Goal: Task Accomplishment & Management: Manage account settings

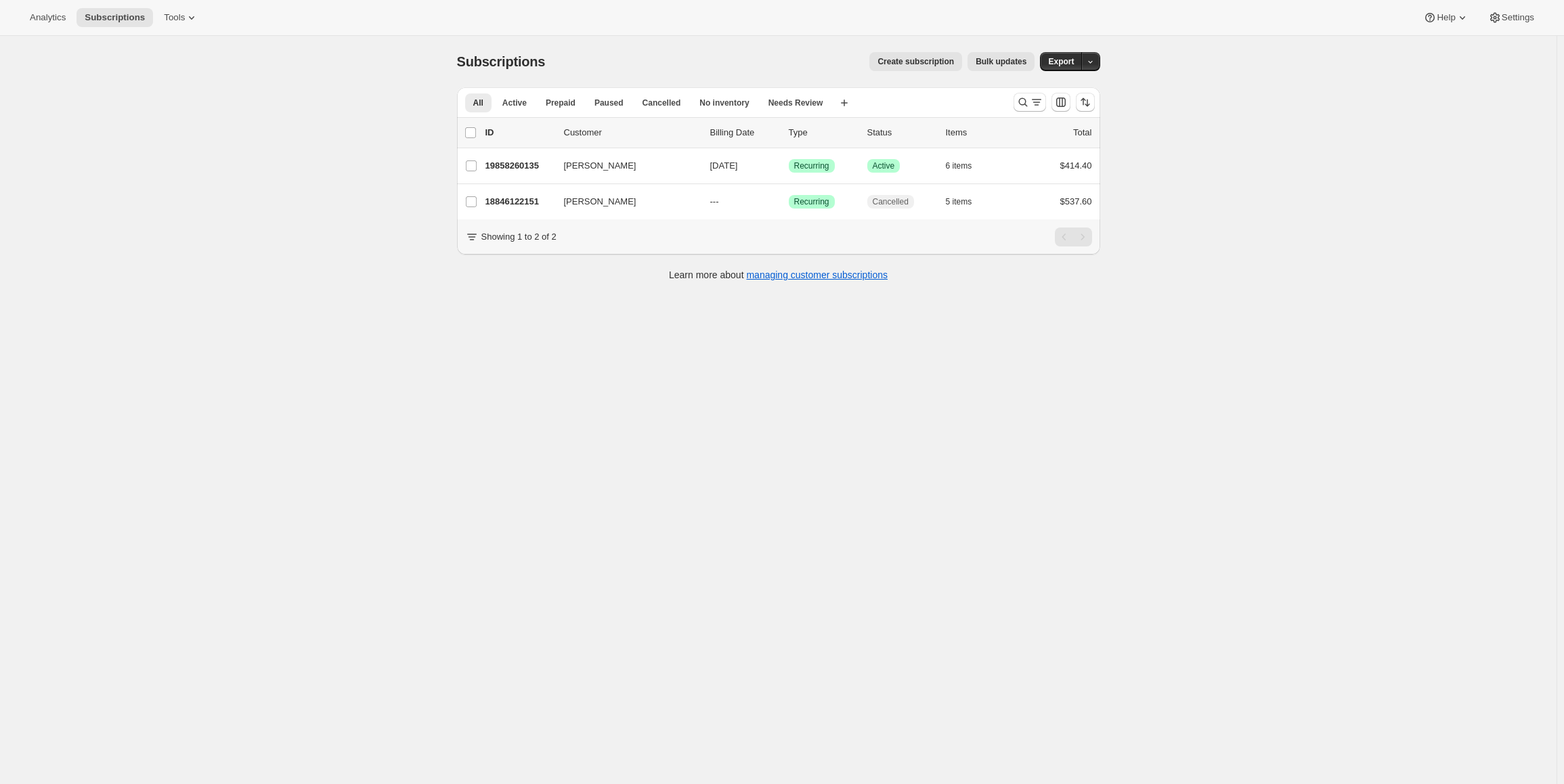
click at [956, 56] on button "Create subscription" at bounding box center [915, 62] width 93 height 19
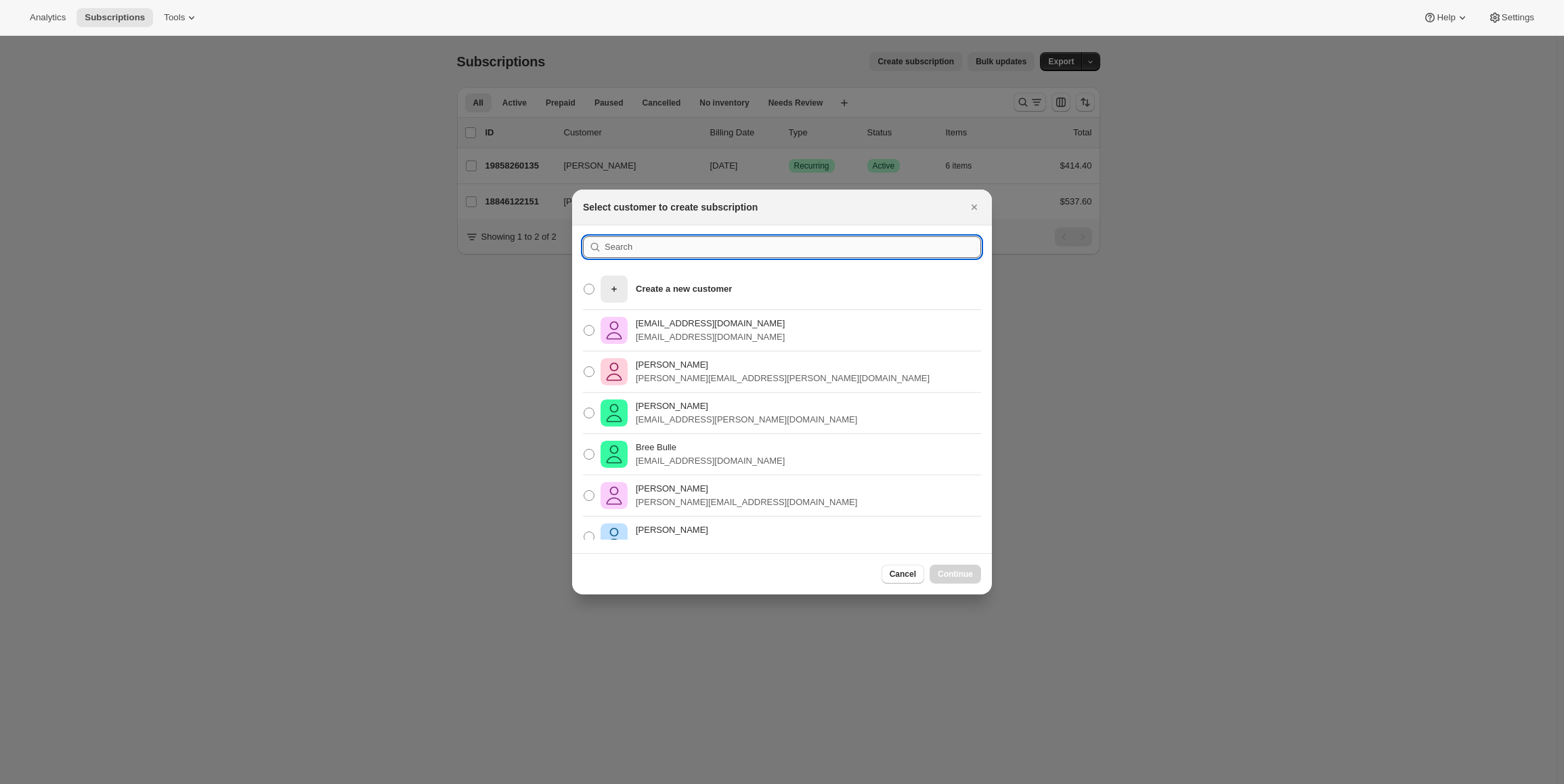
click at [676, 254] on input ":rc:" at bounding box center [793, 246] width 377 height 21
type input "D"
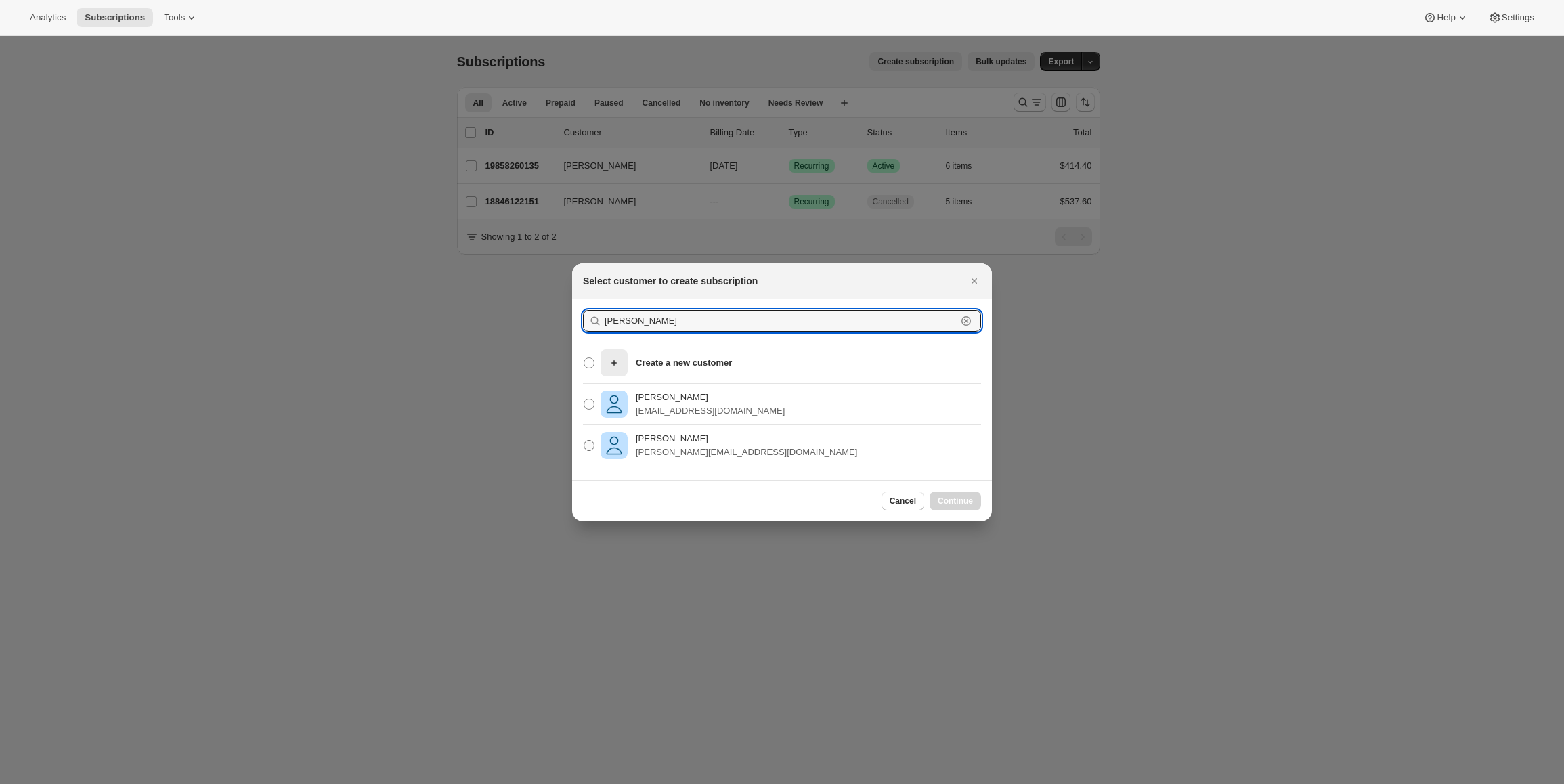
type input "[PERSON_NAME]"
click at [670, 449] on p "[PERSON_NAME][EMAIL_ADDRESS][DOMAIN_NAME]" at bounding box center [746, 452] width 221 height 14
click at [584, 441] on input "[PERSON_NAME] [PERSON_NAME][EMAIL_ADDRESS][DOMAIN_NAME]" at bounding box center [583, 440] width 1 height 1
radio input "true"
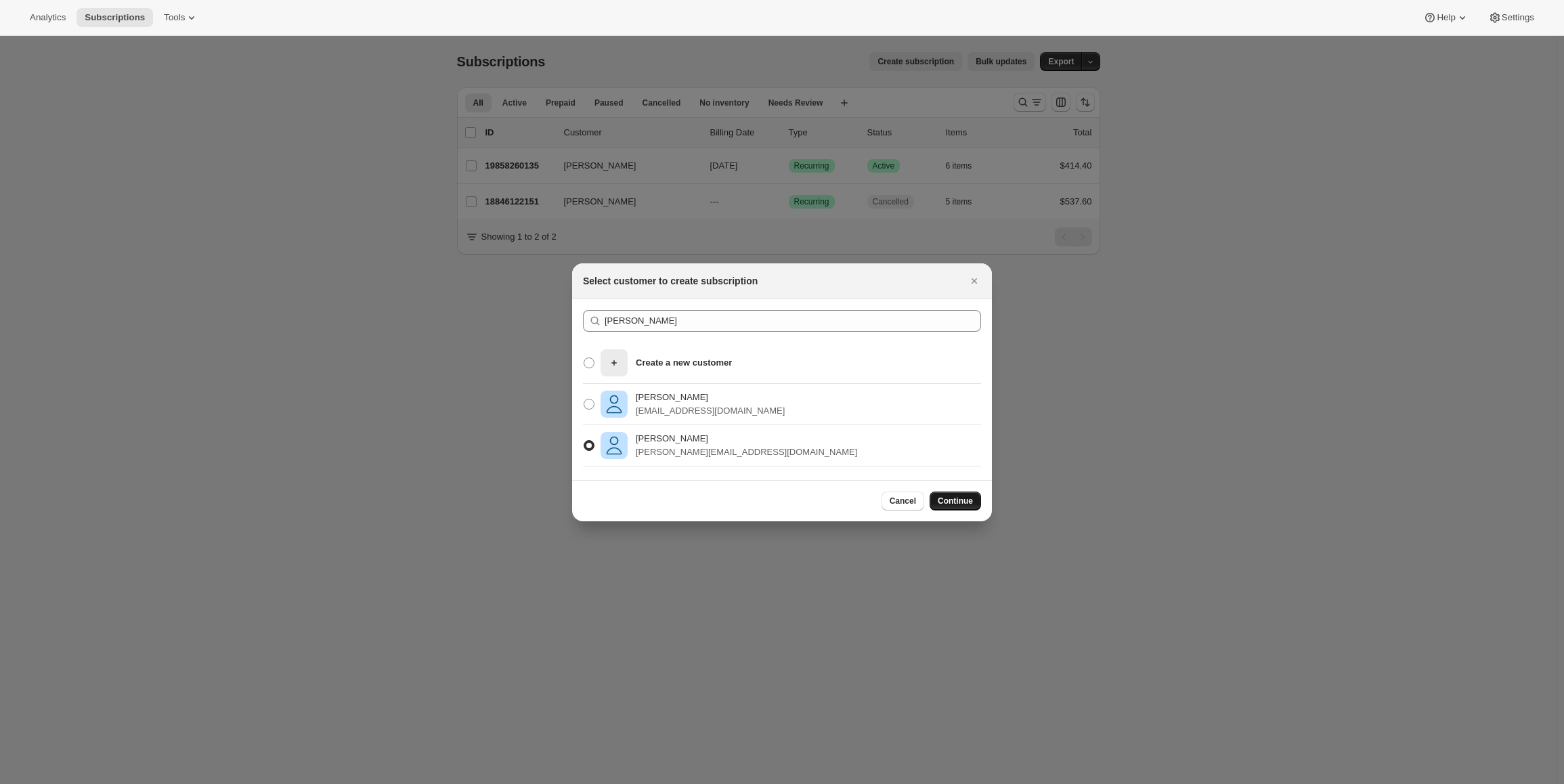
click at [960, 502] on span "Continue" at bounding box center [955, 501] width 35 height 11
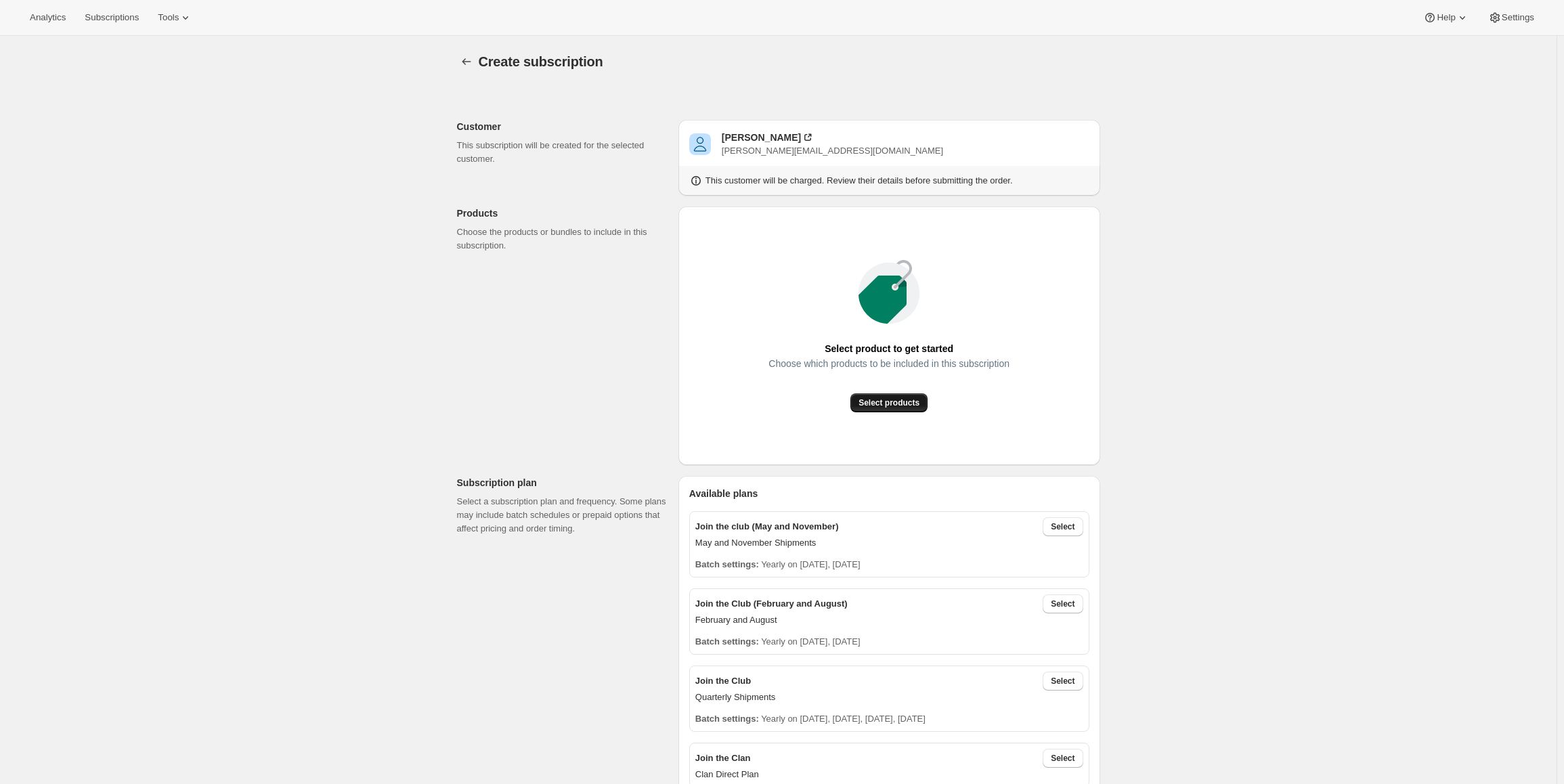
click at [883, 404] on span "Select products" at bounding box center [889, 402] width 61 height 11
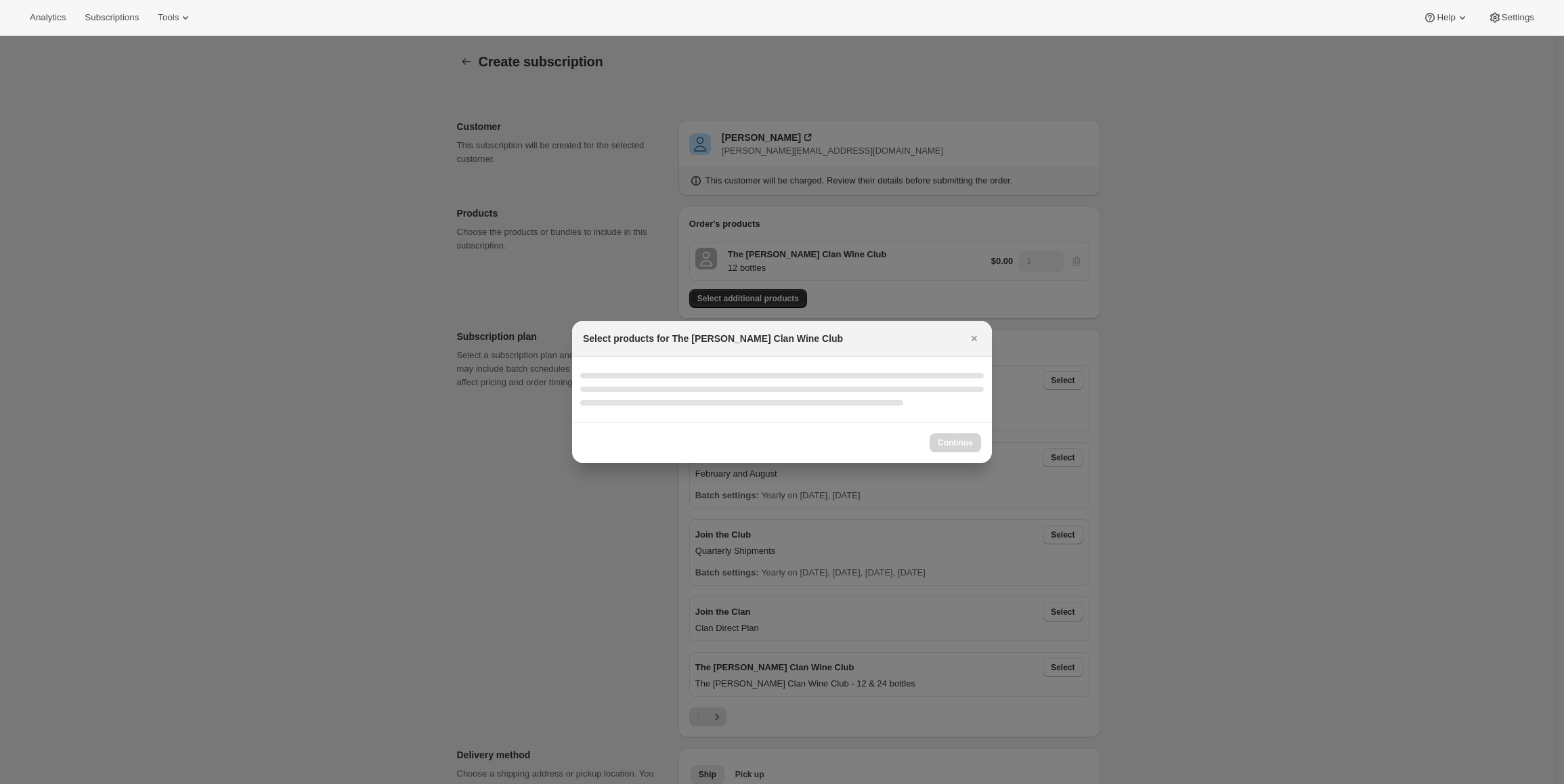
select select "gid://shopify/ProductVariant/46927751086247"
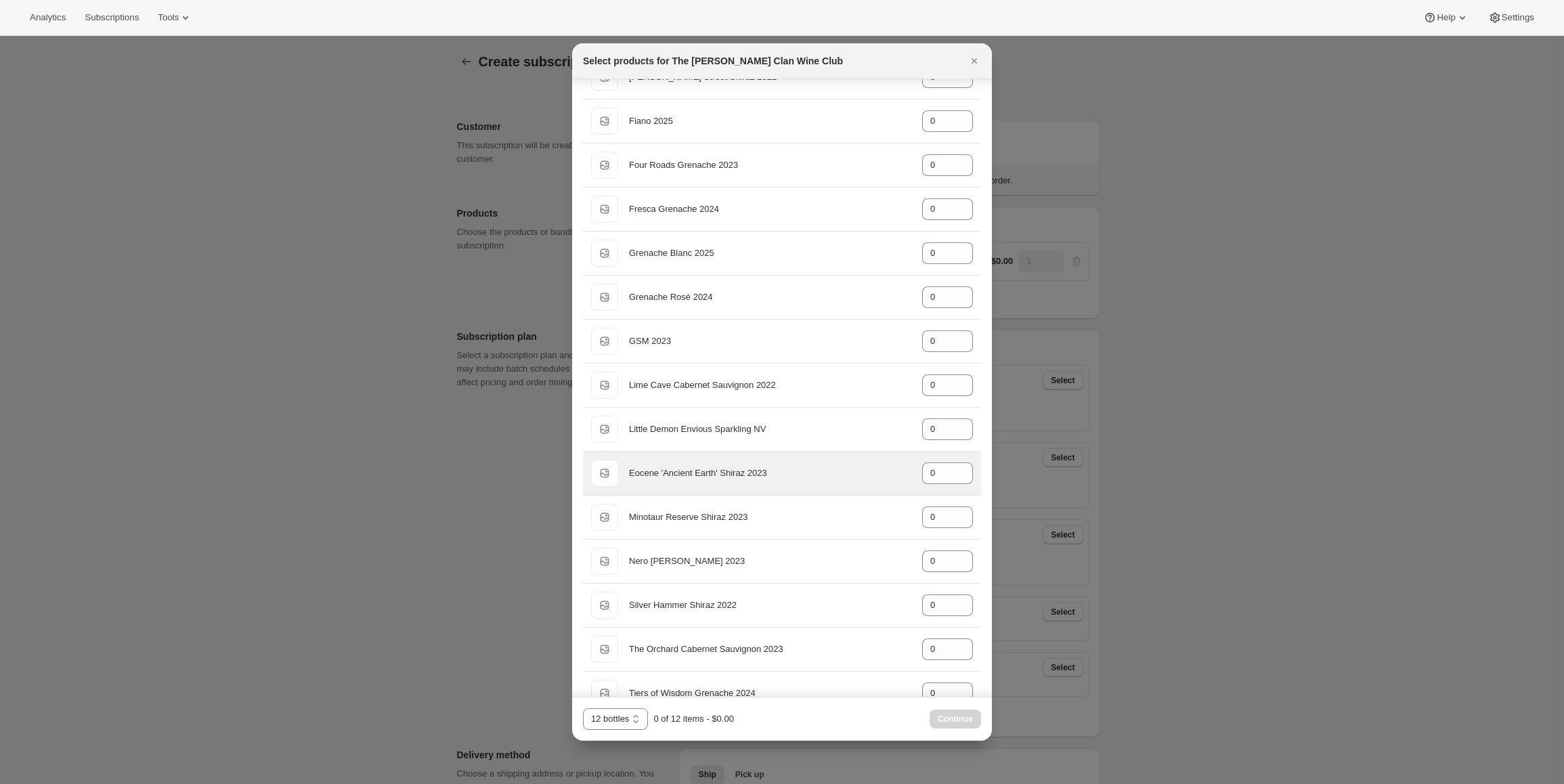
scroll to position [233, 0]
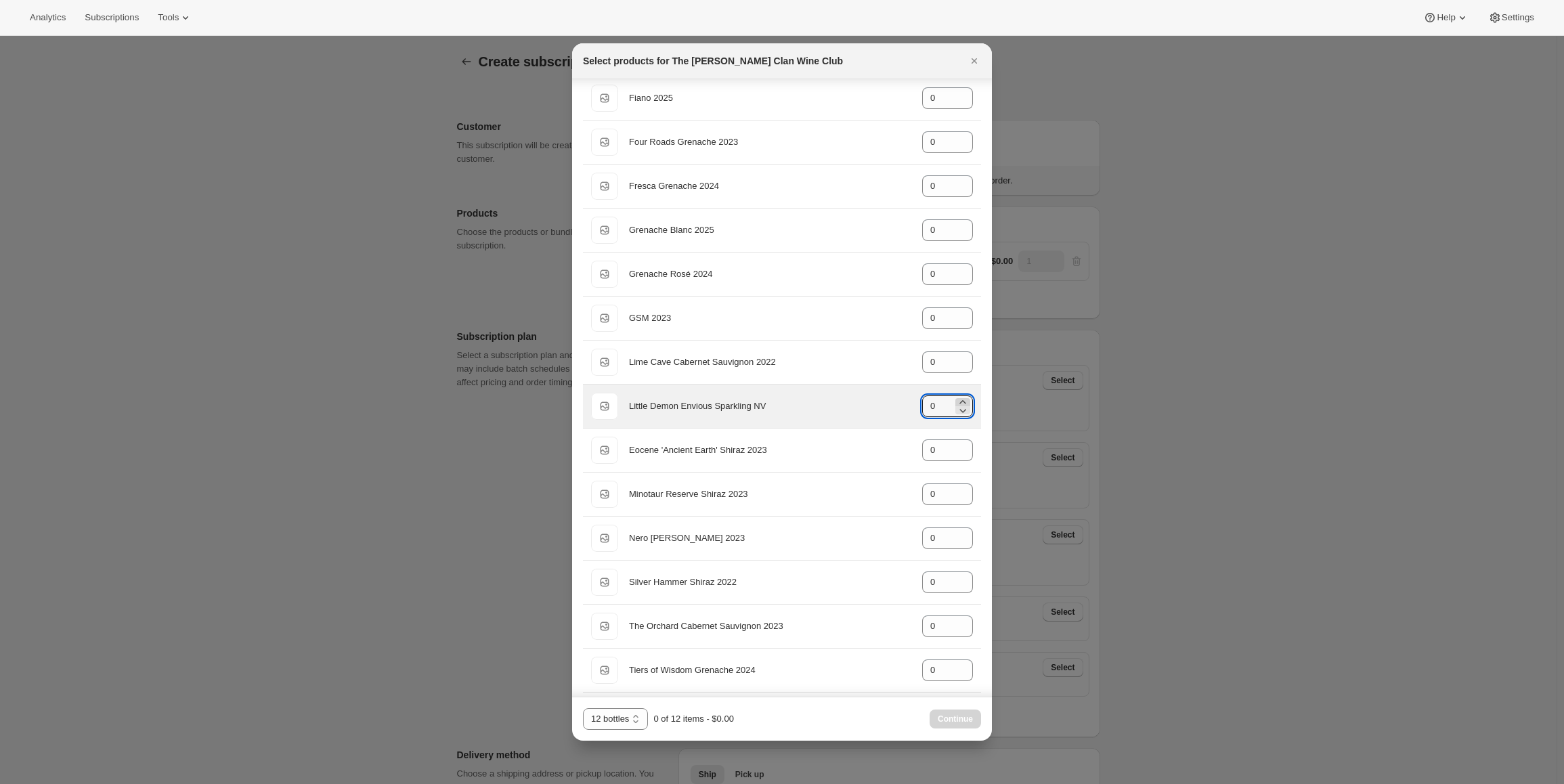
click at [957, 403] on icon ":r35:" at bounding box center [963, 402] width 14 height 14
type input "1"
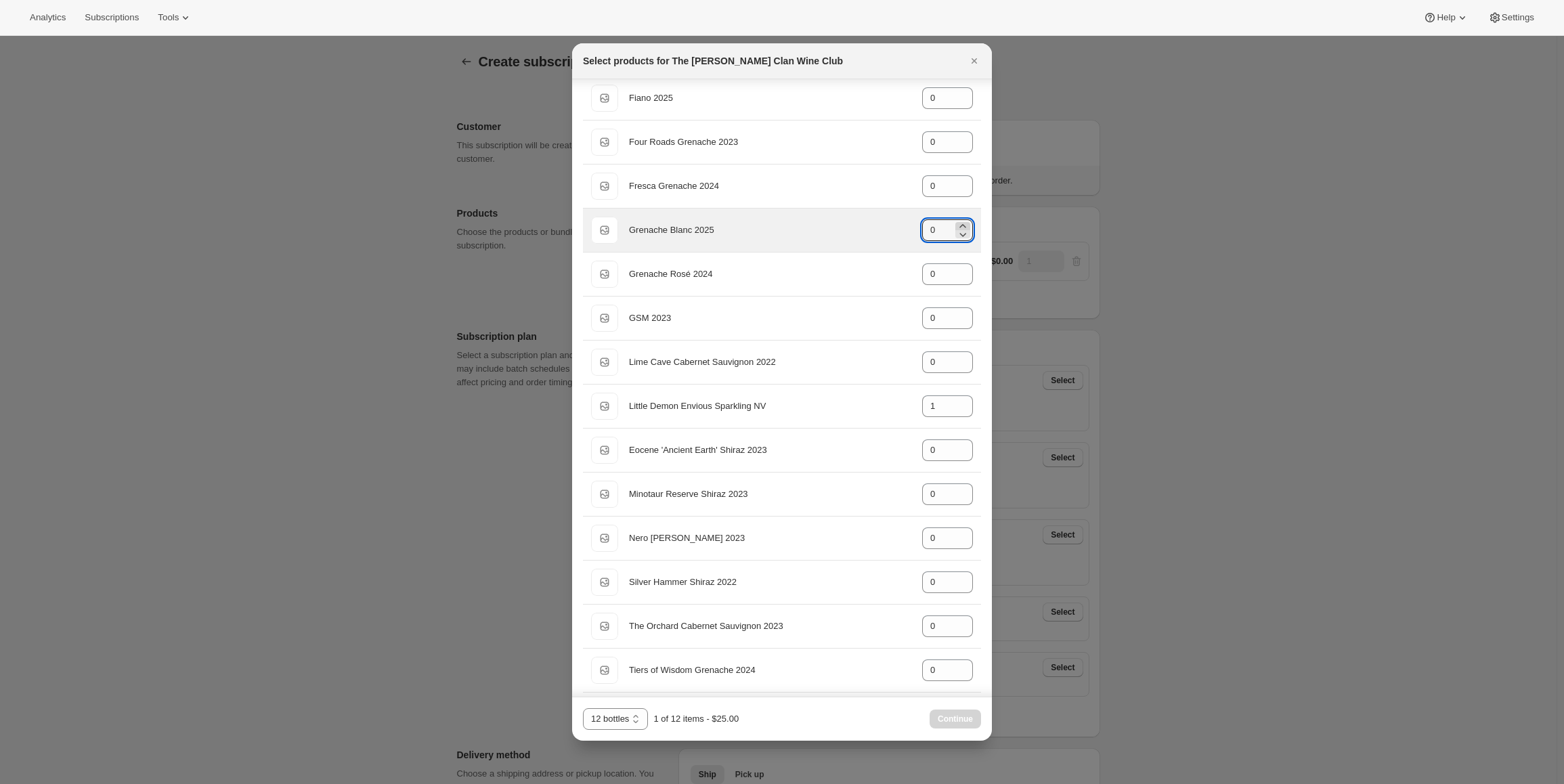
click at [957, 224] on icon ":r35:" at bounding box center [963, 226] width 14 height 14
type input "1"
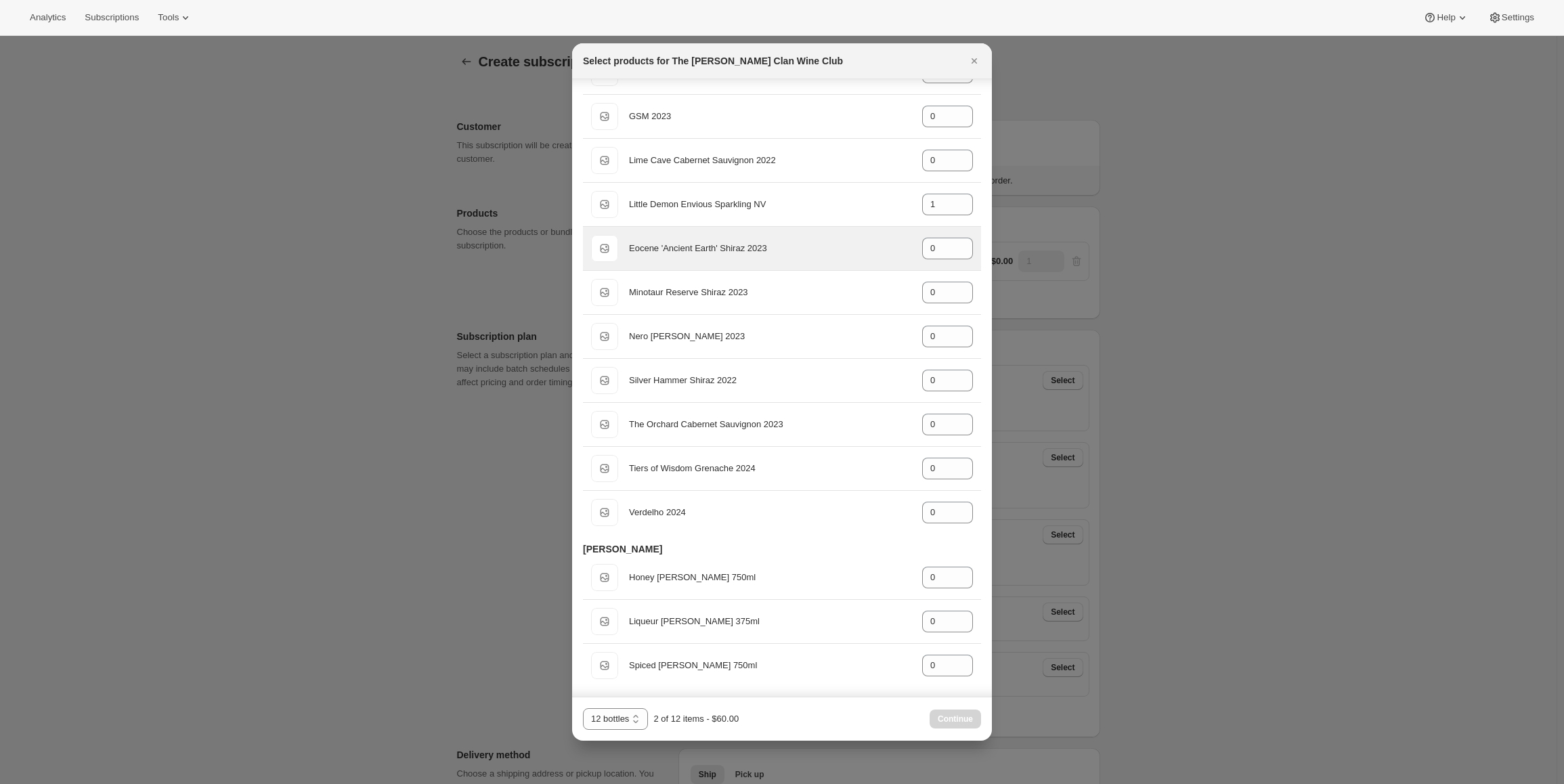
scroll to position [436, 0]
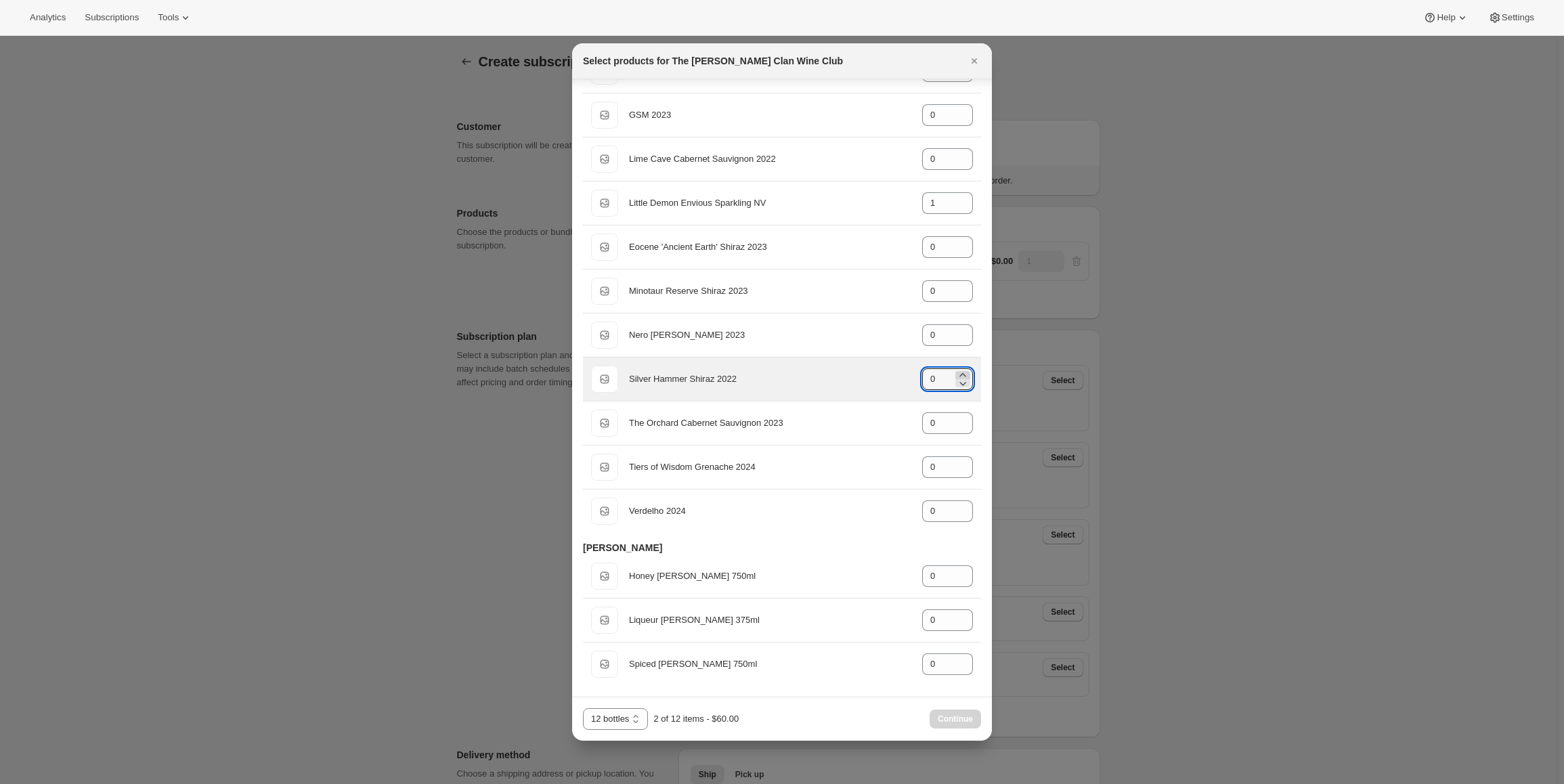
click at [957, 374] on icon ":r35:" at bounding box center [963, 375] width 14 height 14
type input "1"
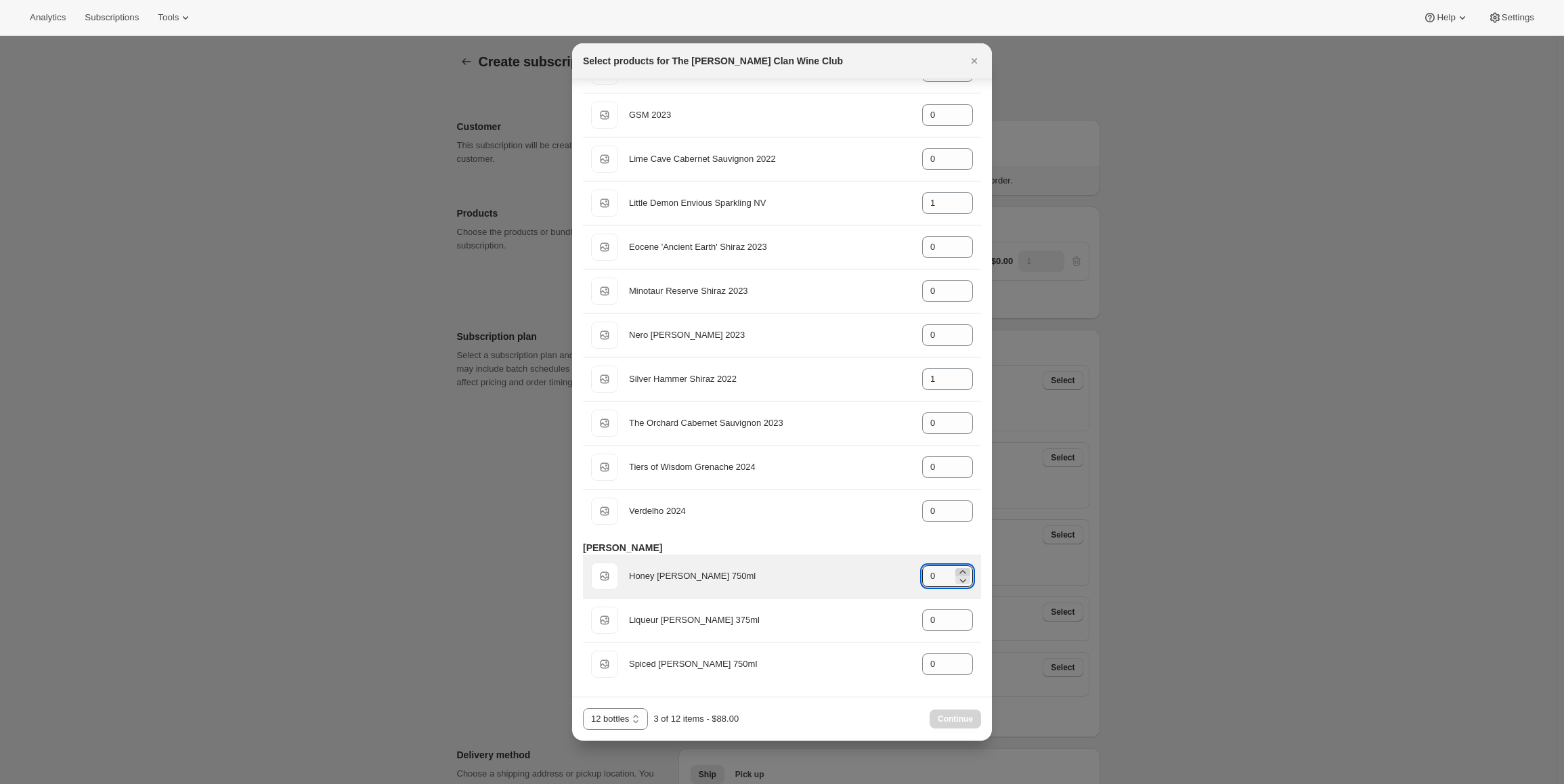
click at [957, 567] on icon ":r35:" at bounding box center [963, 572] width 14 height 14
type input "3"
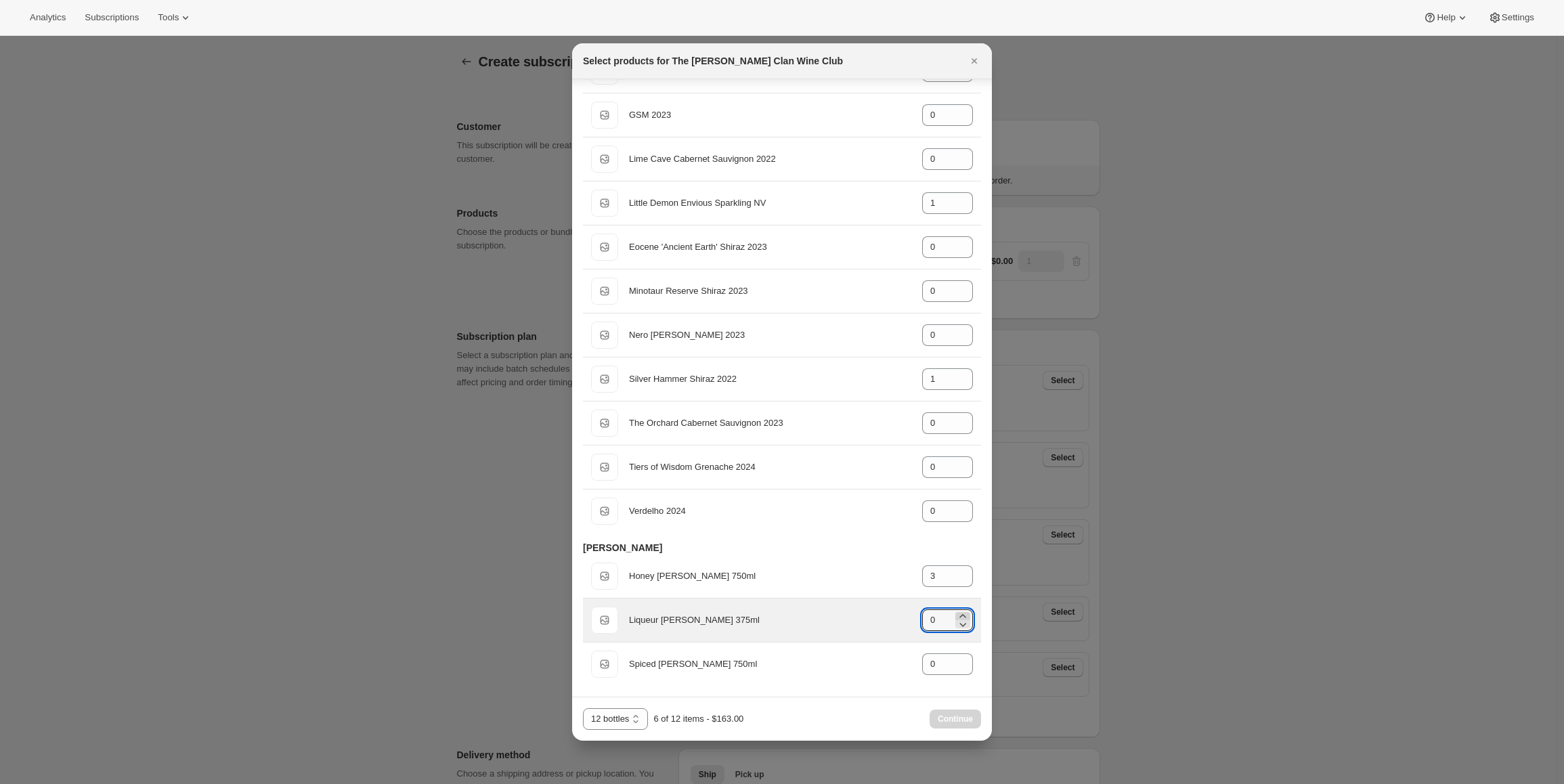
click at [959, 615] on icon ":r35:" at bounding box center [962, 616] width 6 height 3
type input "3"
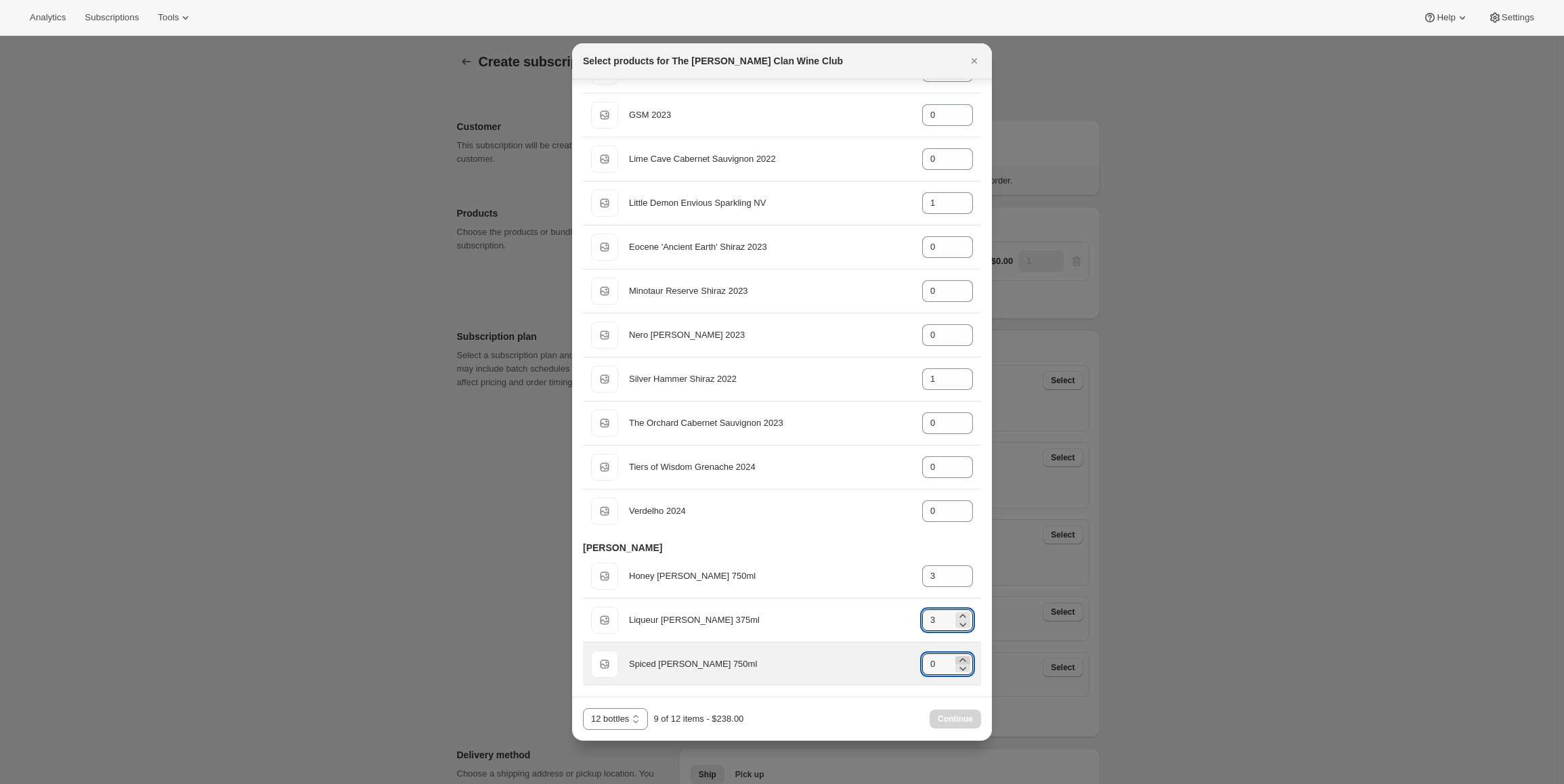
click at [959, 659] on icon ":r35:" at bounding box center [963, 660] width 14 height 14
type input "3"
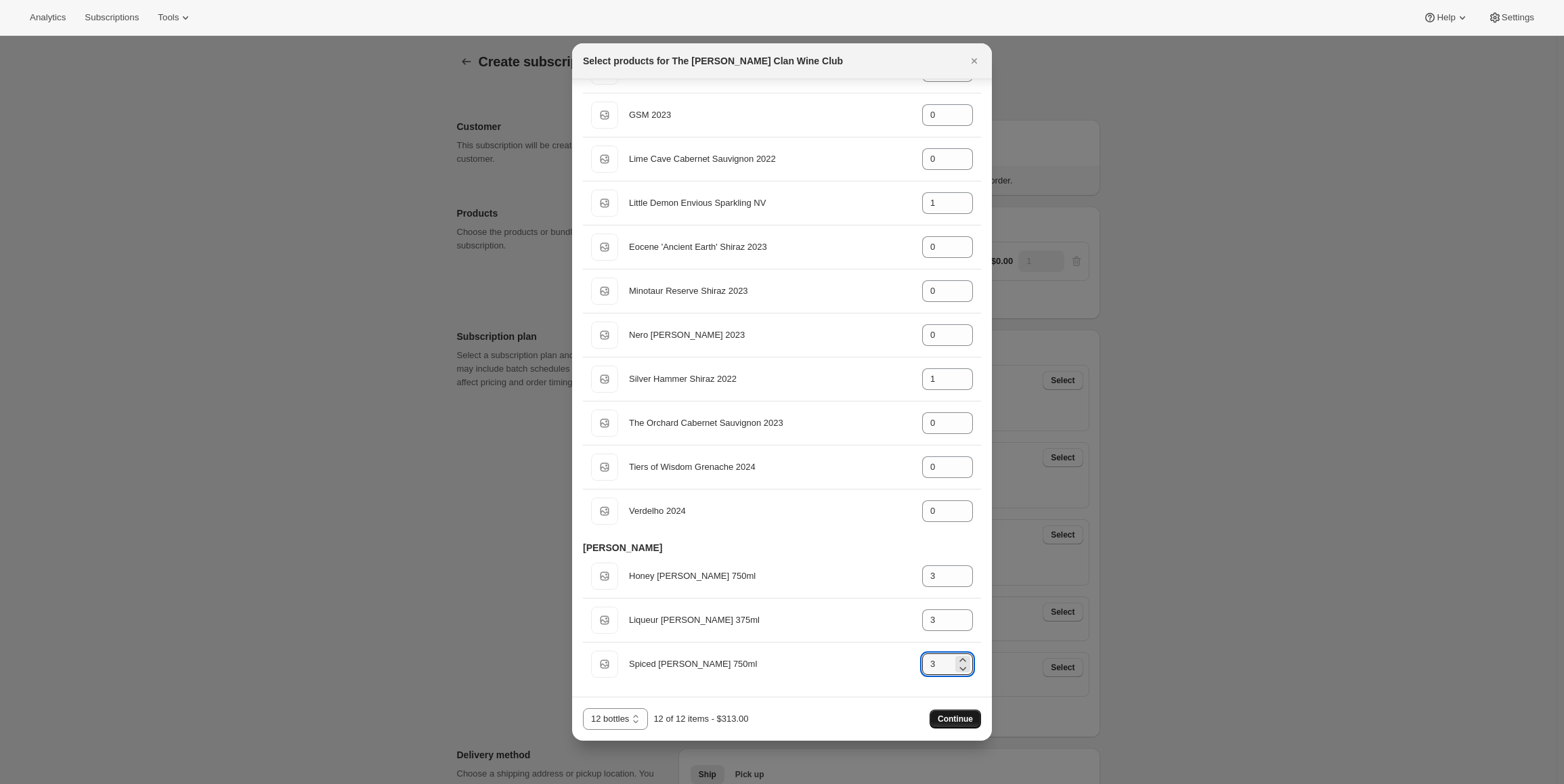
click at [952, 721] on span "Continue" at bounding box center [955, 719] width 35 height 11
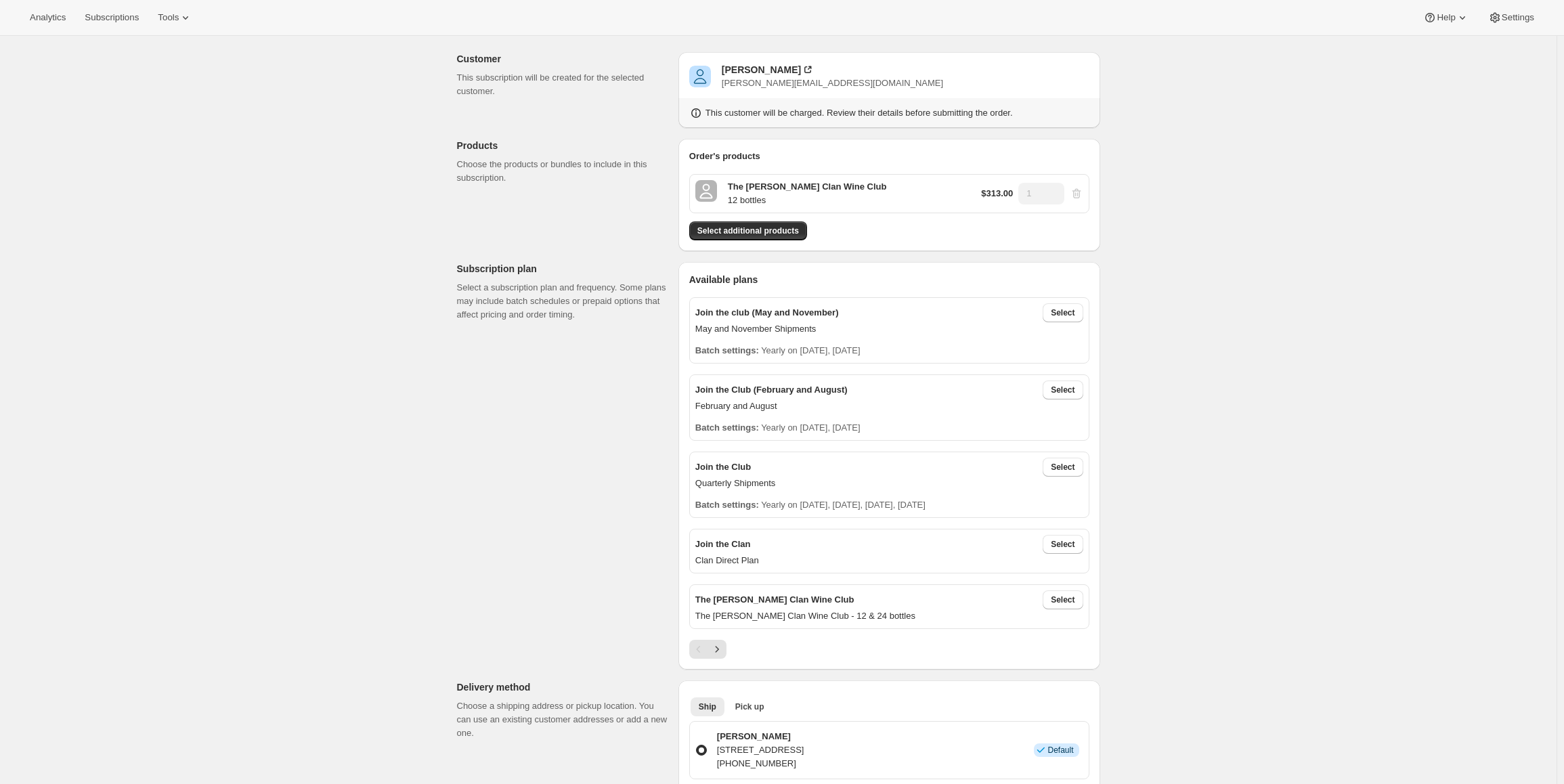
scroll to position [203, 0]
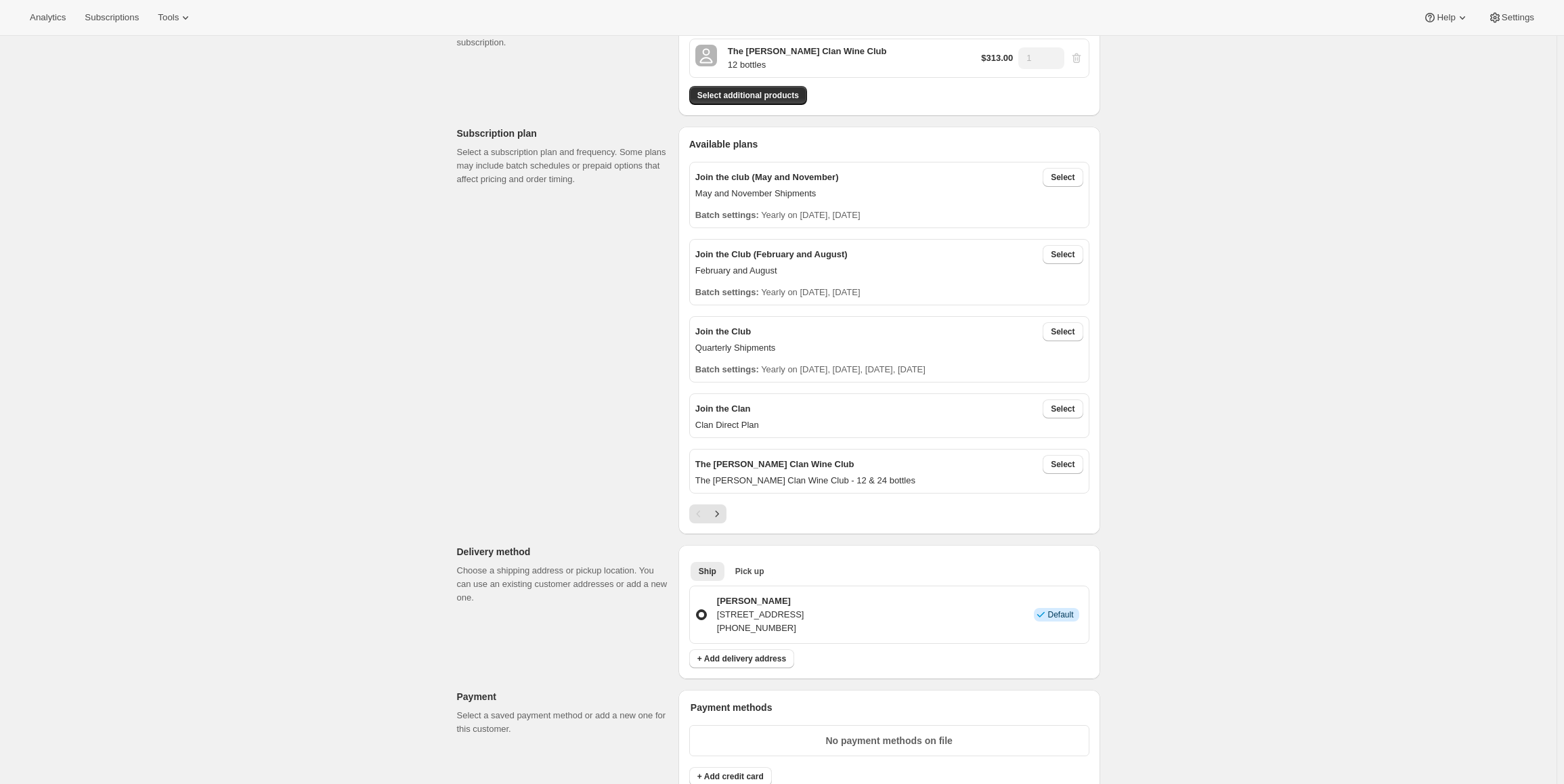
click at [769, 461] on p "The [PERSON_NAME] Clan Wine Club" at bounding box center [775, 465] width 159 height 14
click at [1060, 461] on span "Select" at bounding box center [1063, 464] width 24 height 11
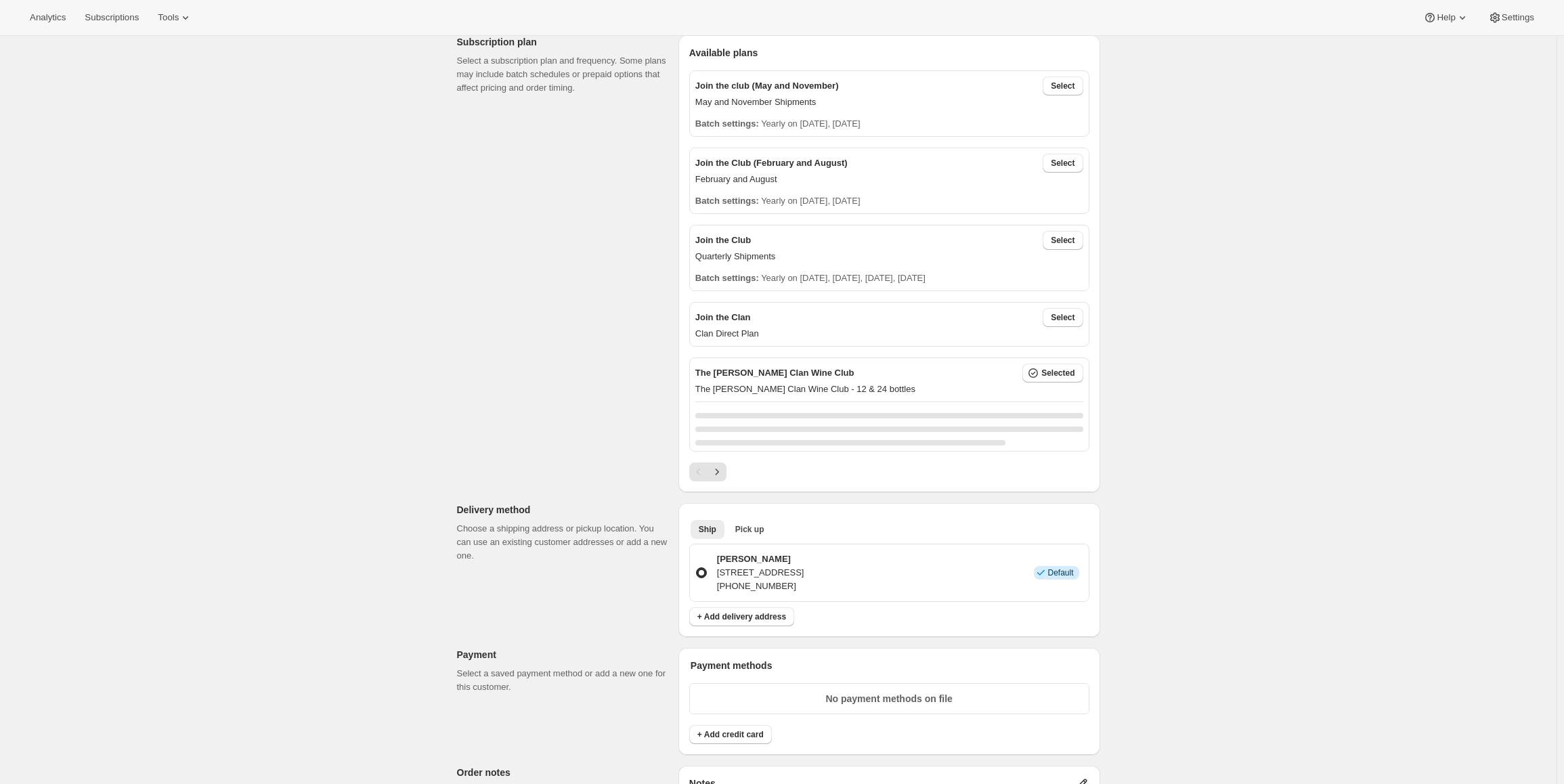
scroll to position [474, 0]
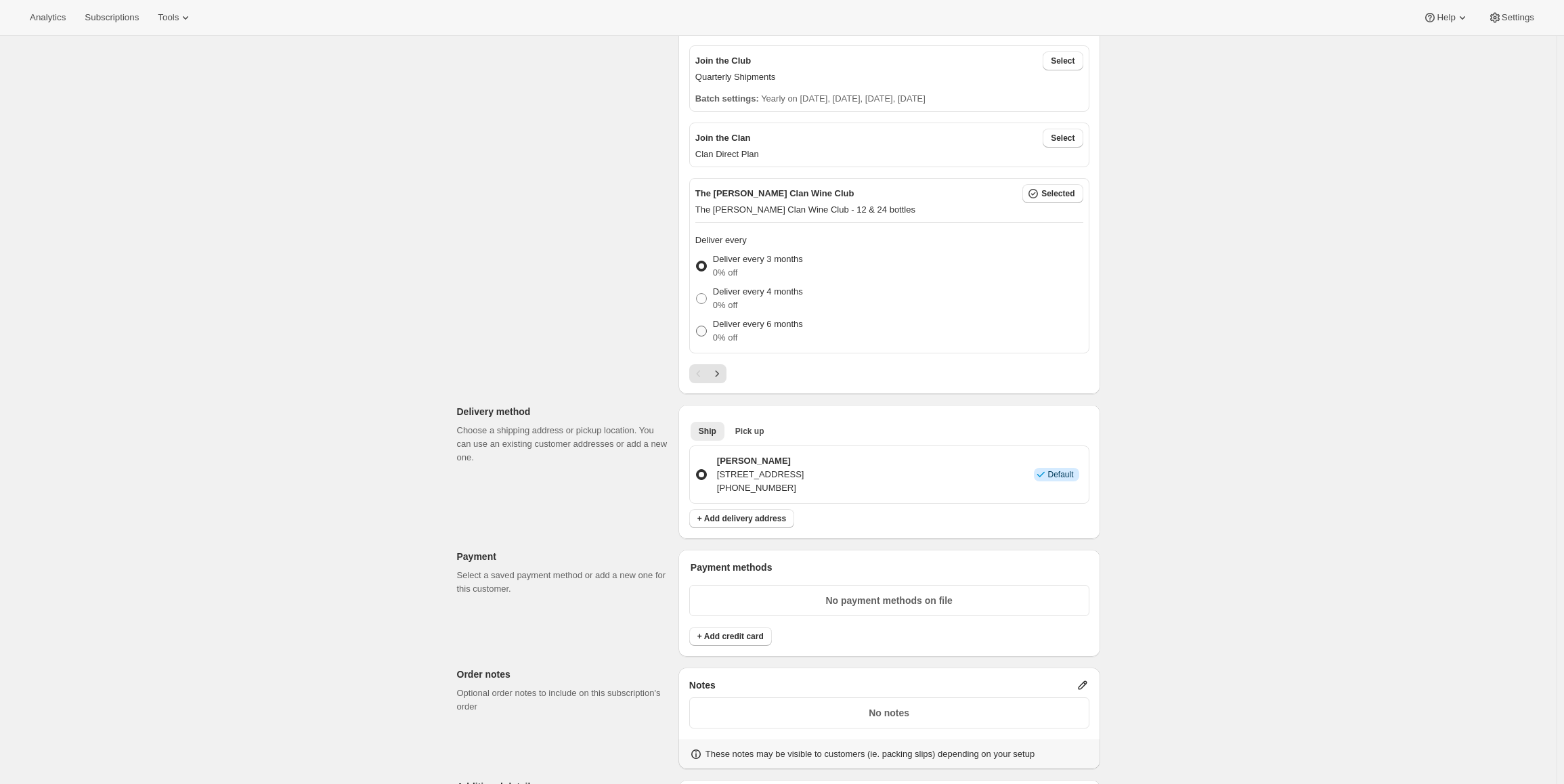
click at [782, 323] on p "Deliver every 6 months" at bounding box center [758, 324] width 90 height 14
click at [697, 326] on input "Deliver every 6 months 0% off" at bounding box center [696, 326] width 1 height 1
radio input "true"
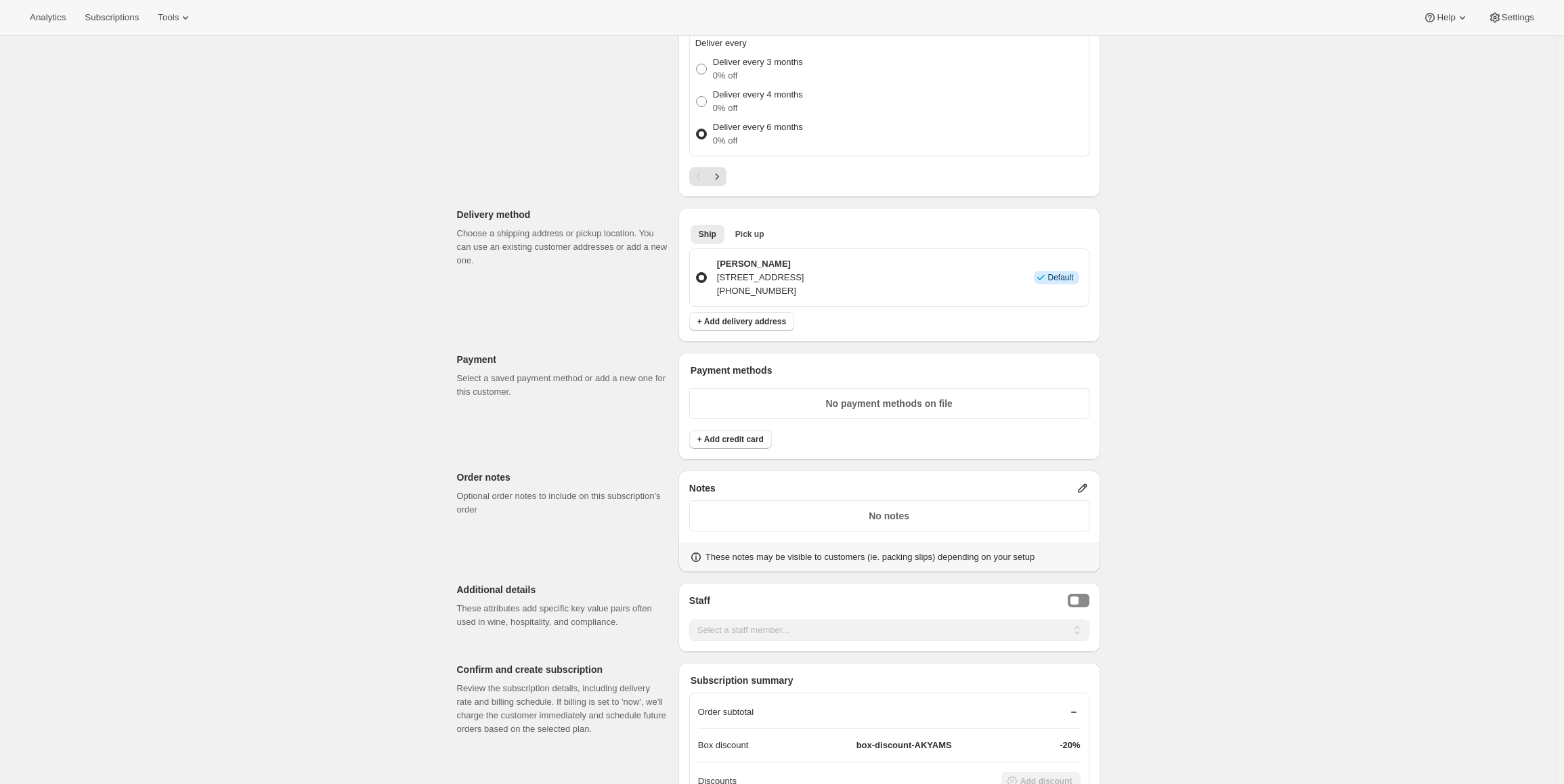
scroll to position [677, 0]
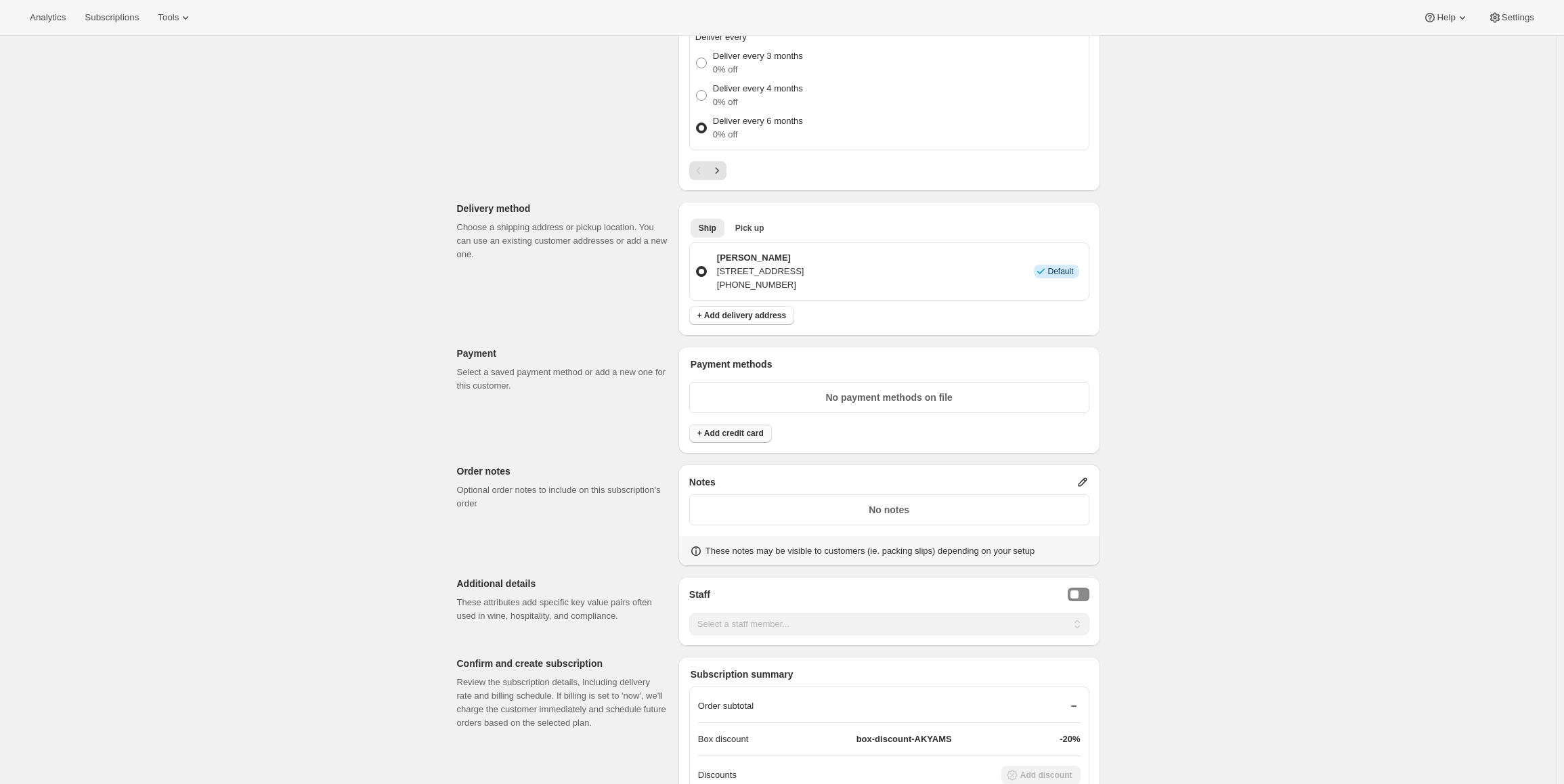
click at [749, 429] on span "+ Add credit card" at bounding box center [730, 433] width 66 height 11
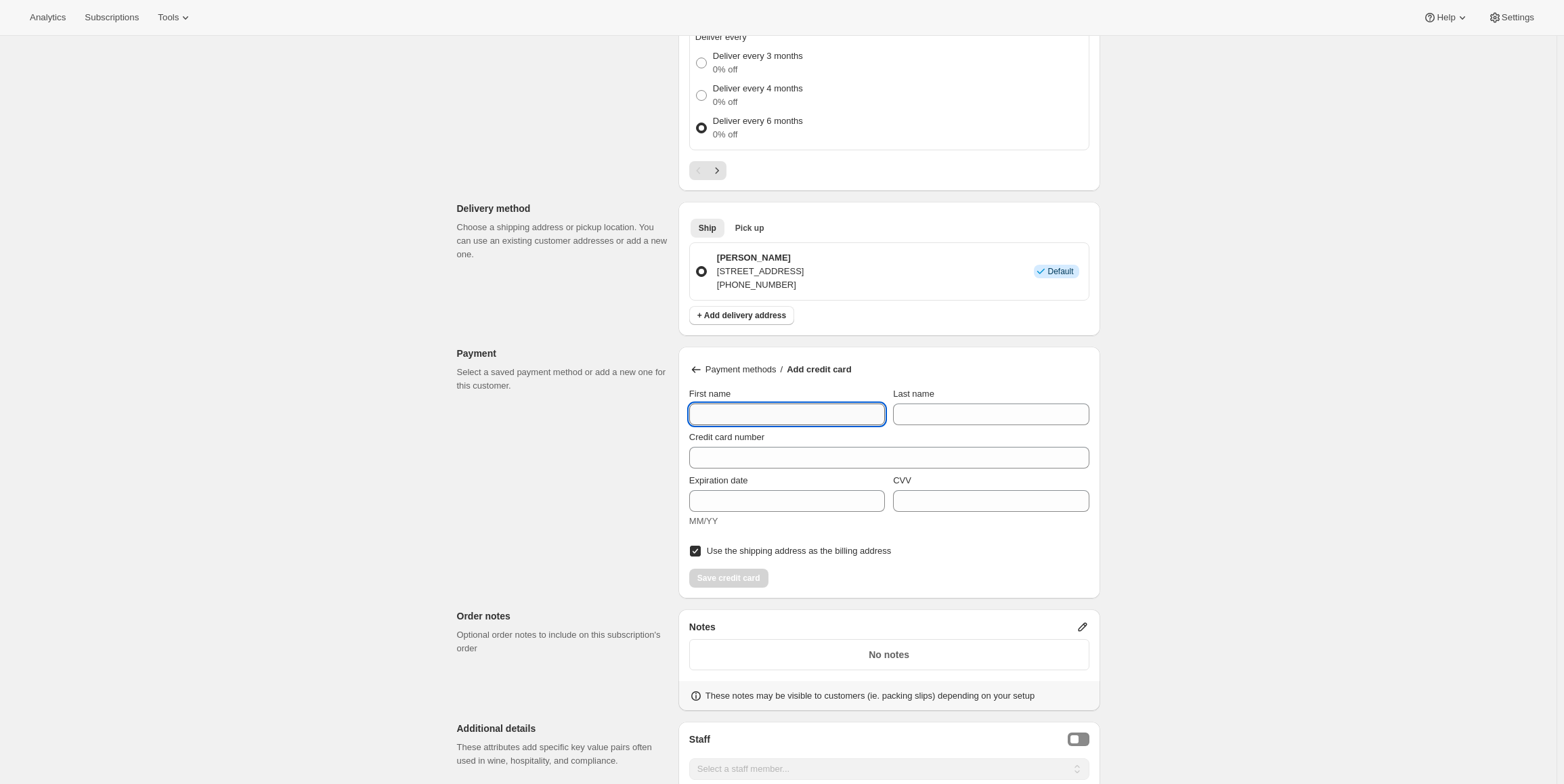
click at [786, 415] on input "First name" at bounding box center [788, 413] width 196 height 21
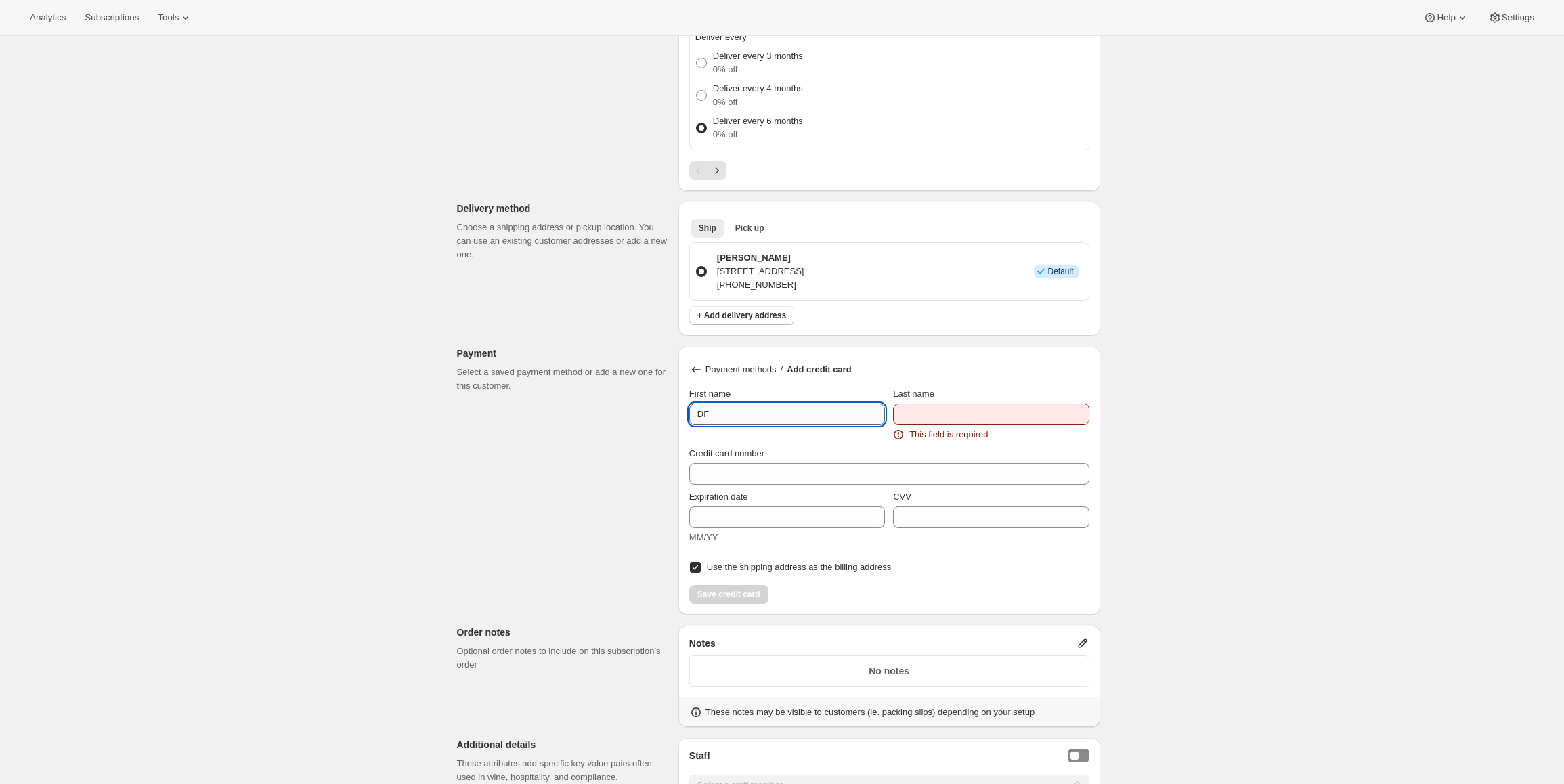
click at [786, 415] on input "DF" at bounding box center [788, 413] width 196 height 21
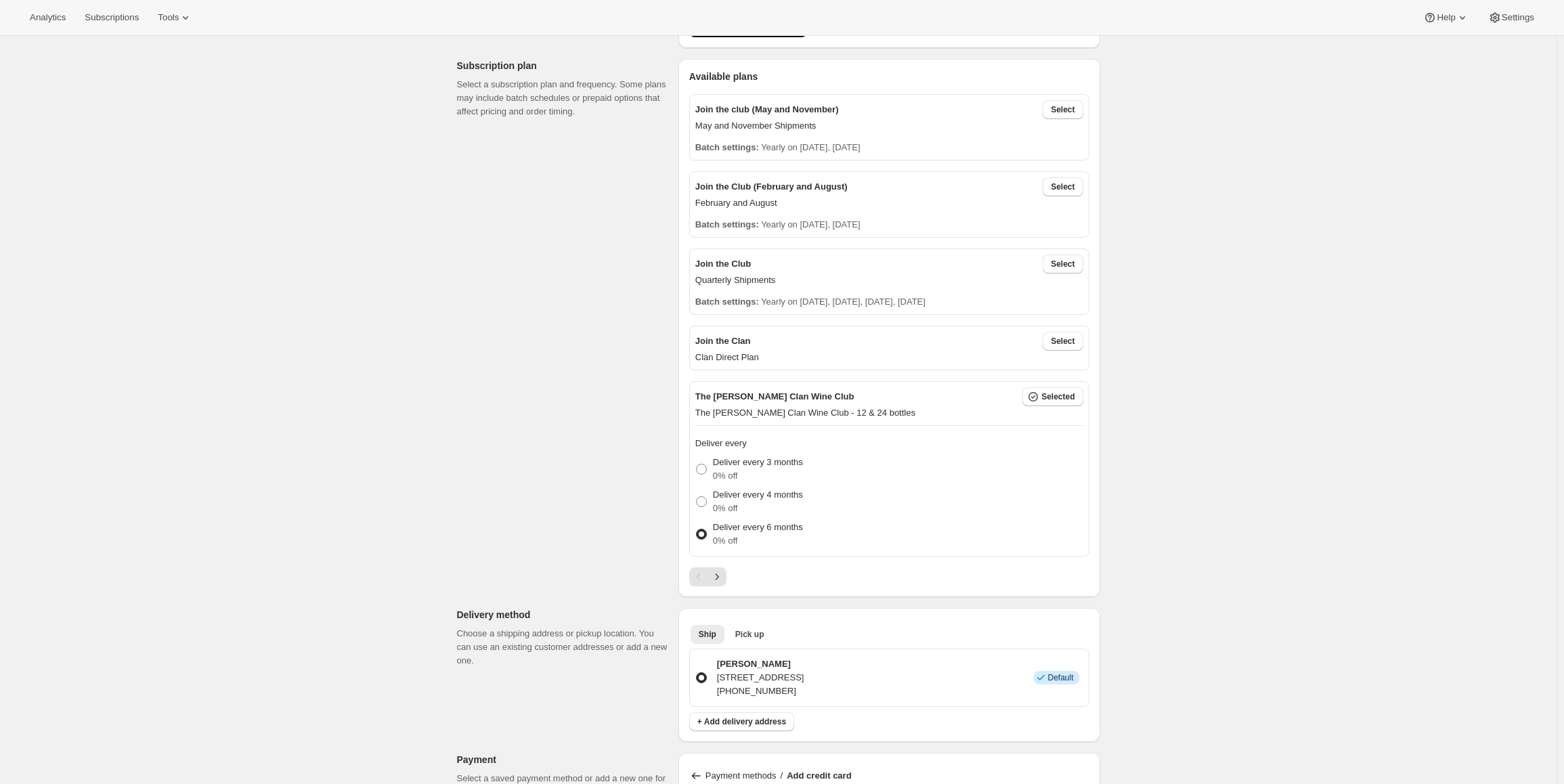
scroll to position [609, 0]
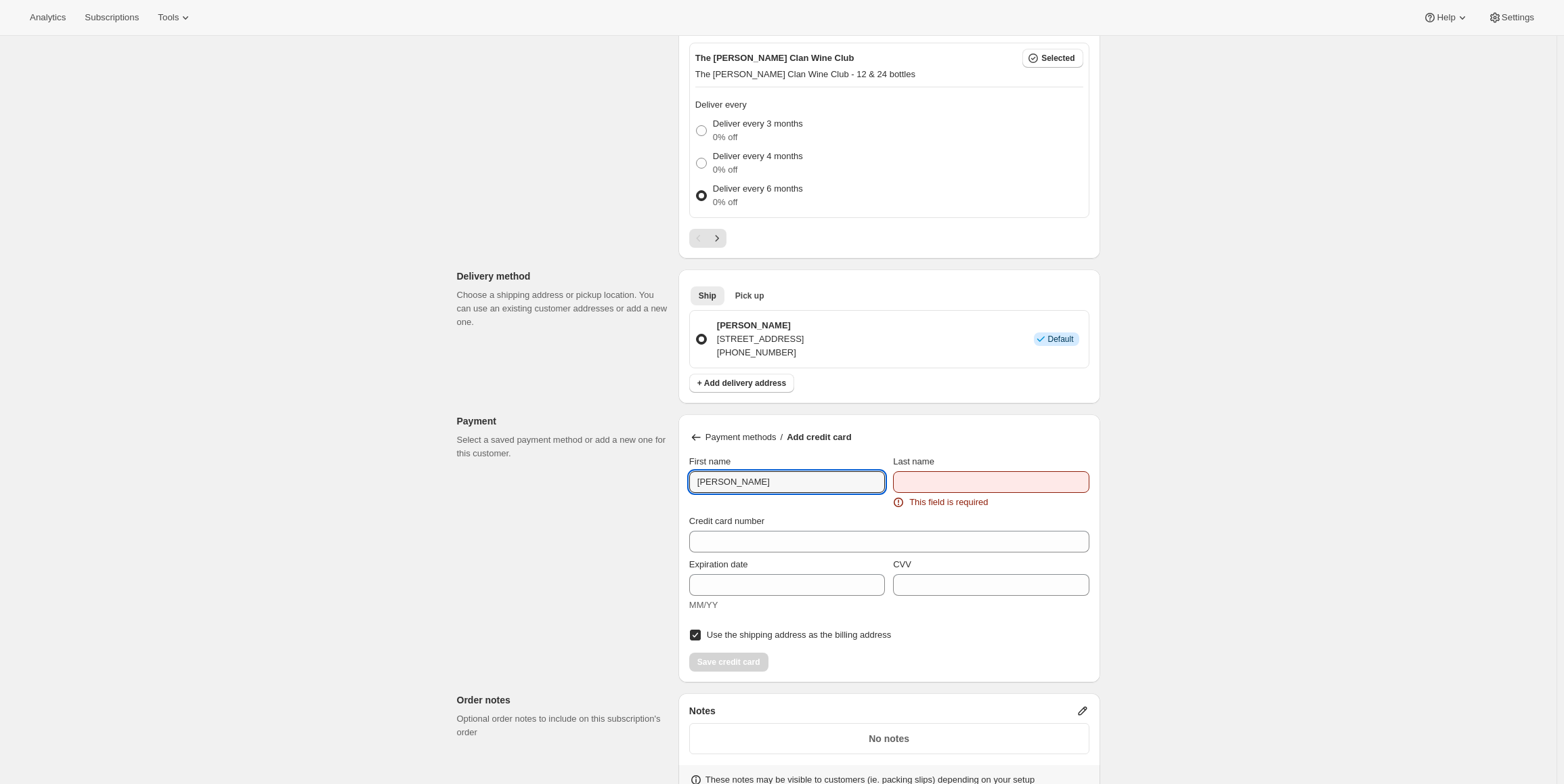
type input "[PERSON_NAME]"
click at [931, 492] on input "Last name" at bounding box center [991, 481] width 196 height 21
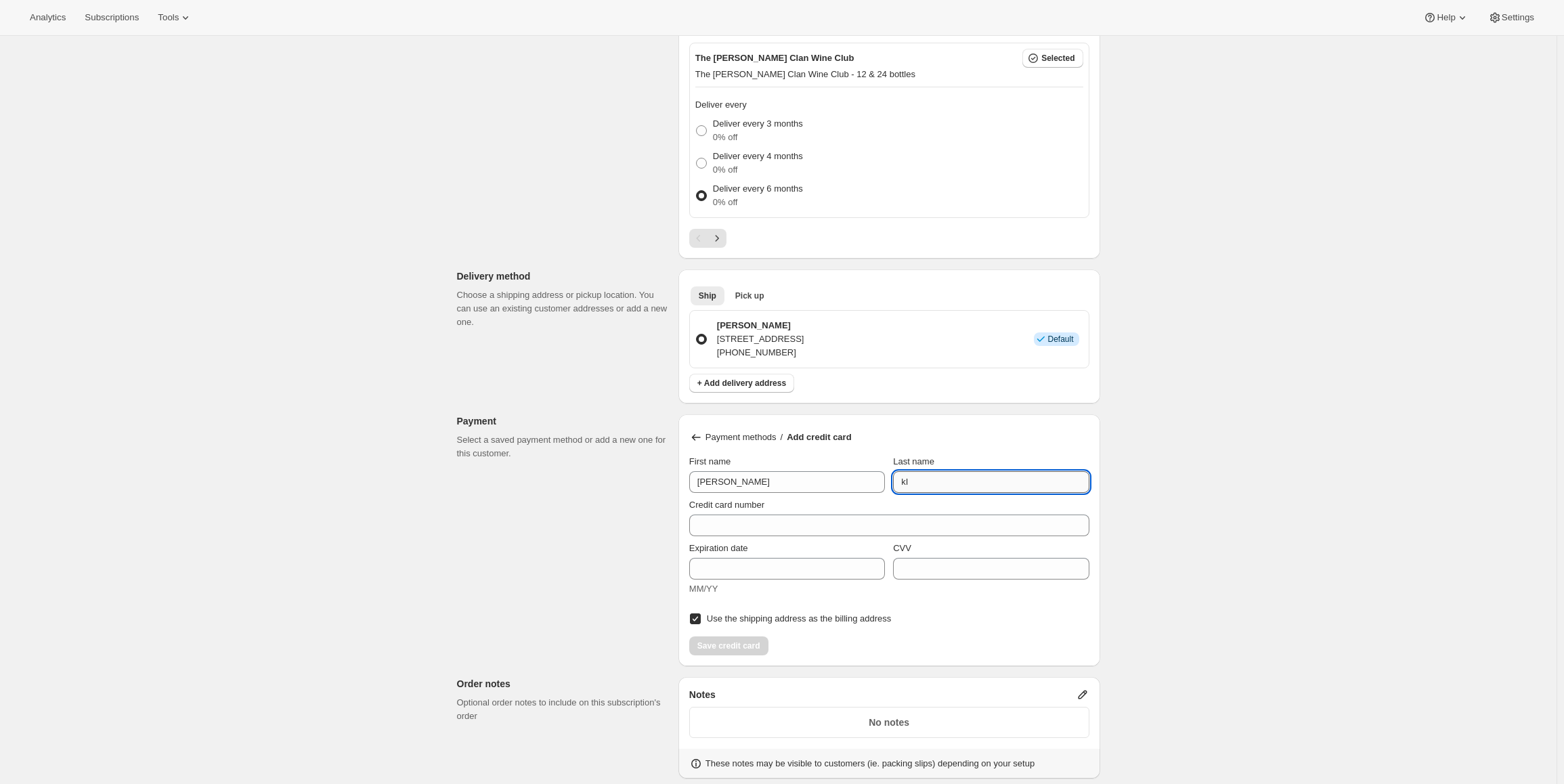
type input "k"
type input "King"
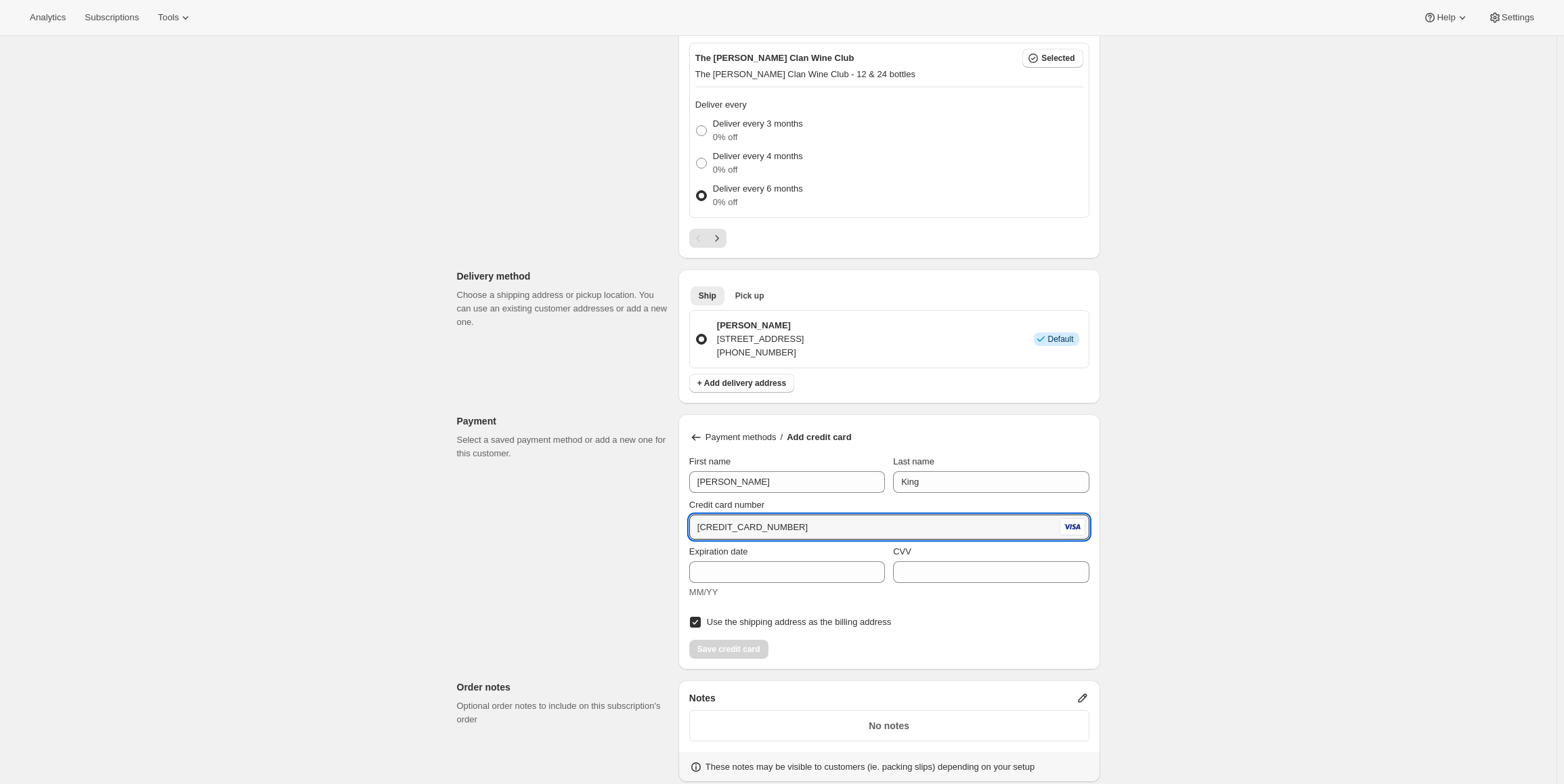
type input "[CREDIT_CARD_NUMBER]"
click at [649, 510] on div "Customer This subscription will be created for the selected customer. [PERSON_N…" at bounding box center [773, 381] width 654 height 1807
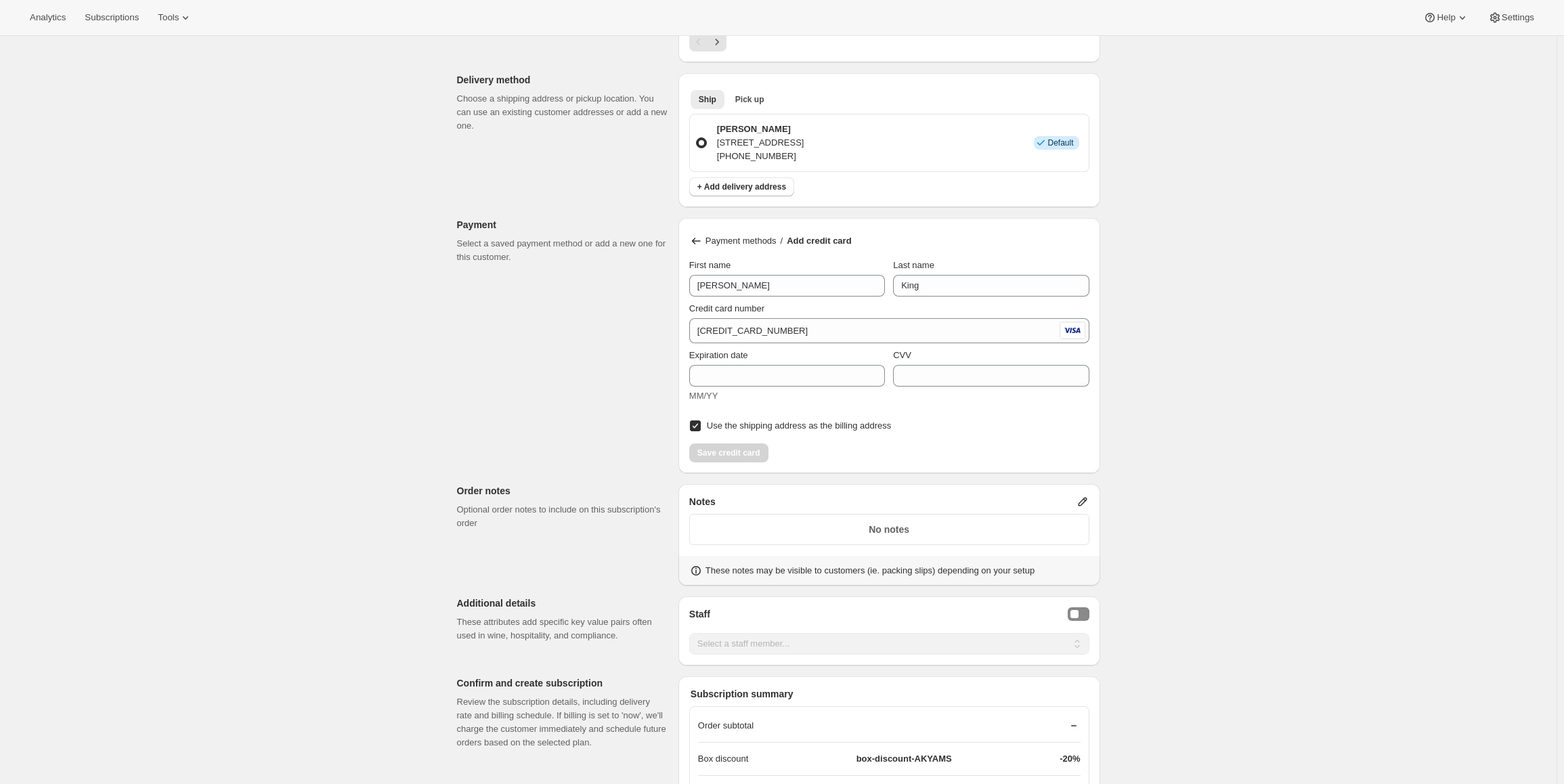
scroll to position [812, 0]
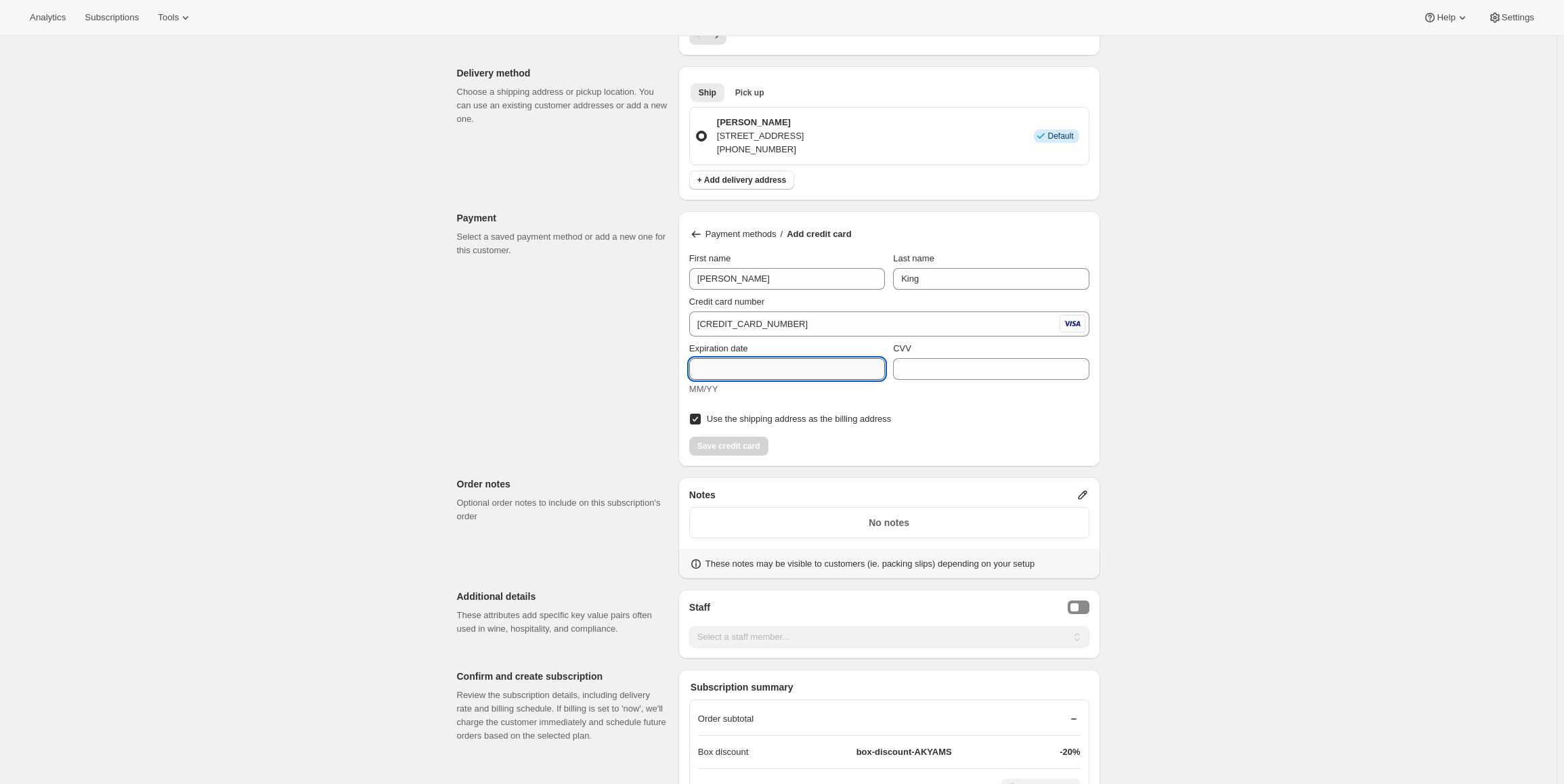
click at [739, 370] on input "Expiration date" at bounding box center [788, 369] width 196 height 21
type input "03/27"
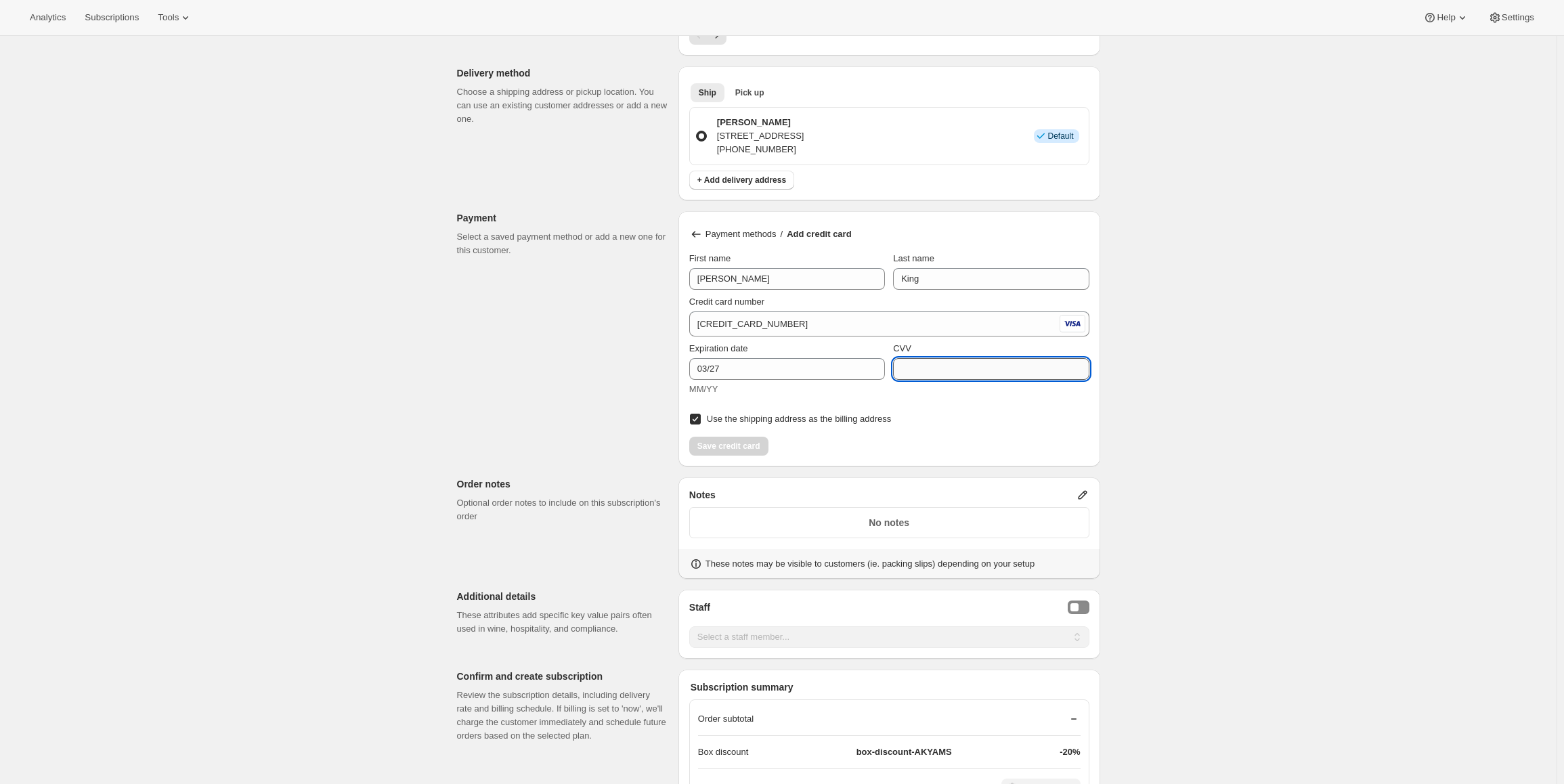
click at [914, 359] on input "CVV" at bounding box center [991, 369] width 196 height 21
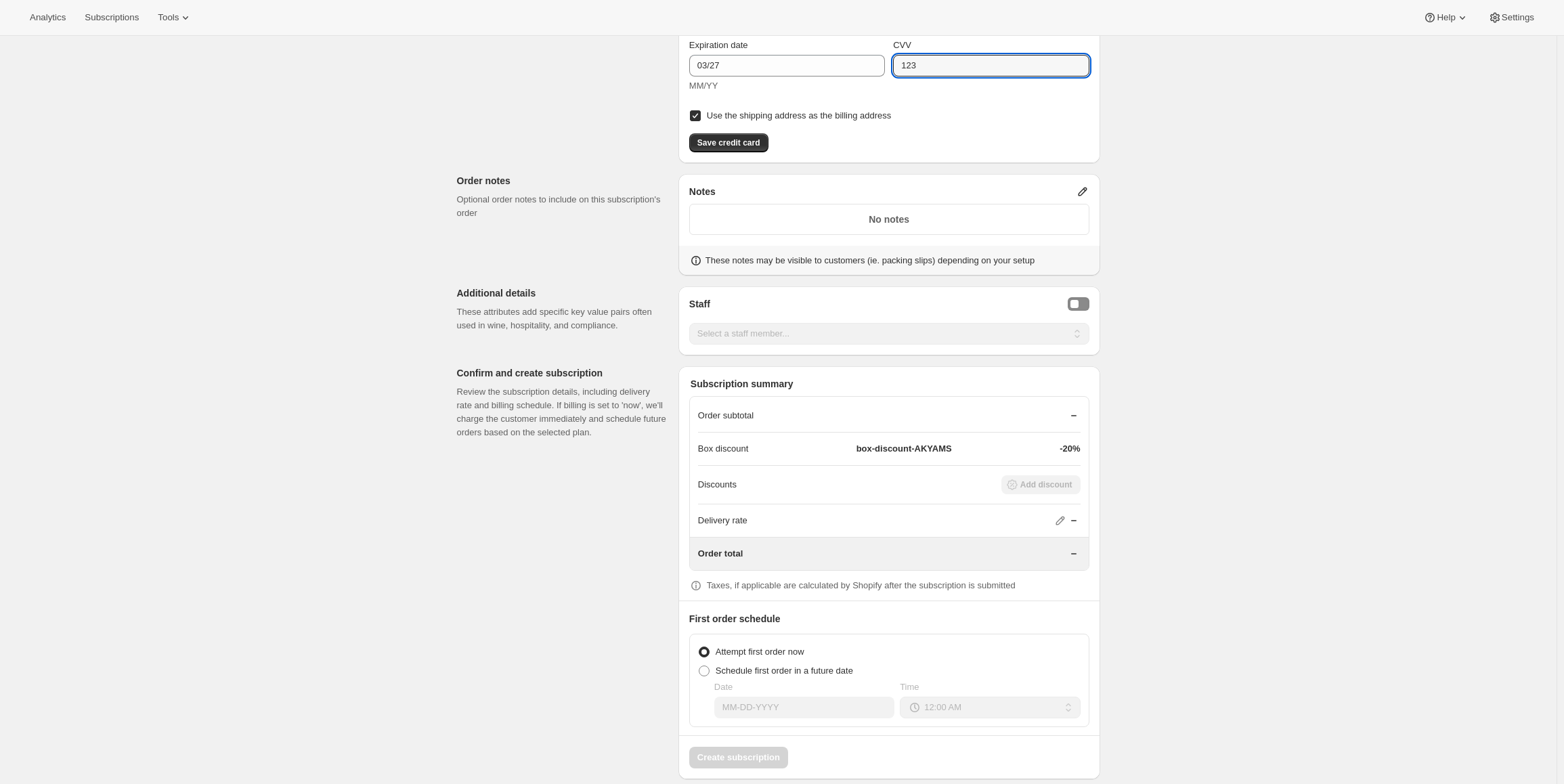
scroll to position [1131, 0]
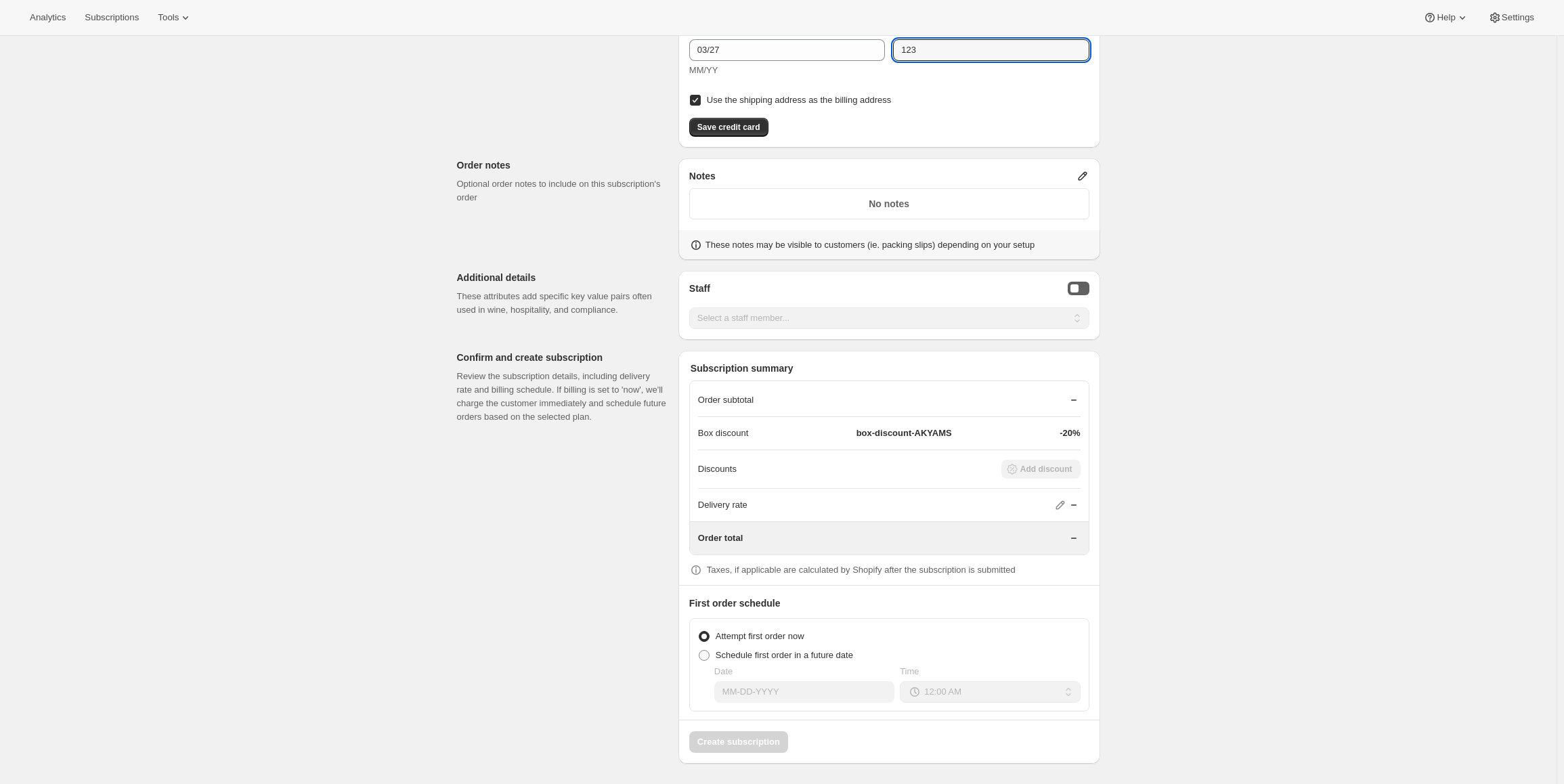
type input "123"
click at [1090, 284] on button "Staff Selector" at bounding box center [1078, 288] width 21 height 14
click at [852, 323] on select "Select a staff member... [PERSON_NAME] [PERSON_NAME] [PERSON_NAME] [PERSON_NAME…" at bounding box center [890, 317] width 400 height 21
select select "associate-1"
click at [692, 307] on select "Select a staff member... [PERSON_NAME] [PERSON_NAME] [PERSON_NAME] [PERSON_NAME…" at bounding box center [890, 317] width 400 height 21
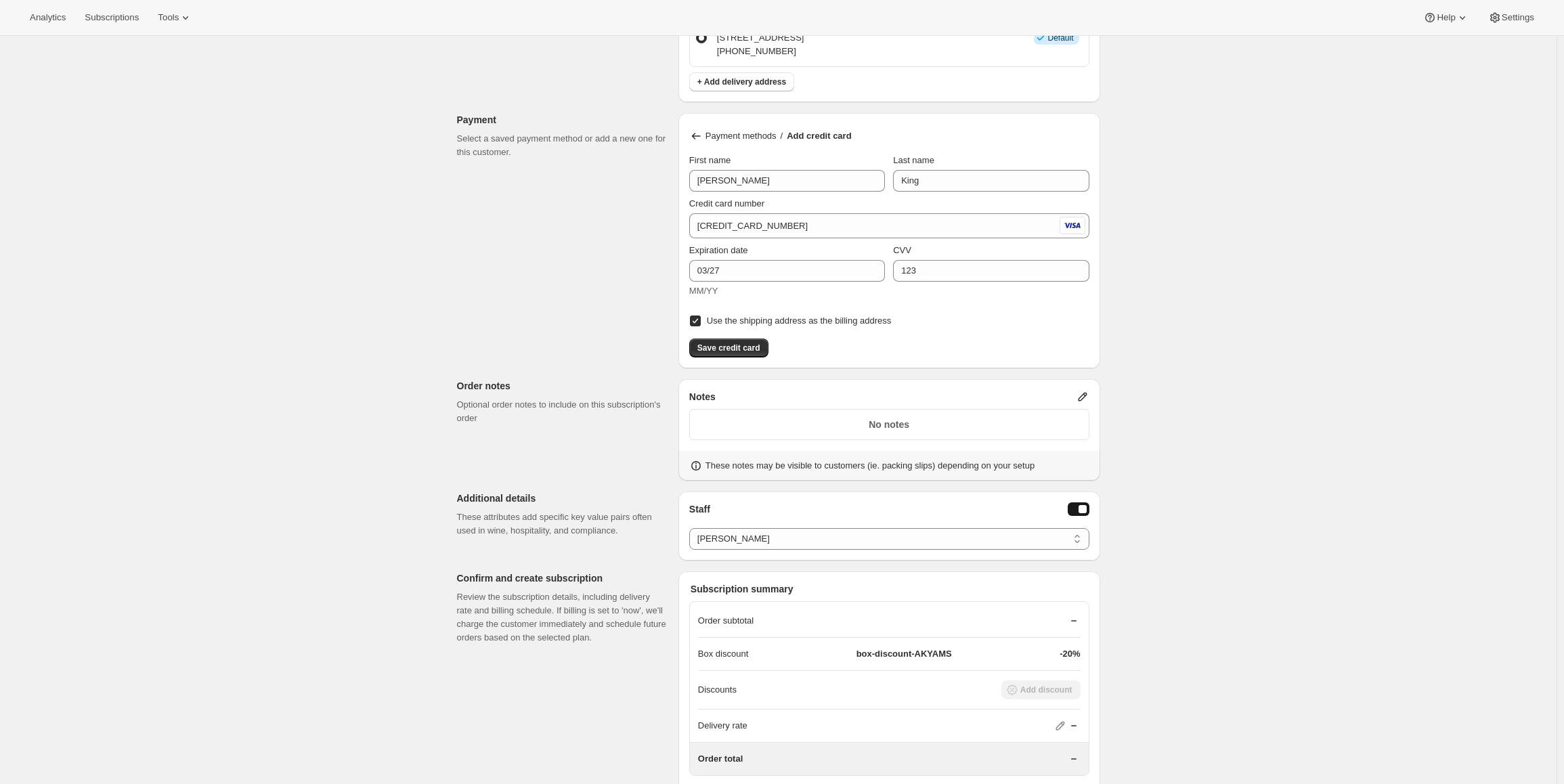
scroll to position [928, 0]
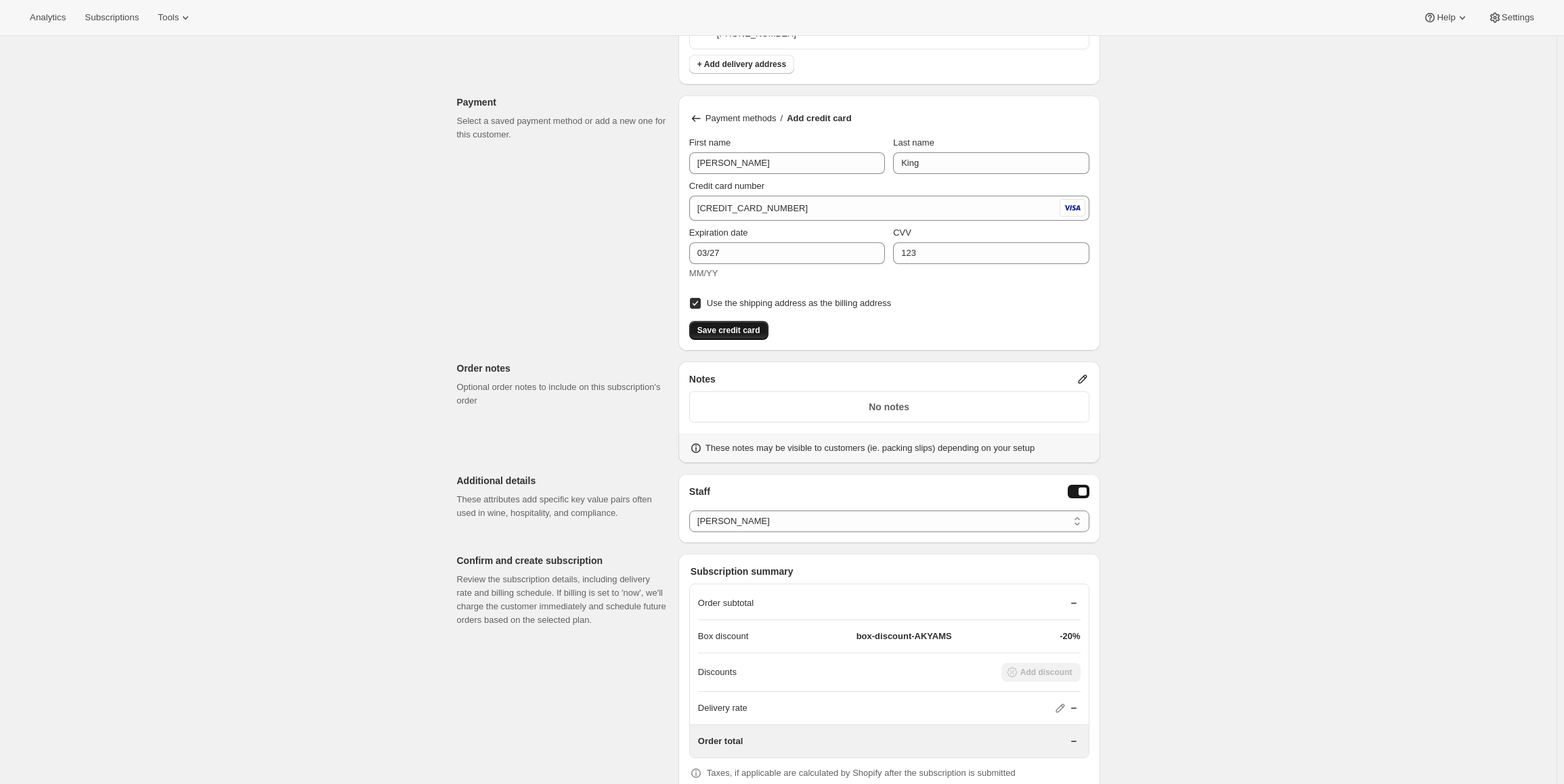
click at [735, 326] on span "Save credit card" at bounding box center [728, 330] width 63 height 11
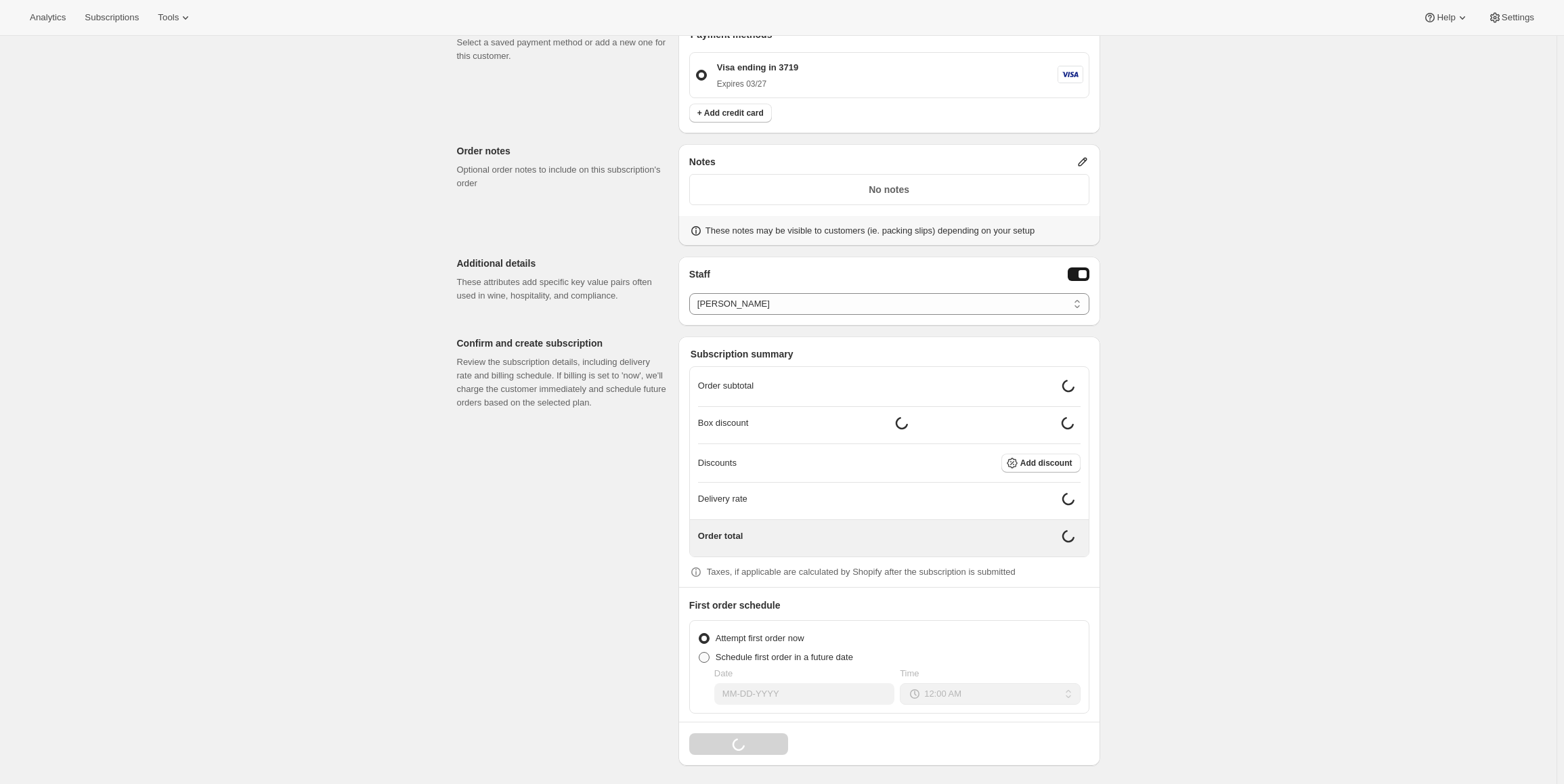
scroll to position [993, 0]
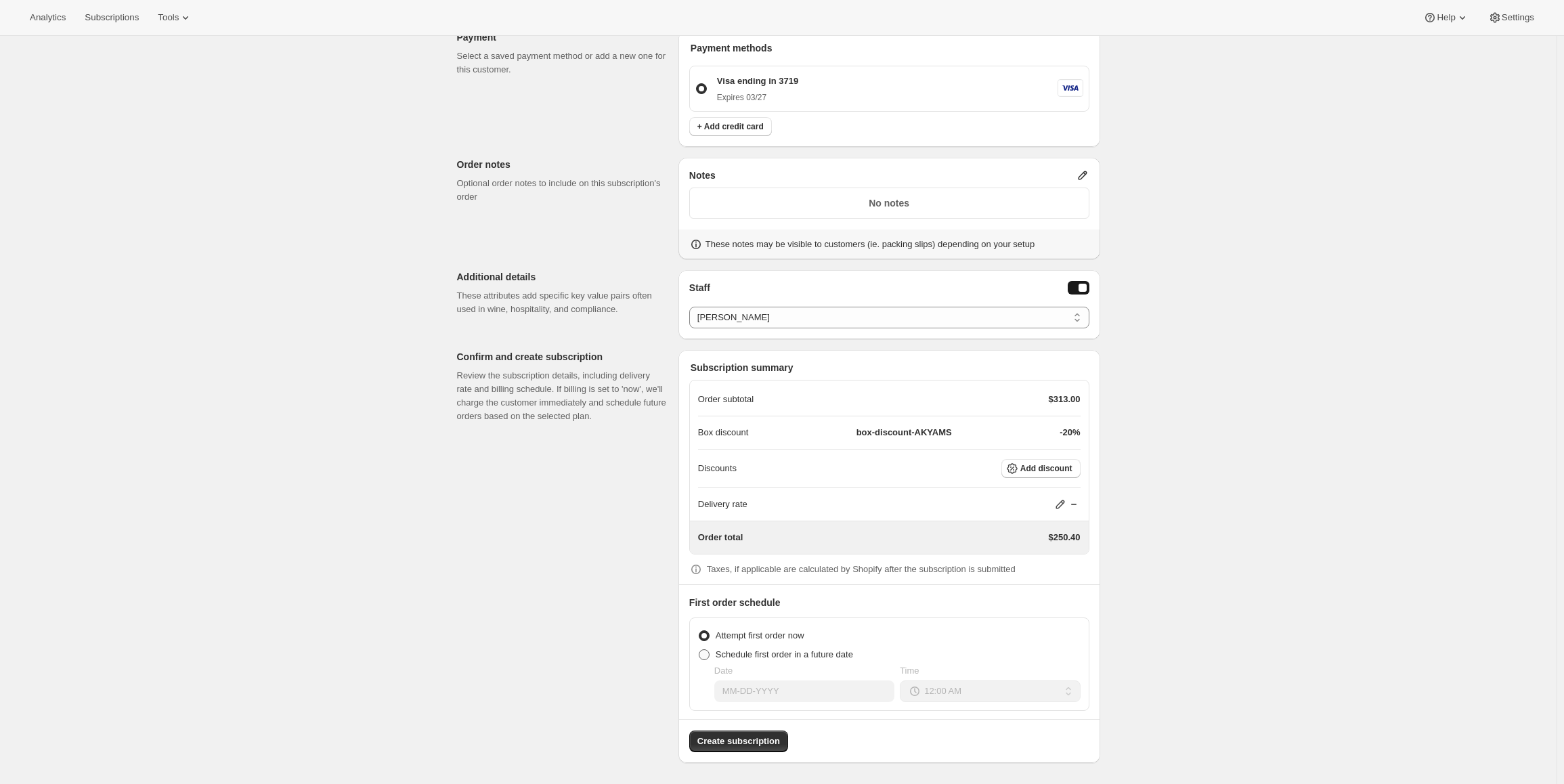
click at [703, 654] on span at bounding box center [704, 654] width 11 height 11
click at [699, 650] on input "Schedule first order in a future date" at bounding box center [699, 649] width 1 height 1
radio input "true"
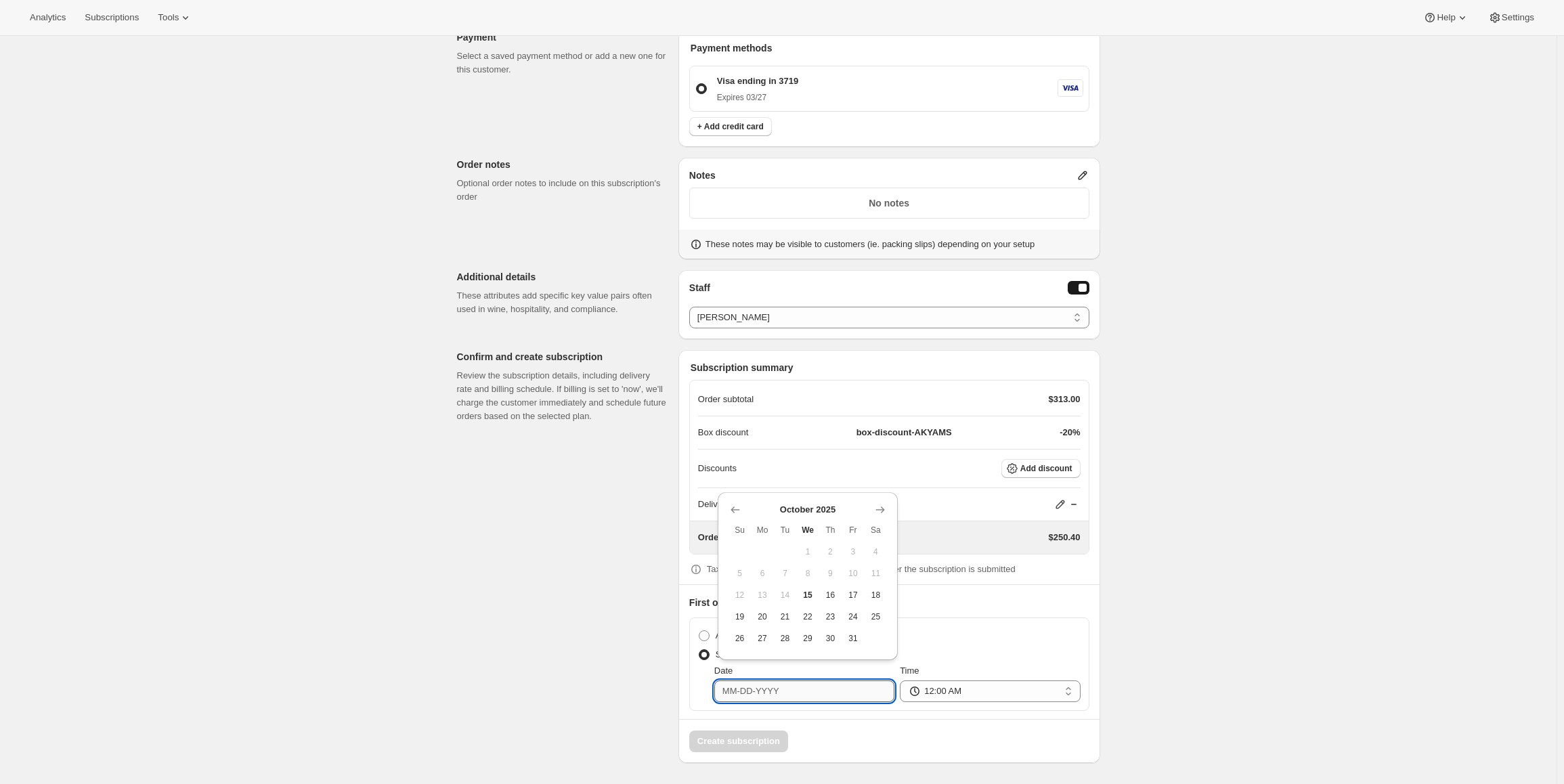
click at [746, 685] on input "Date" at bounding box center [805, 691] width 180 height 21
click at [885, 508] on icon "Show next month, November 2025" at bounding box center [880, 510] width 14 height 14
click at [879, 488] on icon "Show next month, December 2025" at bounding box center [880, 488] width 9 height 7
click at [882, 507] on icon "Show next month, January 2026" at bounding box center [880, 510] width 9 height 7
click at [882, 507] on icon "Show next month, February 2026" at bounding box center [880, 510] width 9 height 7
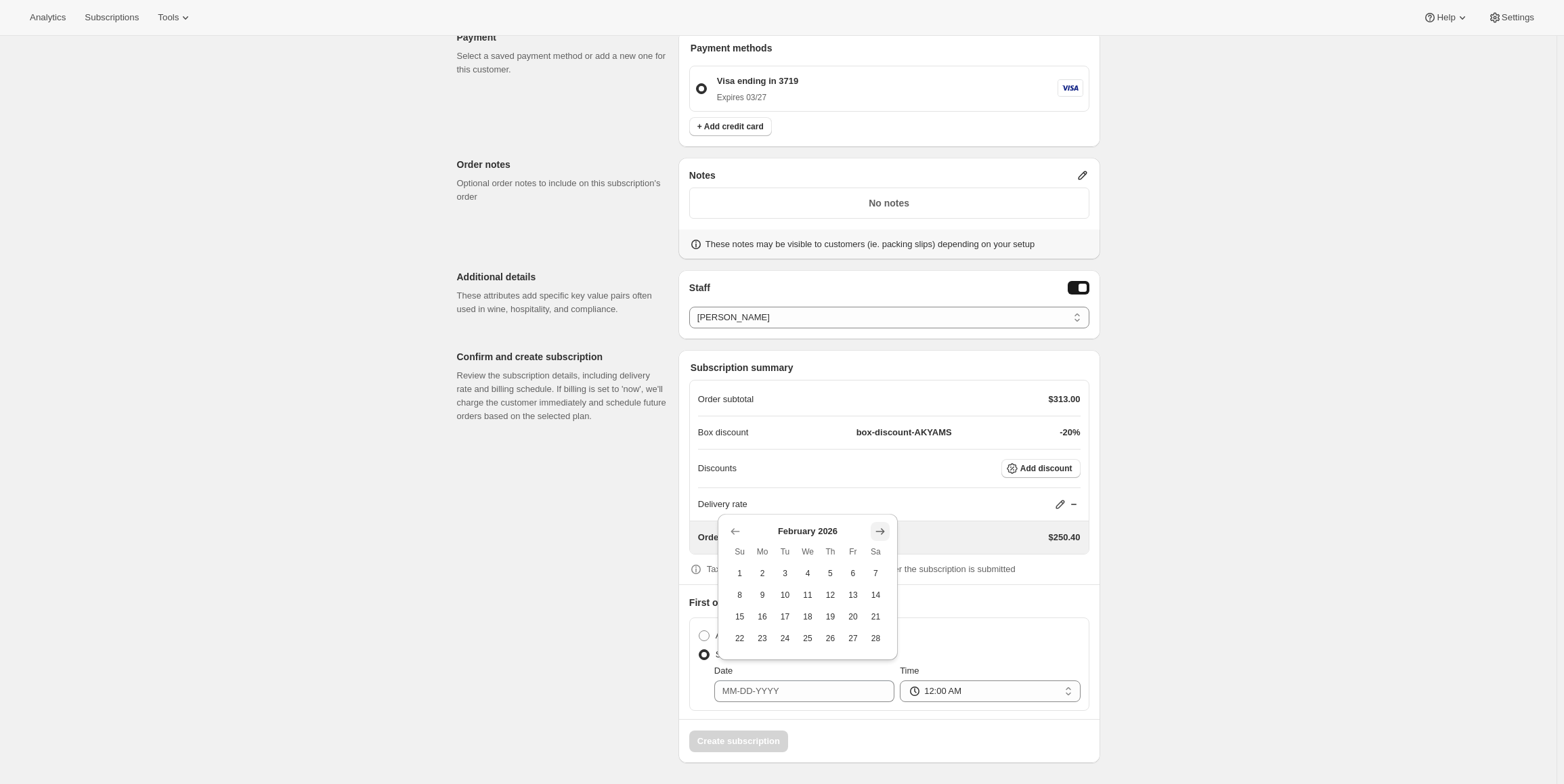
click at [878, 528] on icon "Show next month, March 2026" at bounding box center [880, 532] width 14 height 14
click at [878, 510] on icon "Show next month, April 2026" at bounding box center [880, 510] width 14 height 14
click at [764, 596] on span "13" at bounding box center [762, 594] width 11 height 11
type input "[DATE]"
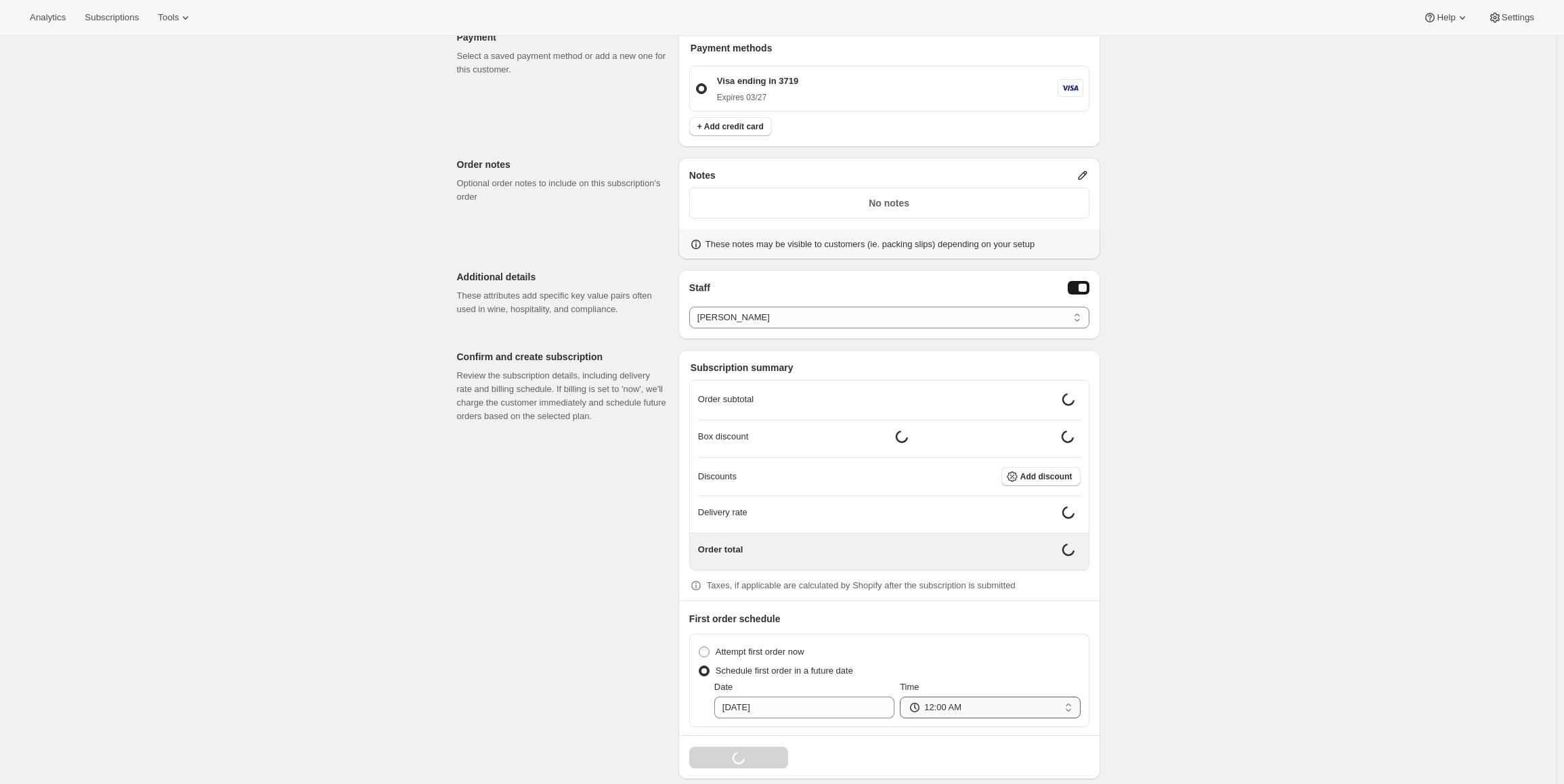
click at [1057, 704] on select "12:00 AM 01:00 AM 02:00 AM 03:00 AM 04:00 AM 05:00 AM 06:00 AM 07:00 AM 08:00 A…" at bounding box center [990, 707] width 180 height 21
select select "09:00"
click at [903, 697] on select "12:00 AM 01:00 AM 02:00 AM 03:00 AM 04:00 AM 05:00 AM 06:00 AM 07:00 AM 08:00 A…" at bounding box center [990, 707] width 180 height 21
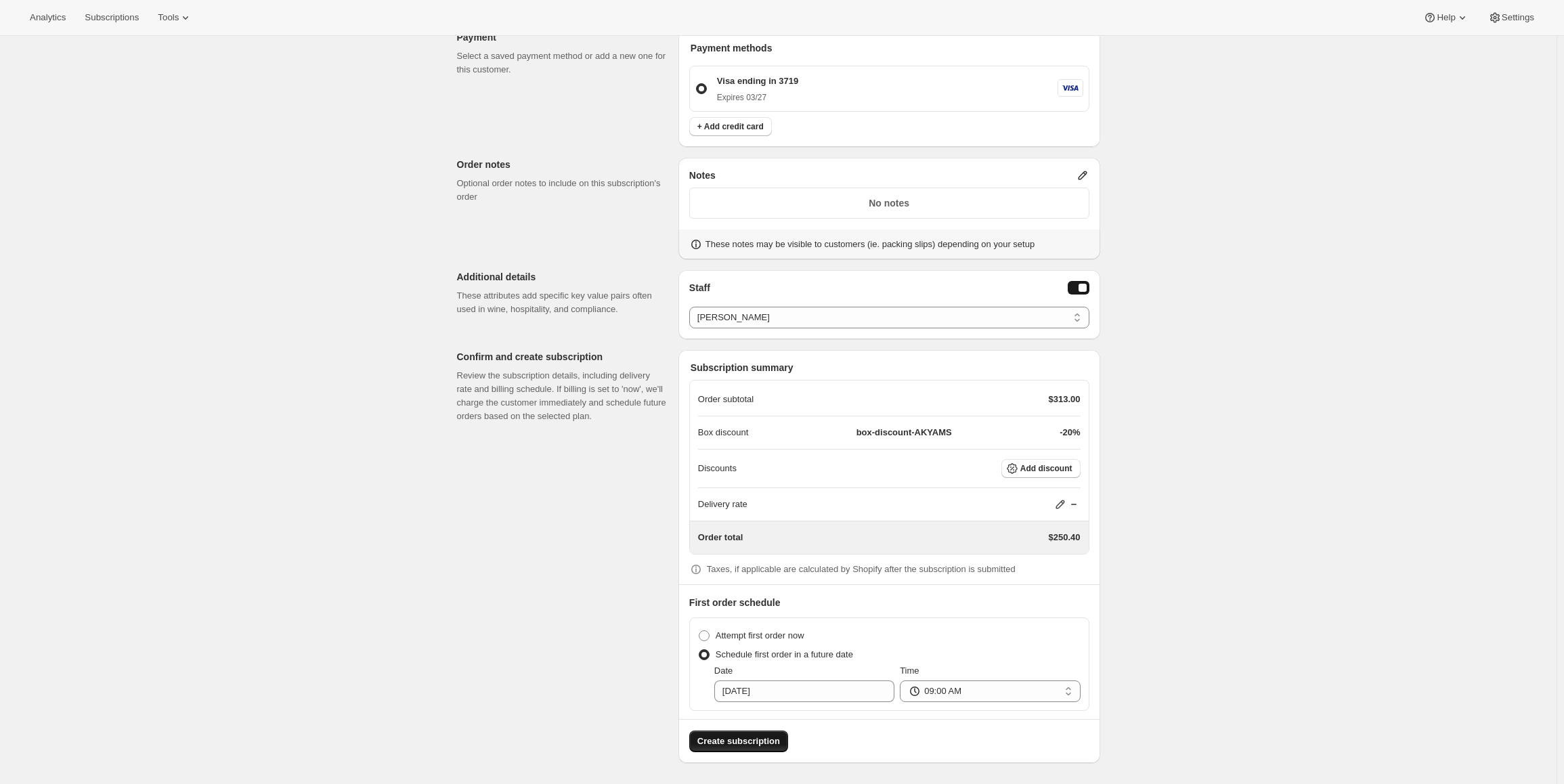
click at [763, 733] on button "Create subscription" at bounding box center [739, 741] width 99 height 21
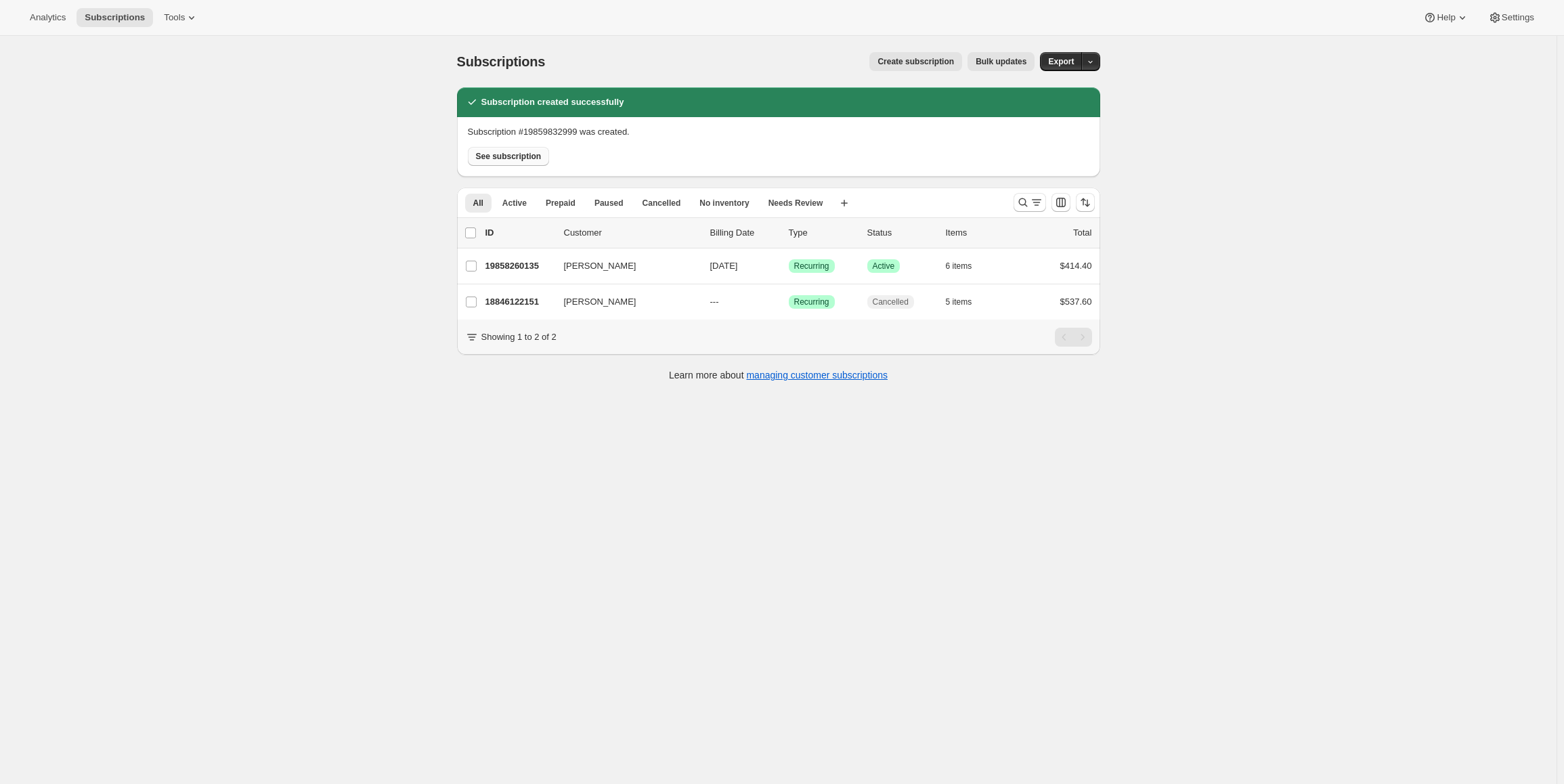
click at [519, 154] on span "See subscription" at bounding box center [509, 156] width 66 height 11
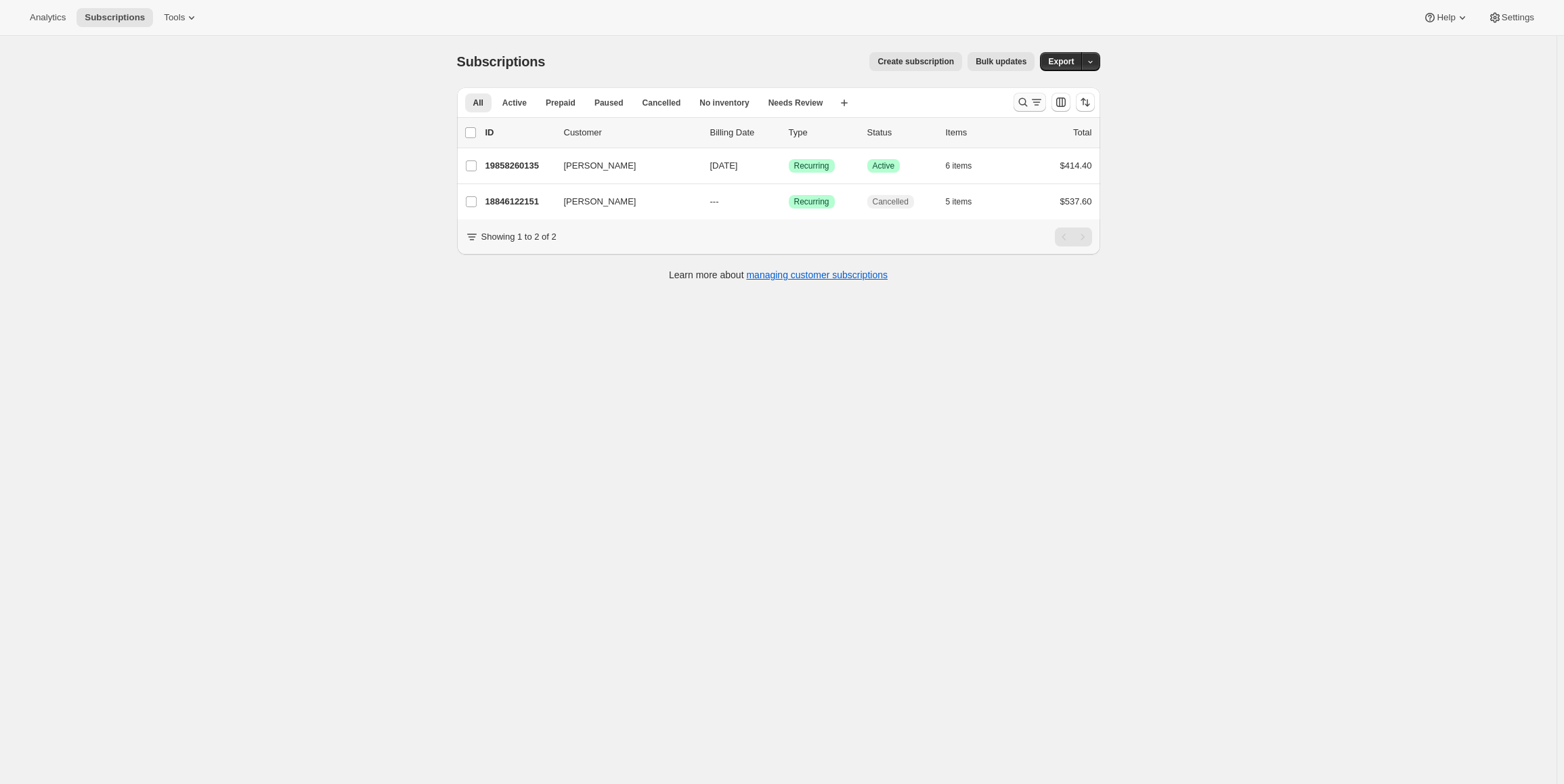
click at [1030, 98] on icon "Search and filter results" at bounding box center [1024, 102] width 14 height 14
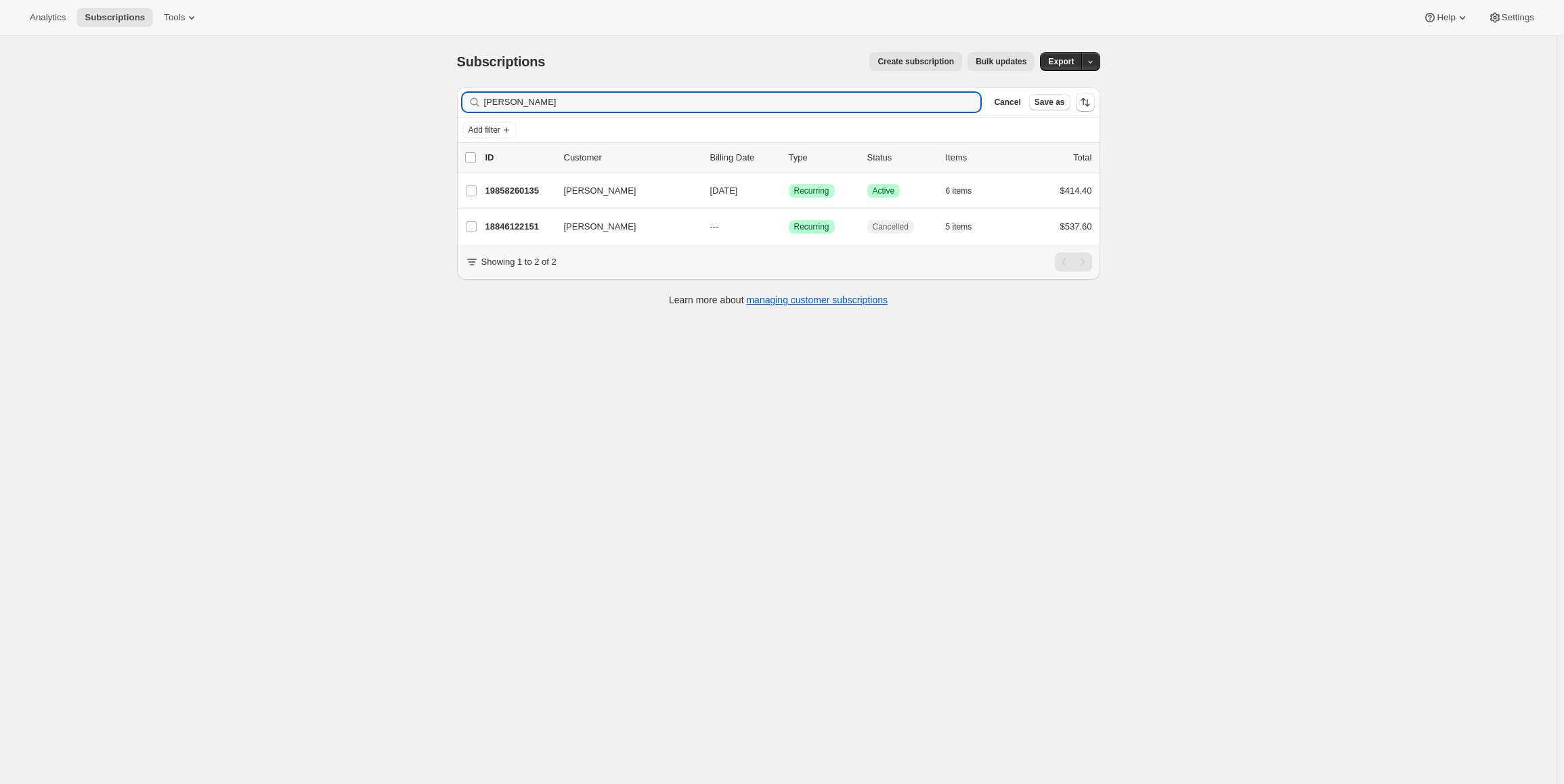
drag, startPoint x: 554, startPoint y: 107, endPoint x: 405, endPoint y: 101, distance: 149.1
click at [405, 101] on div "Subscriptions. This page is ready Subscriptions Create subscription Bulk update…" at bounding box center [778, 428] width 1557 height 784
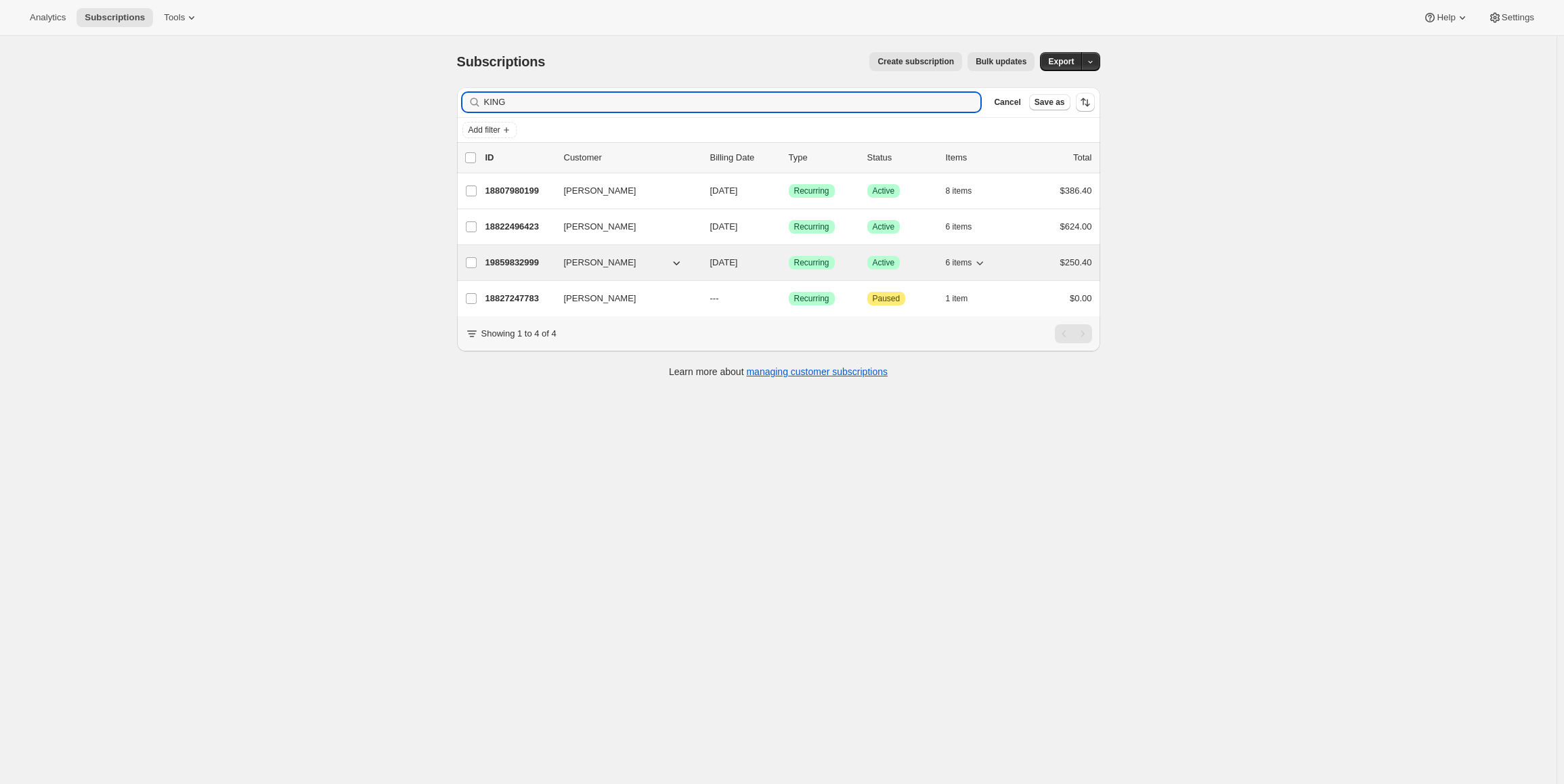
type input "KING"
click at [526, 265] on p "19859832999" at bounding box center [519, 262] width 68 height 14
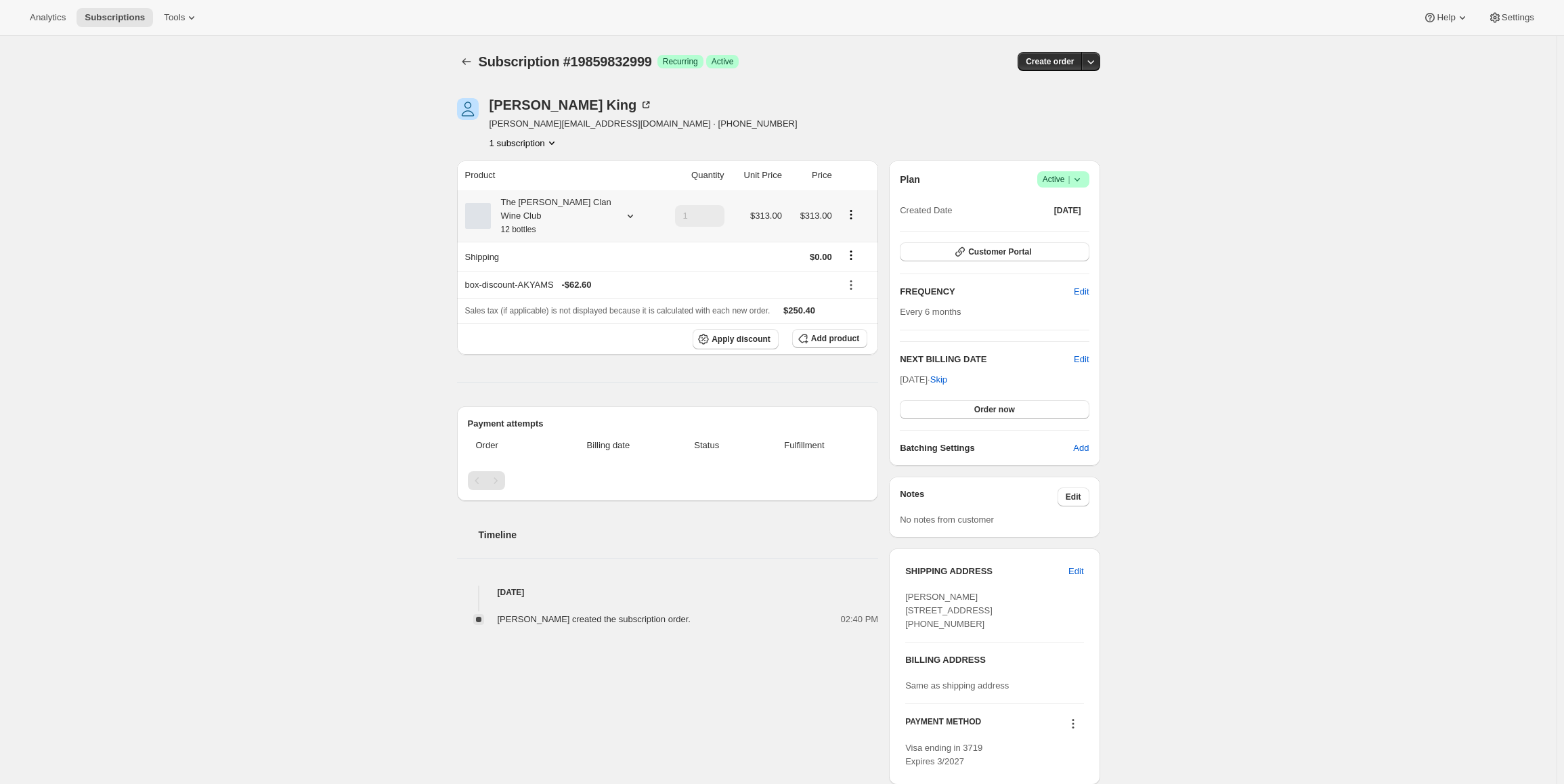
click at [624, 209] on div at bounding box center [628, 216] width 19 height 14
click at [360, 293] on div "Subscription #19859832999. This page is ready Subscription #19859832999 Success…" at bounding box center [778, 479] width 1557 height 885
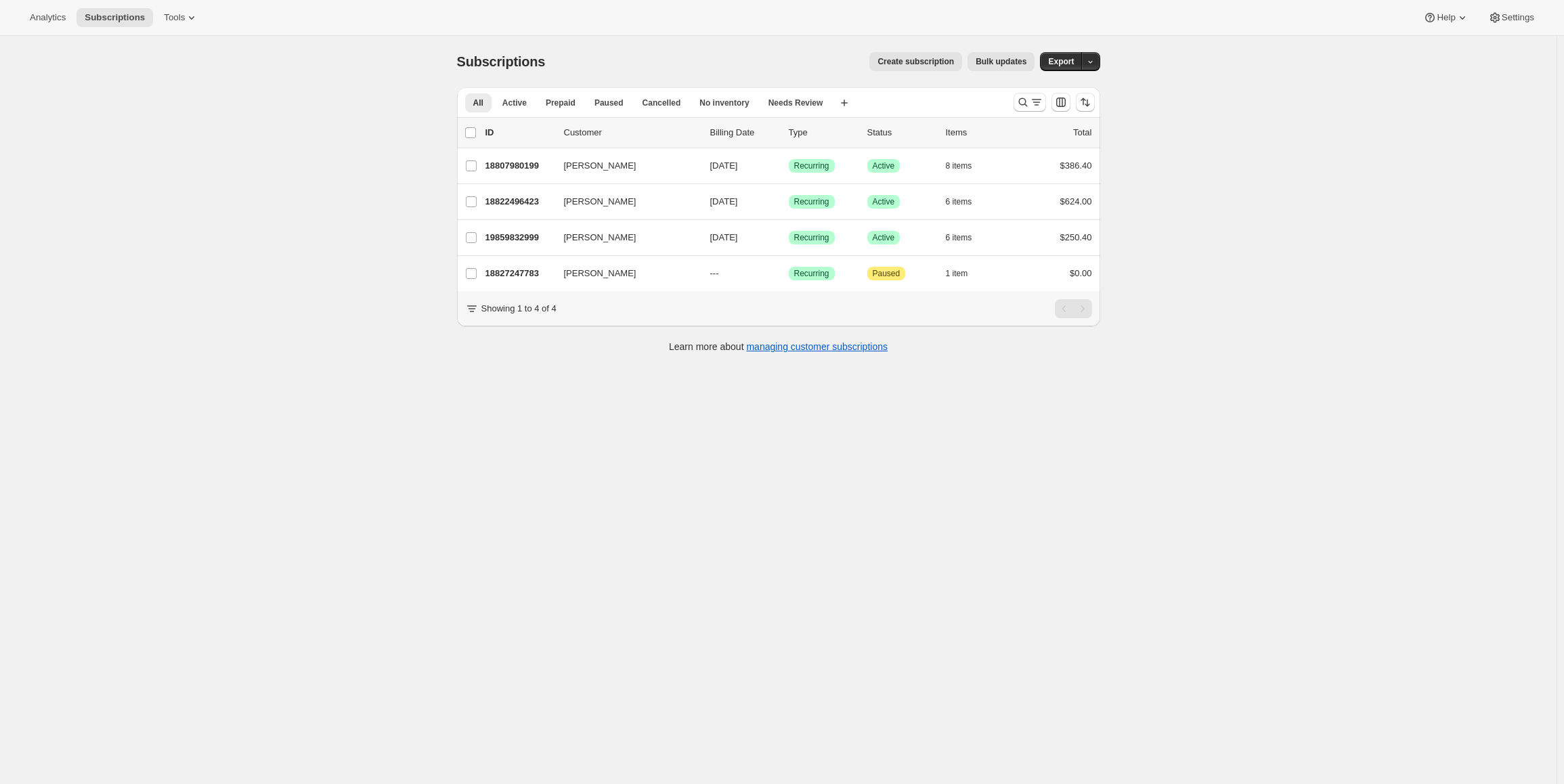
click at [905, 61] on span "Create subscription" at bounding box center [915, 62] width 76 height 11
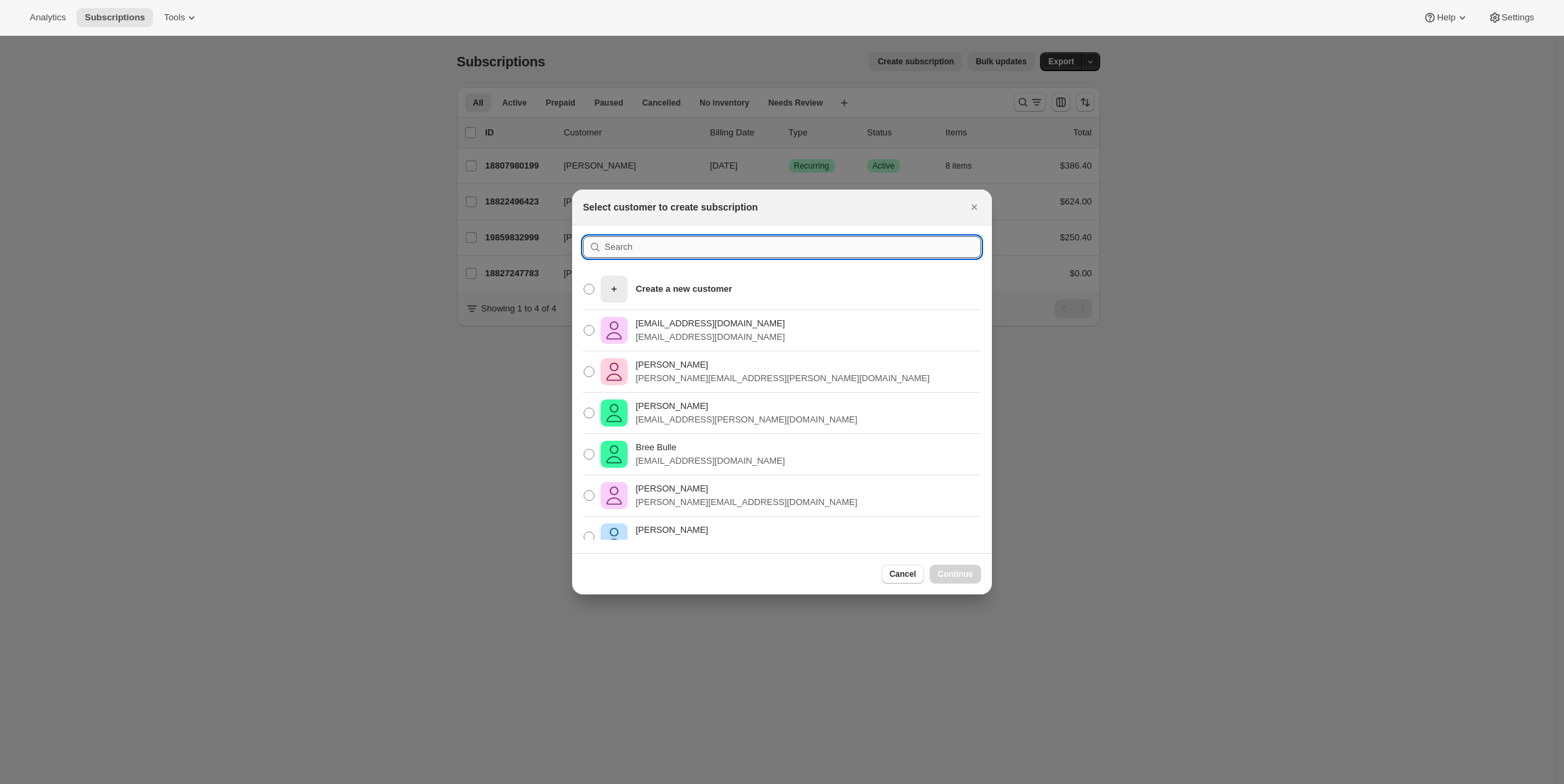
click at [661, 246] on input ":rc:" at bounding box center [793, 246] width 377 height 21
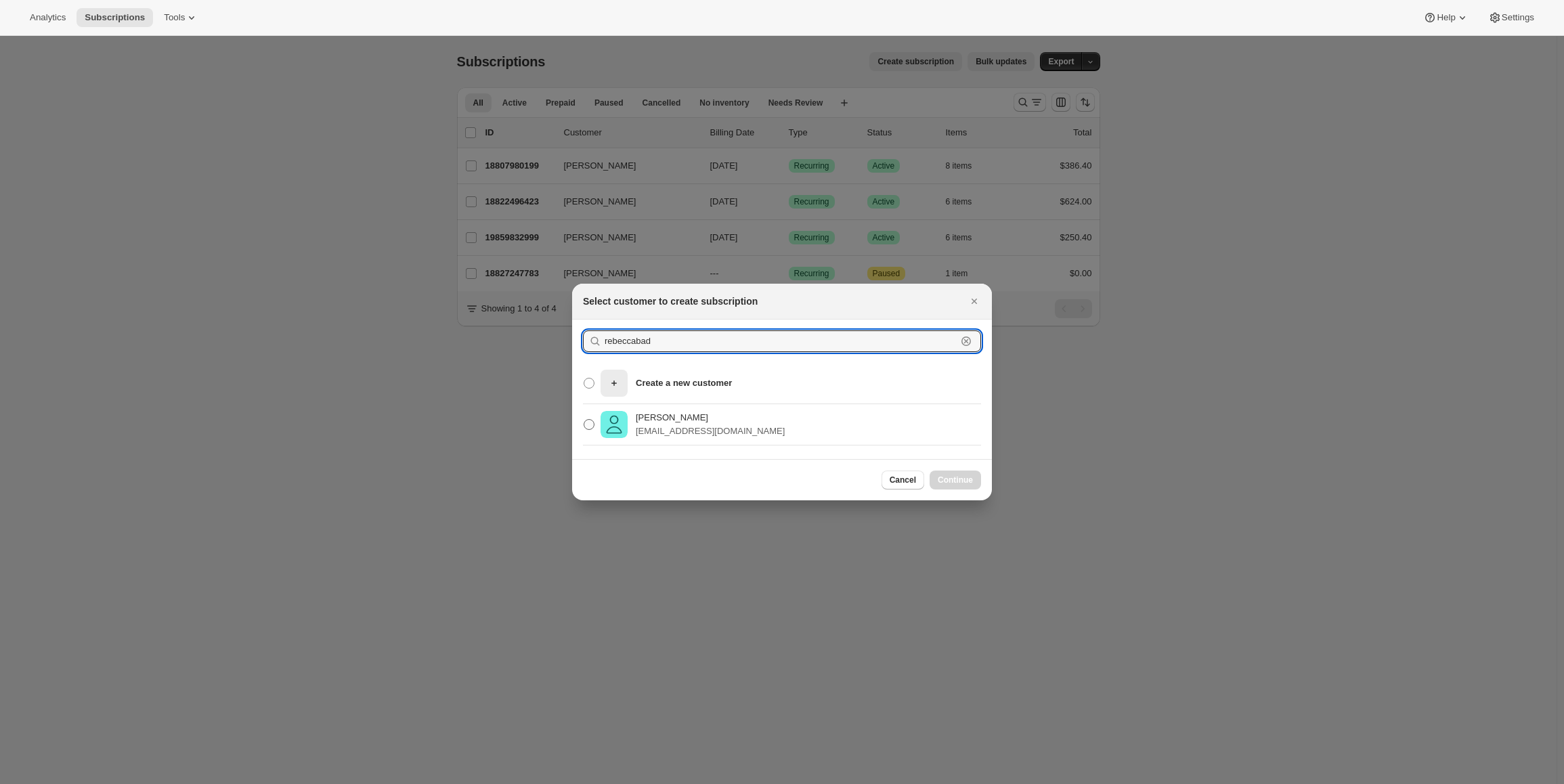
type input "rebeccabad"
click at [669, 409] on label "Rebecca Badcock rebeccabadcock@rocketmail.com" at bounding box center [684, 425] width 202 height 33
click at [584, 419] on input "Rebecca Badcock rebeccabadcock@rocketmail.com" at bounding box center [583, 419] width 1 height 1
radio input "true"
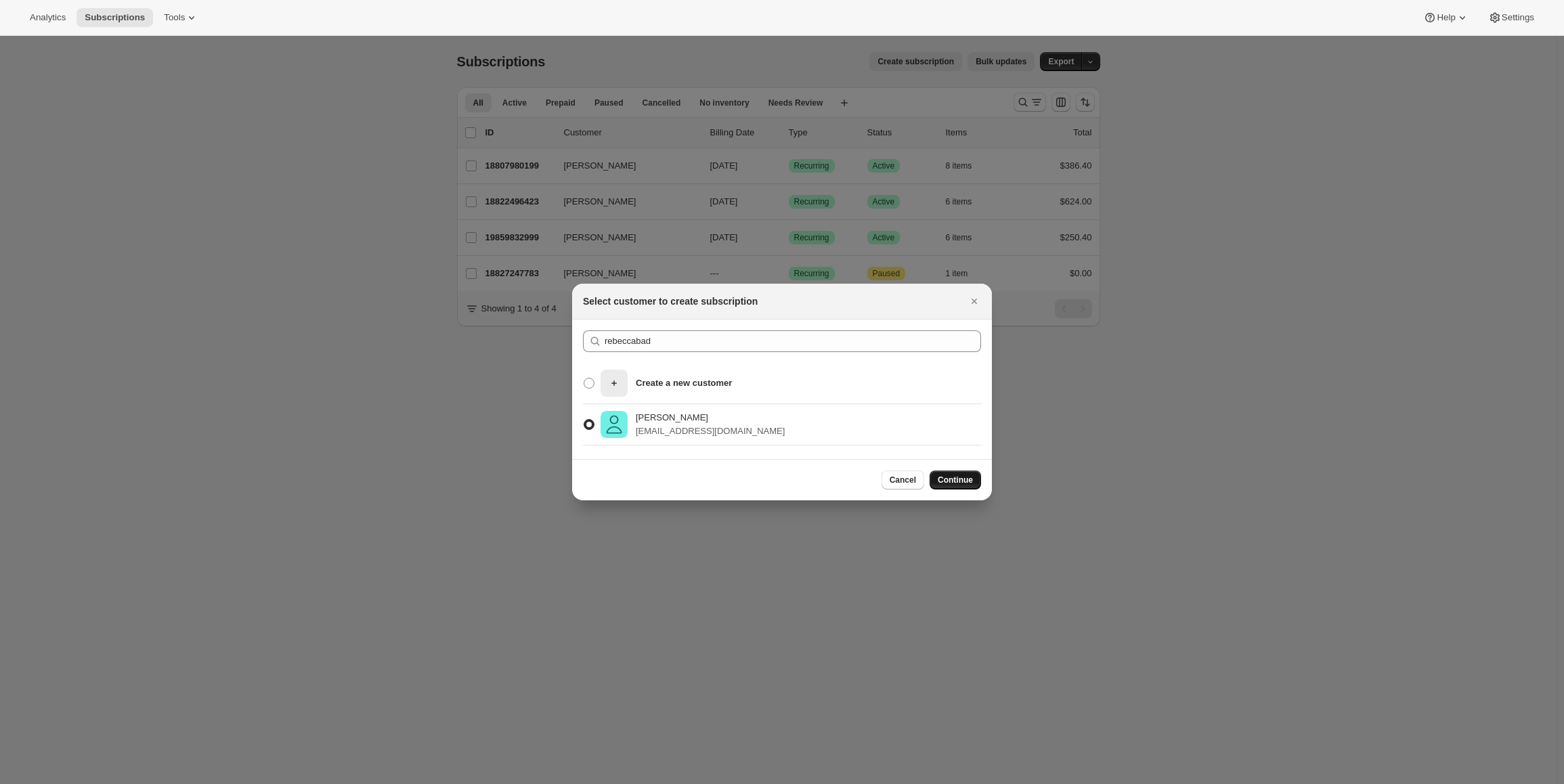
click at [956, 485] on button "Continue" at bounding box center [956, 480] width 51 height 19
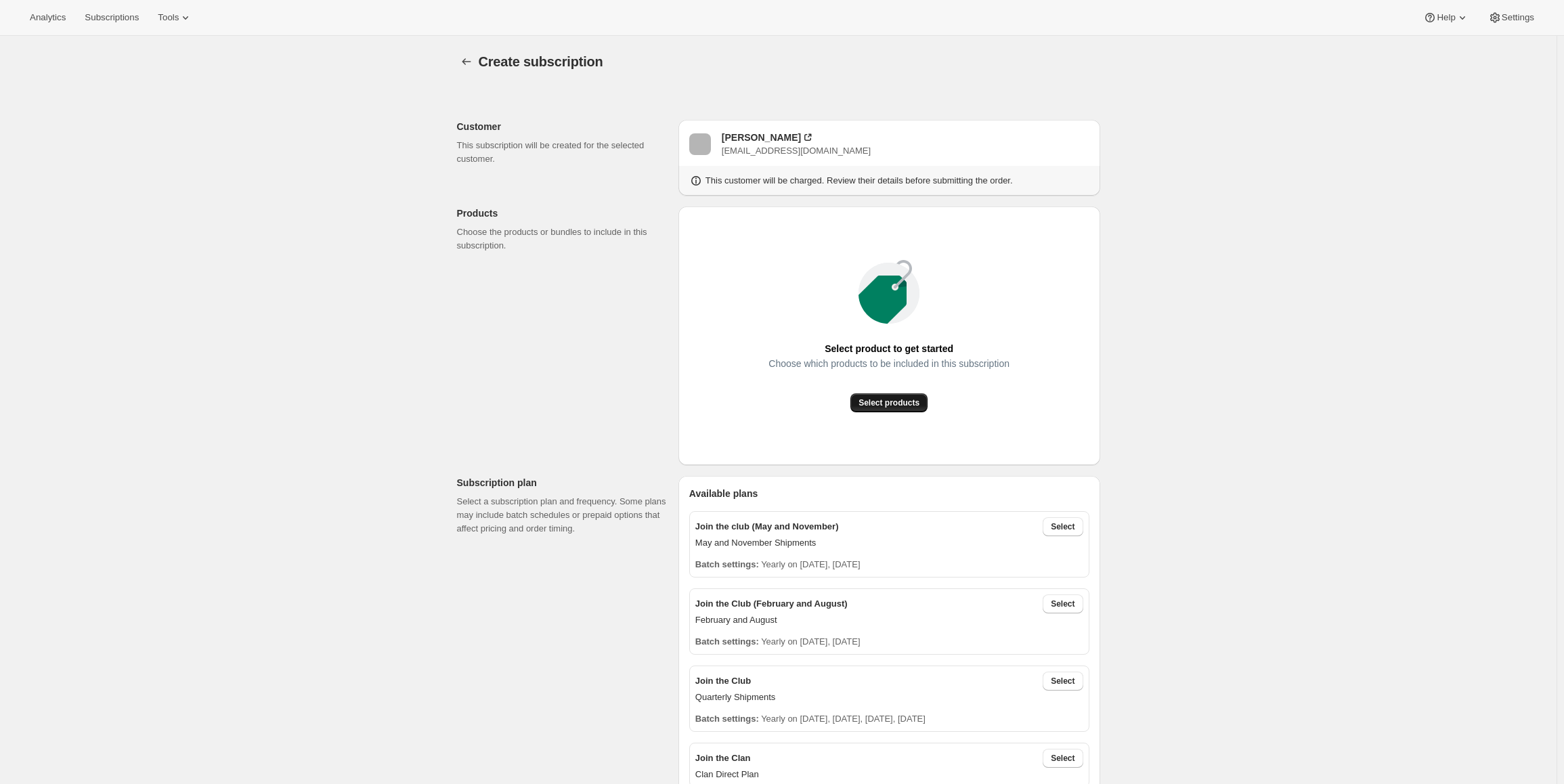
click at [873, 402] on span "Select products" at bounding box center [889, 402] width 61 height 11
click at [894, 402] on span "Select products" at bounding box center [889, 402] width 61 height 11
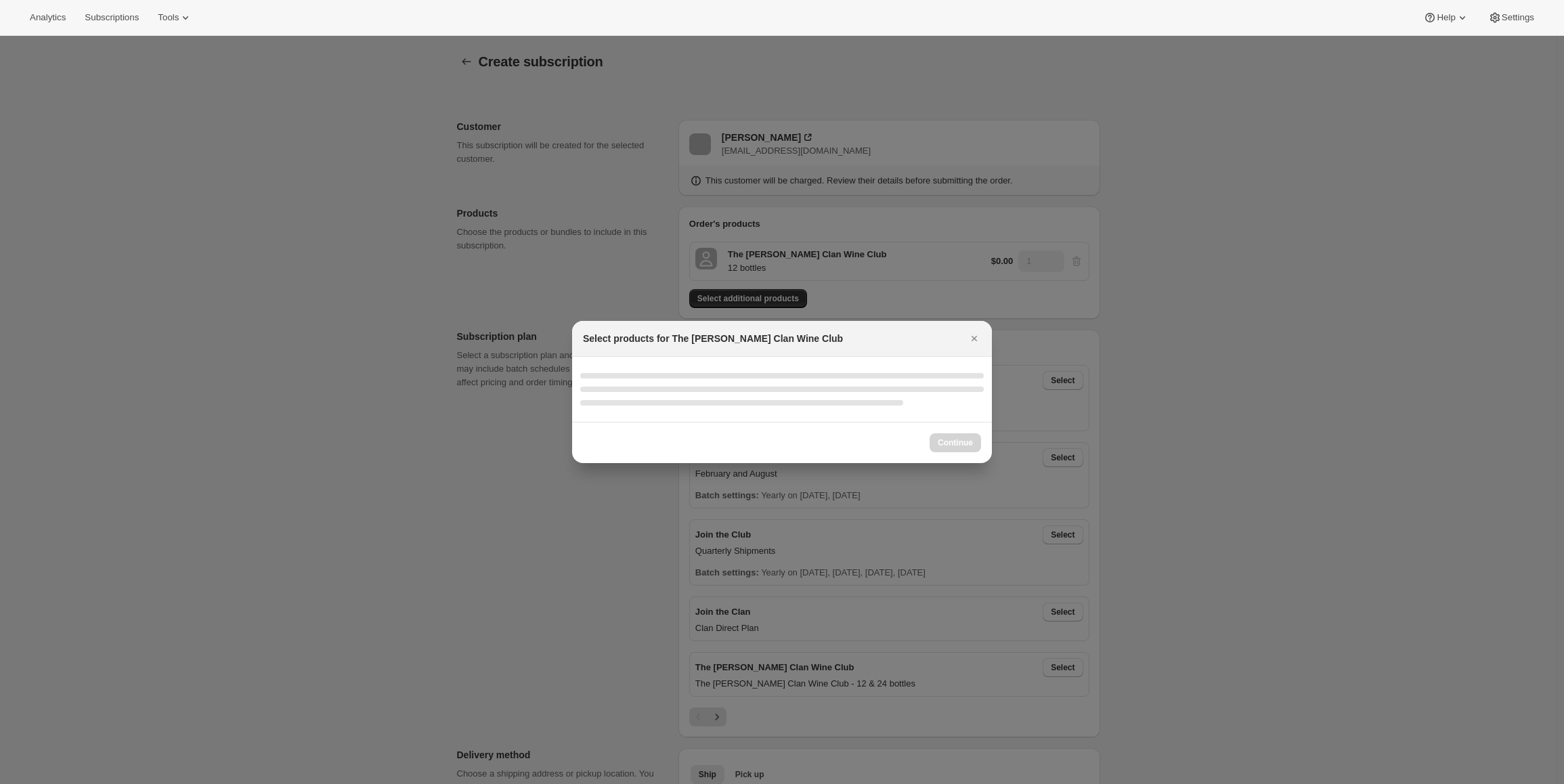
select select "gid://shopify/ProductVariant/46927751086247"
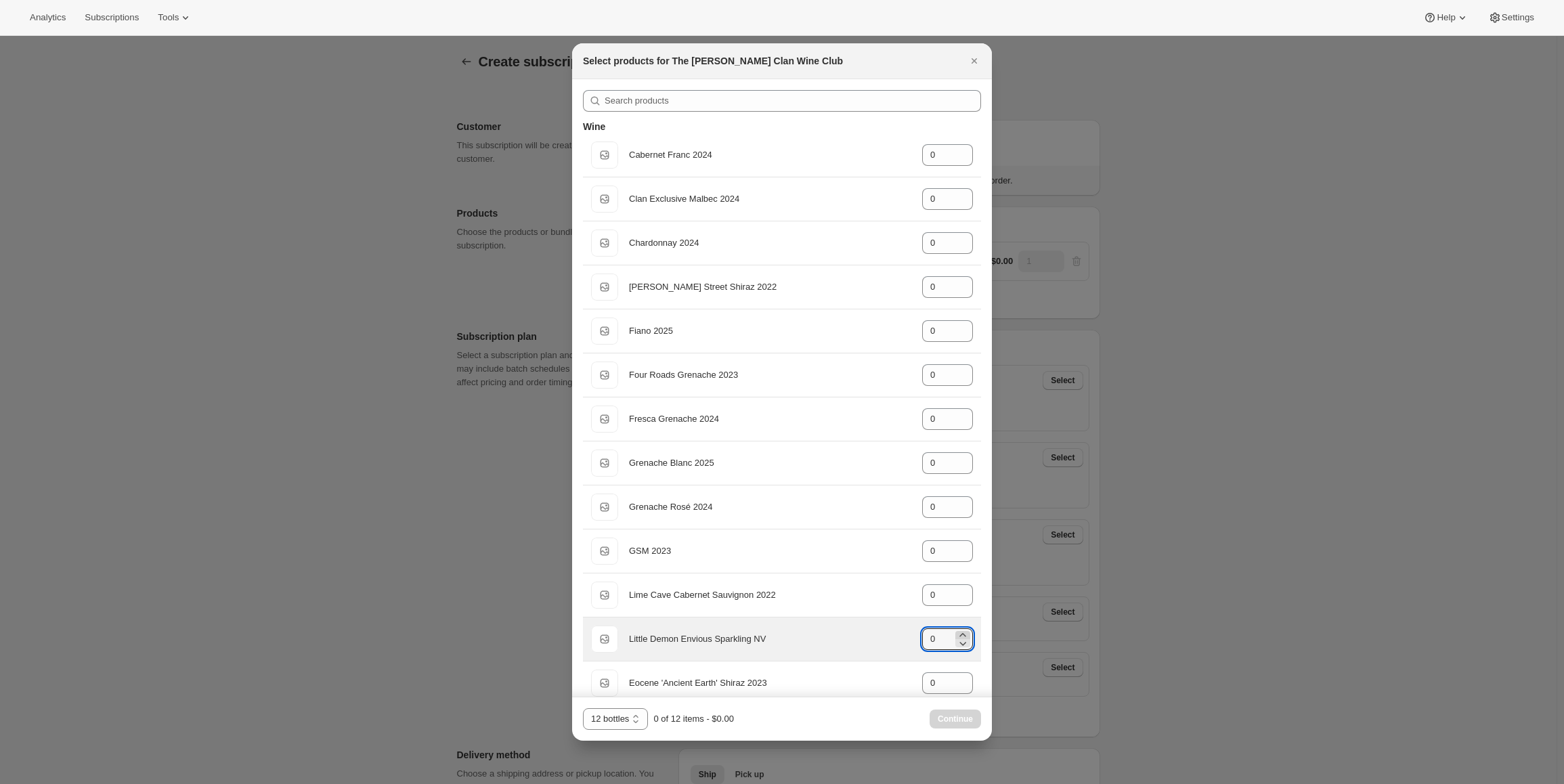
click at [957, 635] on icon ":r3g:" at bounding box center [963, 635] width 14 height 14
type input "2"
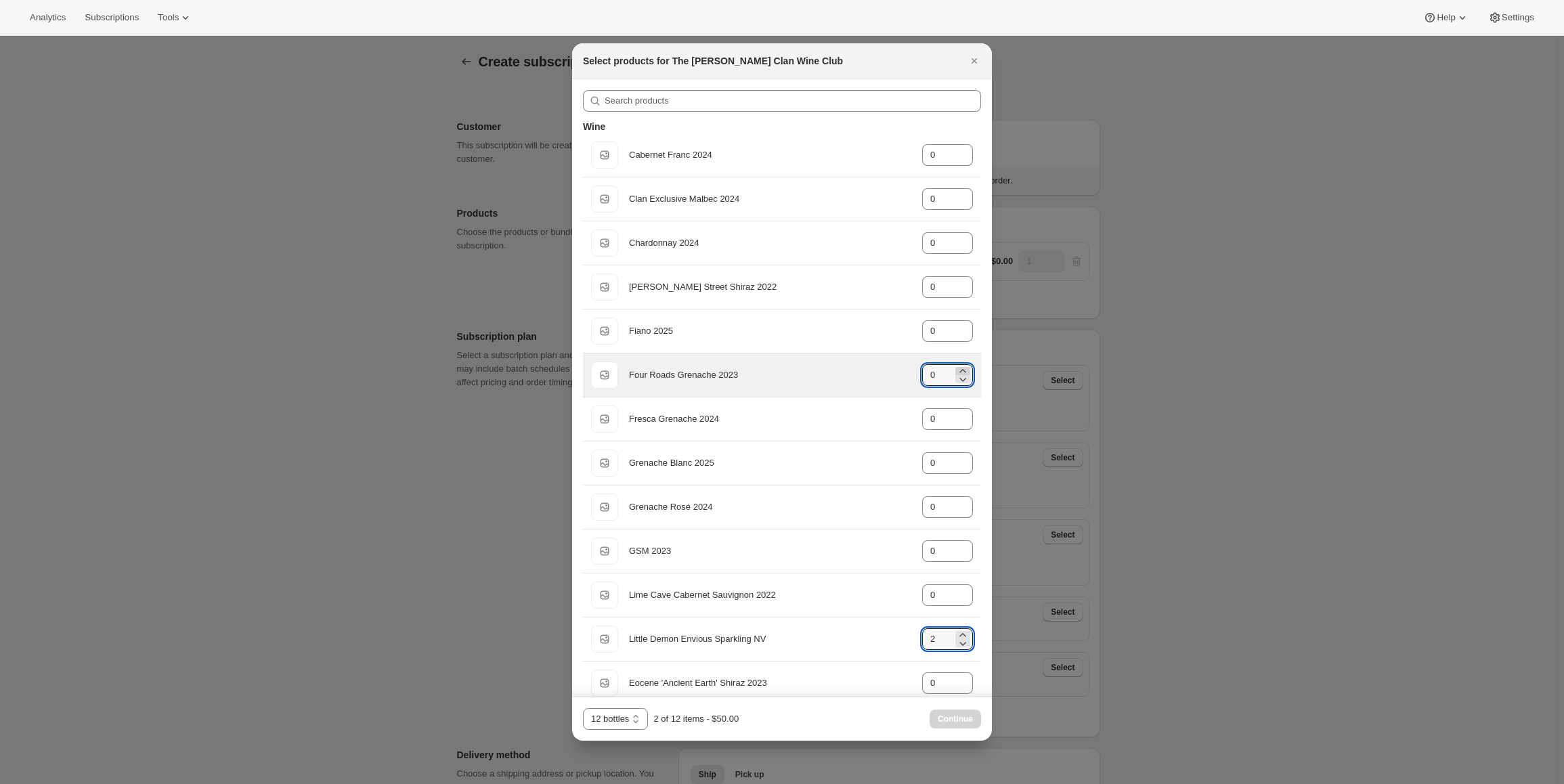
click at [957, 368] on icon ":r3g:" at bounding box center [963, 371] width 14 height 14
type input "3"
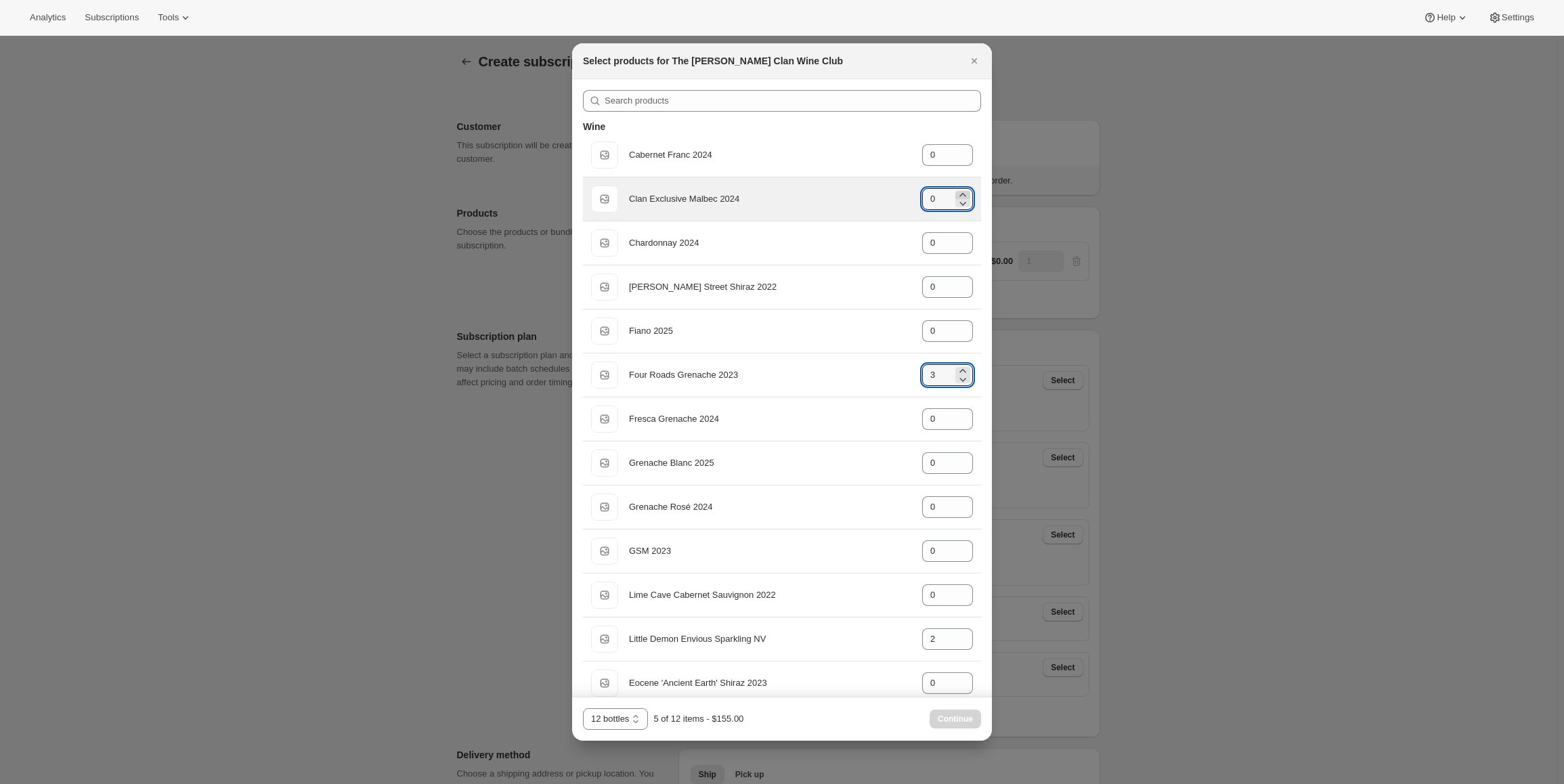
click at [957, 191] on icon ":r3g:" at bounding box center [963, 195] width 14 height 14
type input "3"
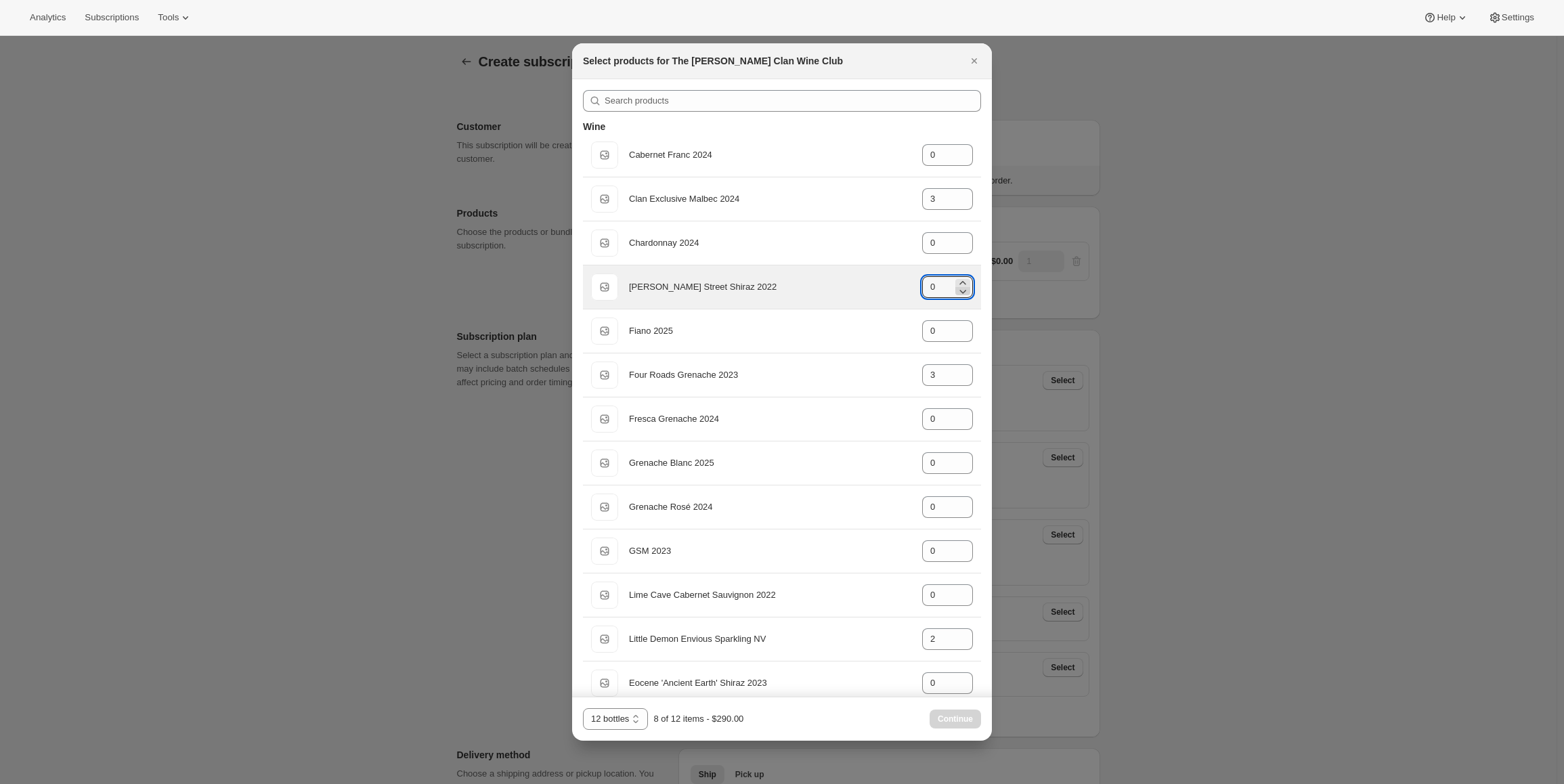
click at [961, 286] on icon ":r3g:" at bounding box center [963, 292] width 14 height 14
click at [959, 285] on icon ":r3g:" at bounding box center [963, 292] width 14 height 14
click at [957, 281] on icon ":r3g:" at bounding box center [963, 283] width 14 height 14
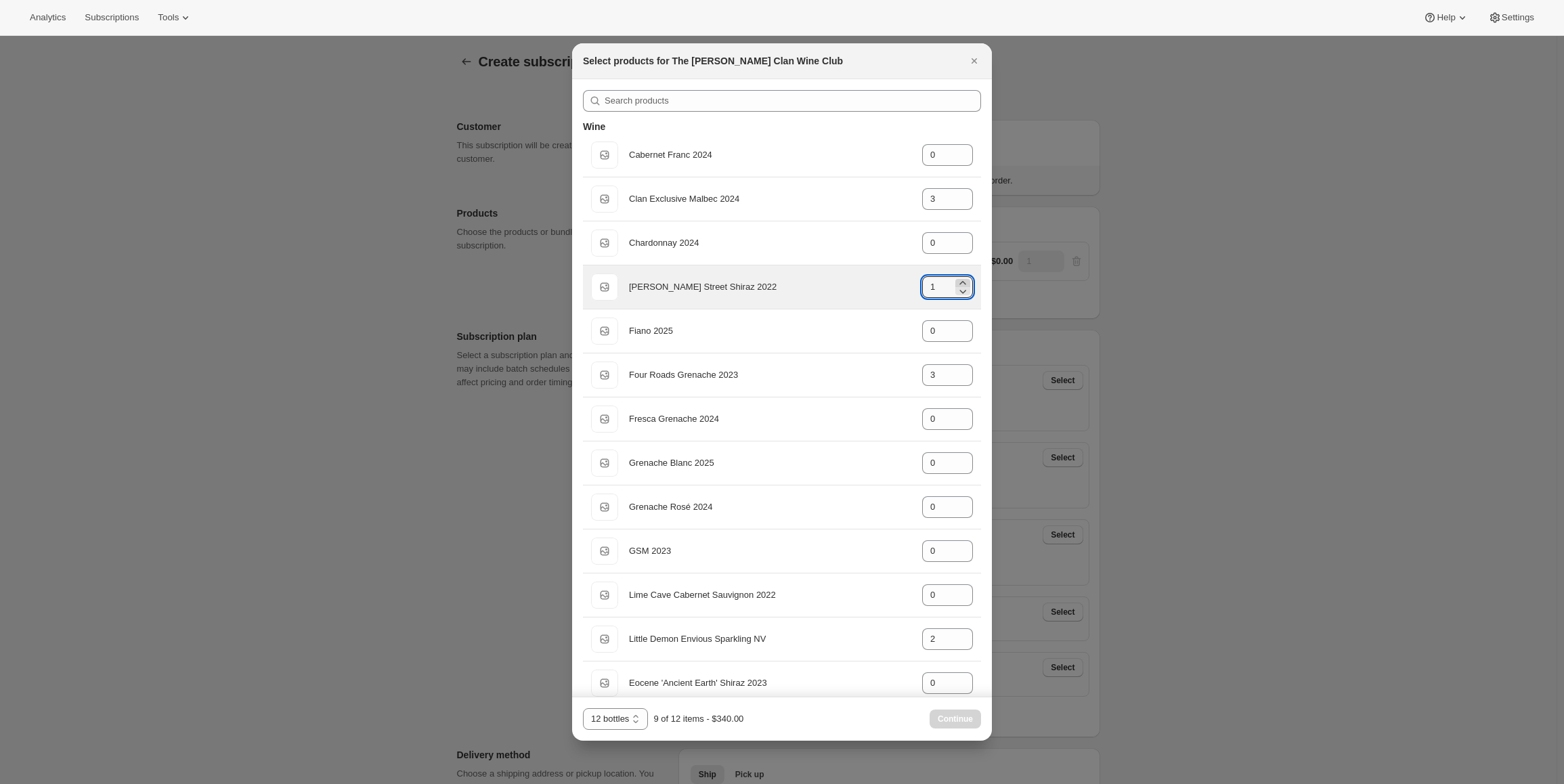
type input "2"
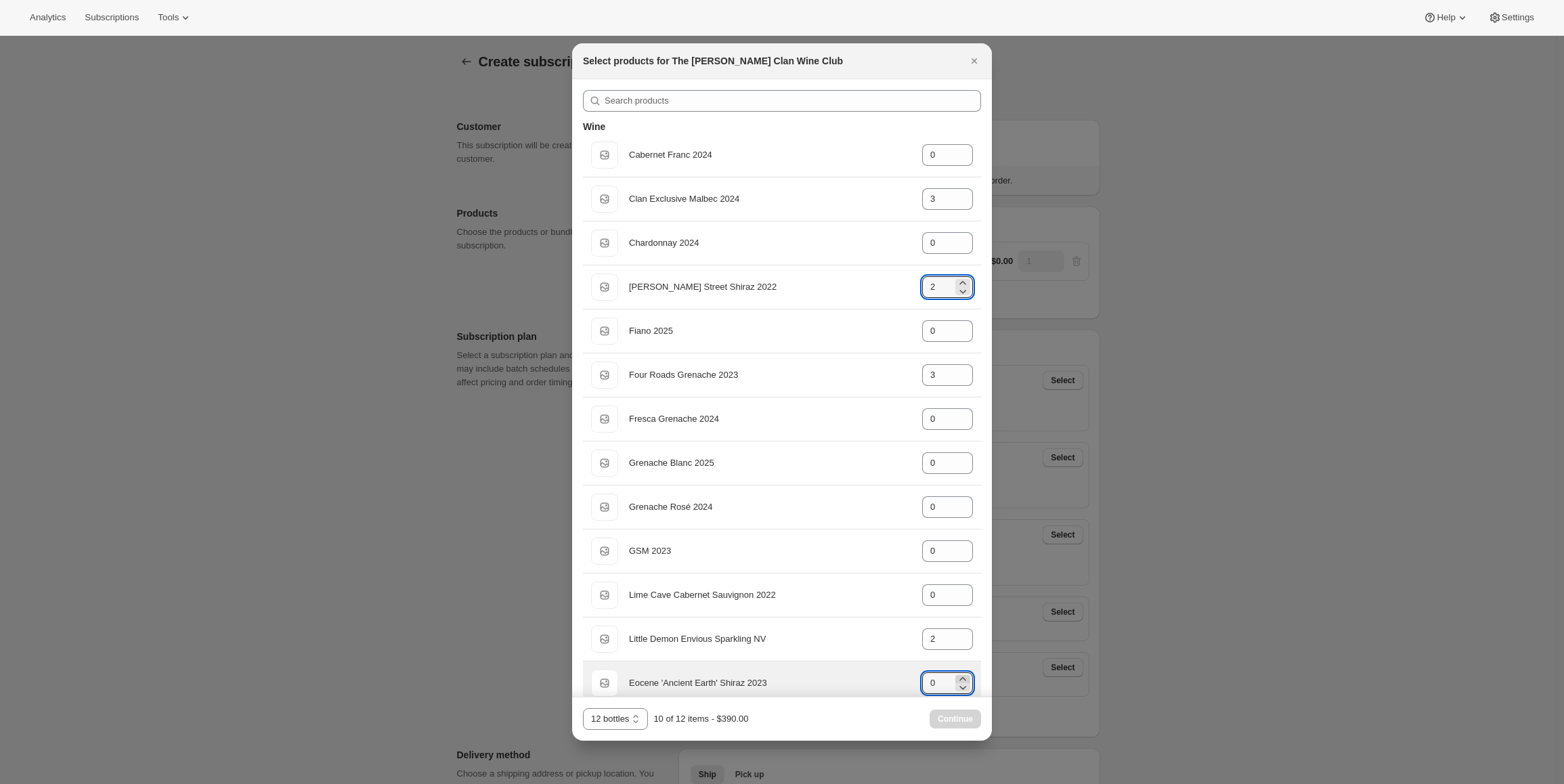
click at [957, 673] on icon ":r3g:" at bounding box center [963, 679] width 14 height 14
type input "2"
click at [953, 716] on span "Continue" at bounding box center [955, 719] width 35 height 11
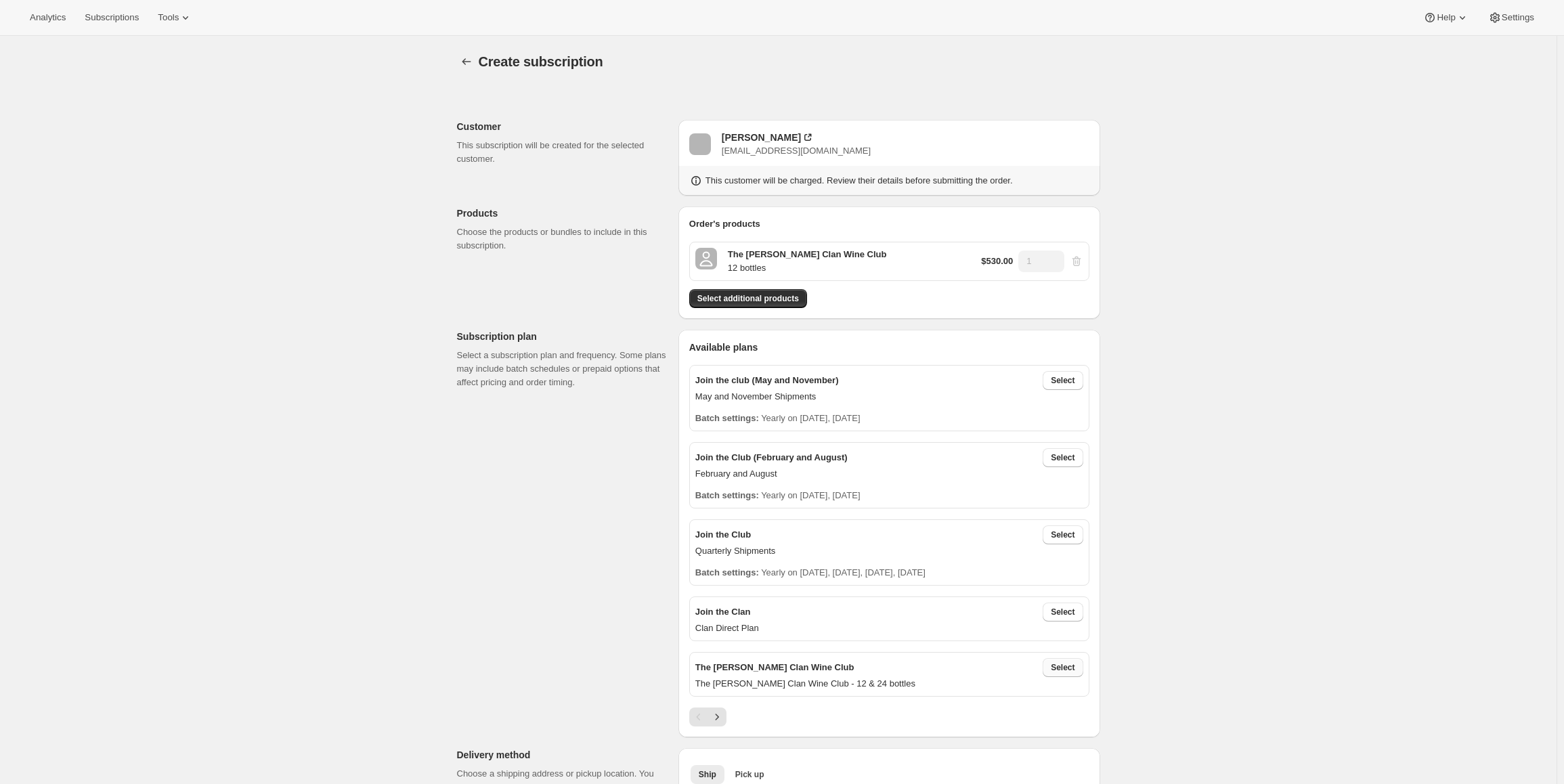
click at [1079, 664] on button "Select" at bounding box center [1063, 667] width 40 height 19
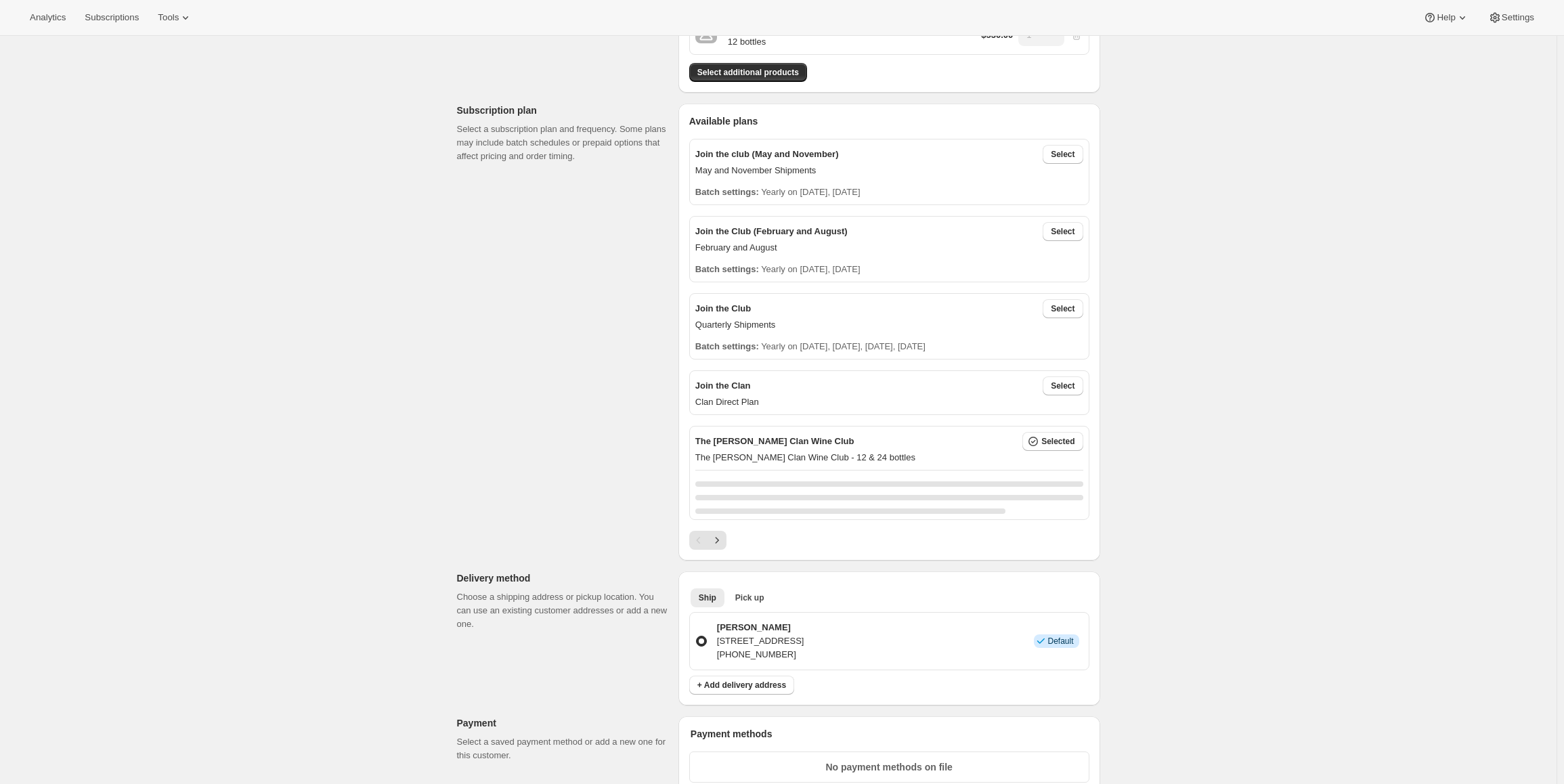
scroll to position [271, 0]
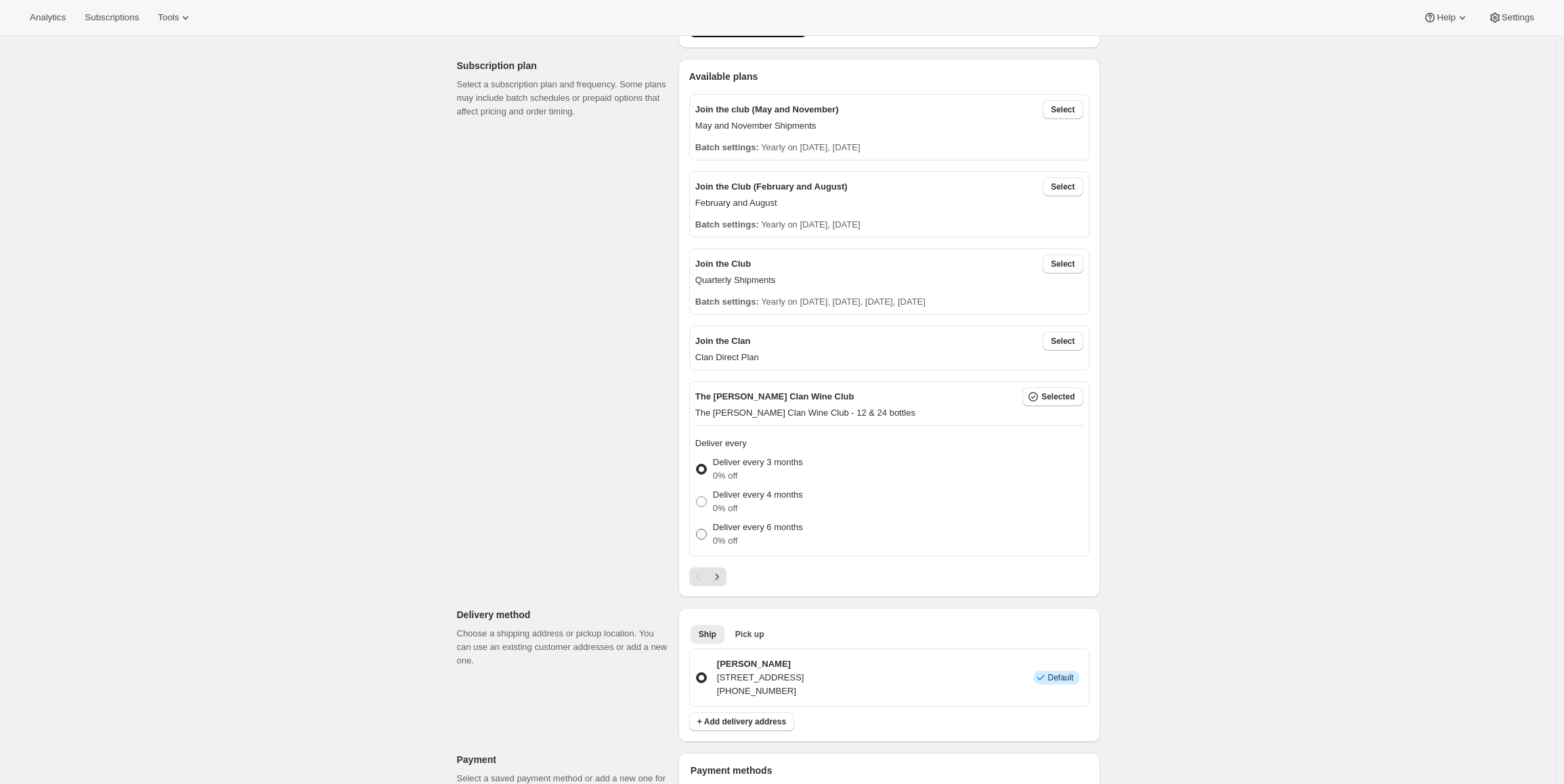
click at [740, 536] on p "0% off" at bounding box center [758, 541] width 90 height 14
click at [697, 529] on input "Deliver every 6 months 0% off" at bounding box center [696, 528] width 1 height 1
radio input "true"
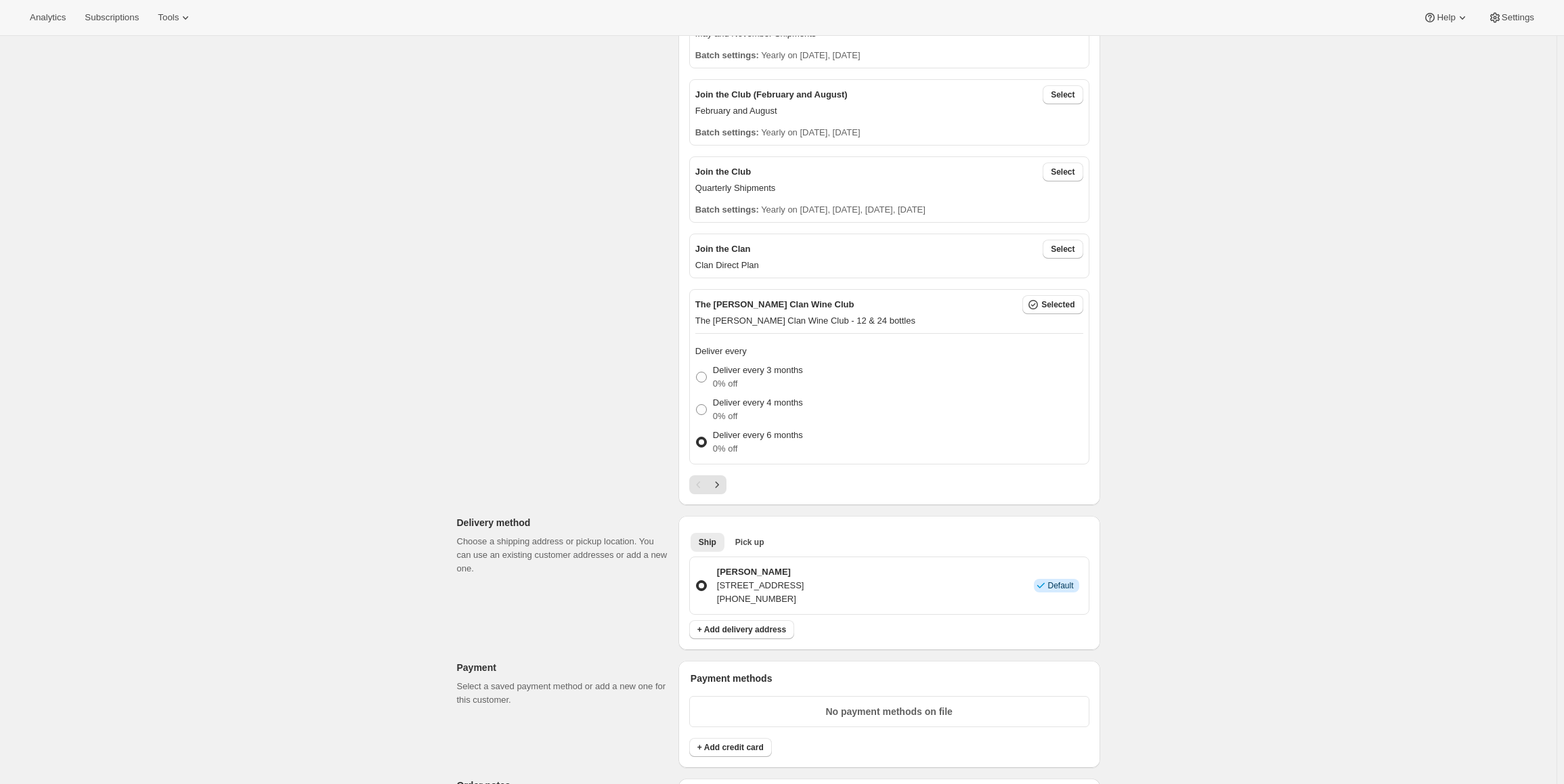
scroll to position [474, 0]
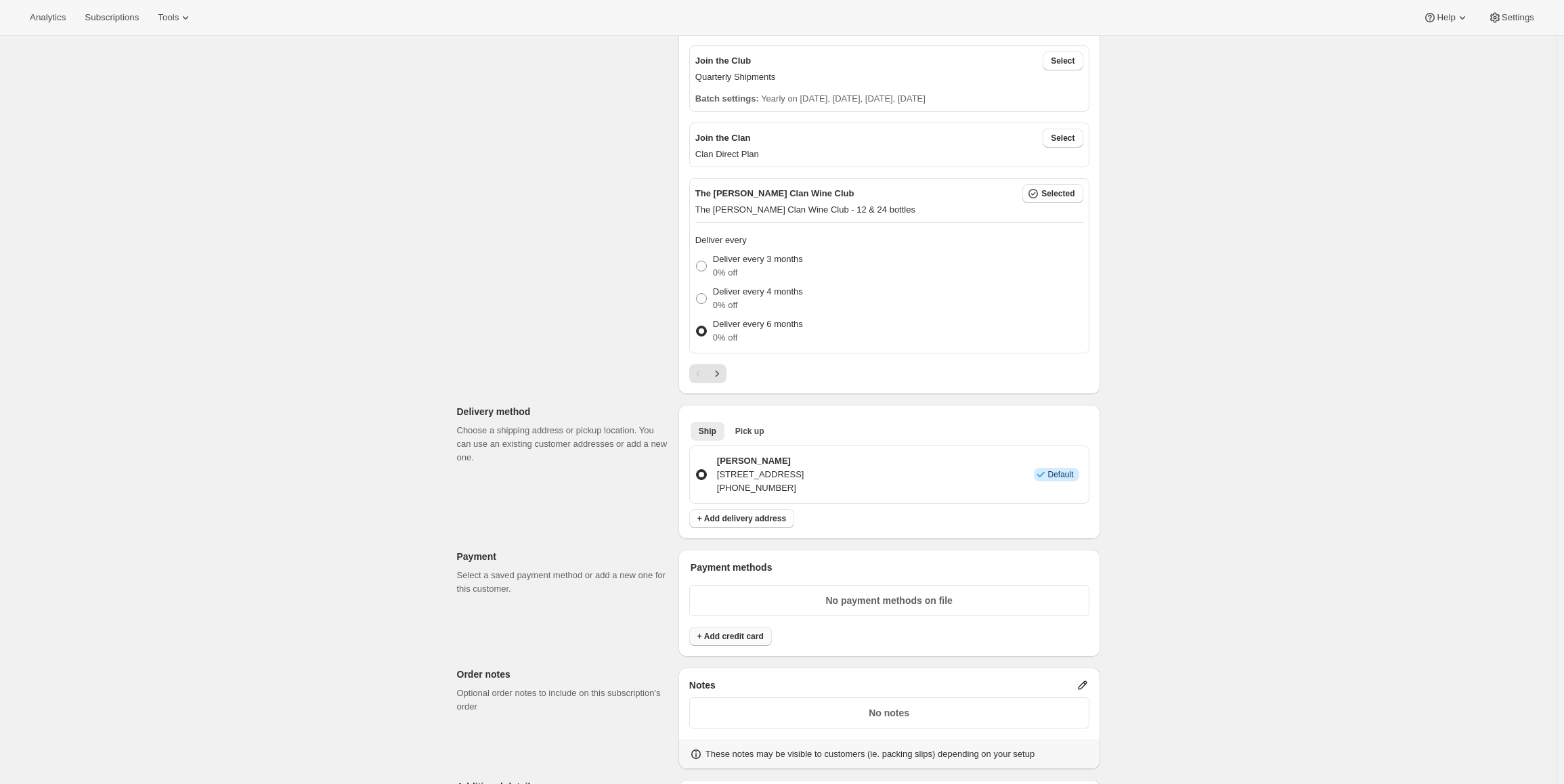
click at [722, 631] on span "+ Add credit card" at bounding box center [730, 636] width 66 height 11
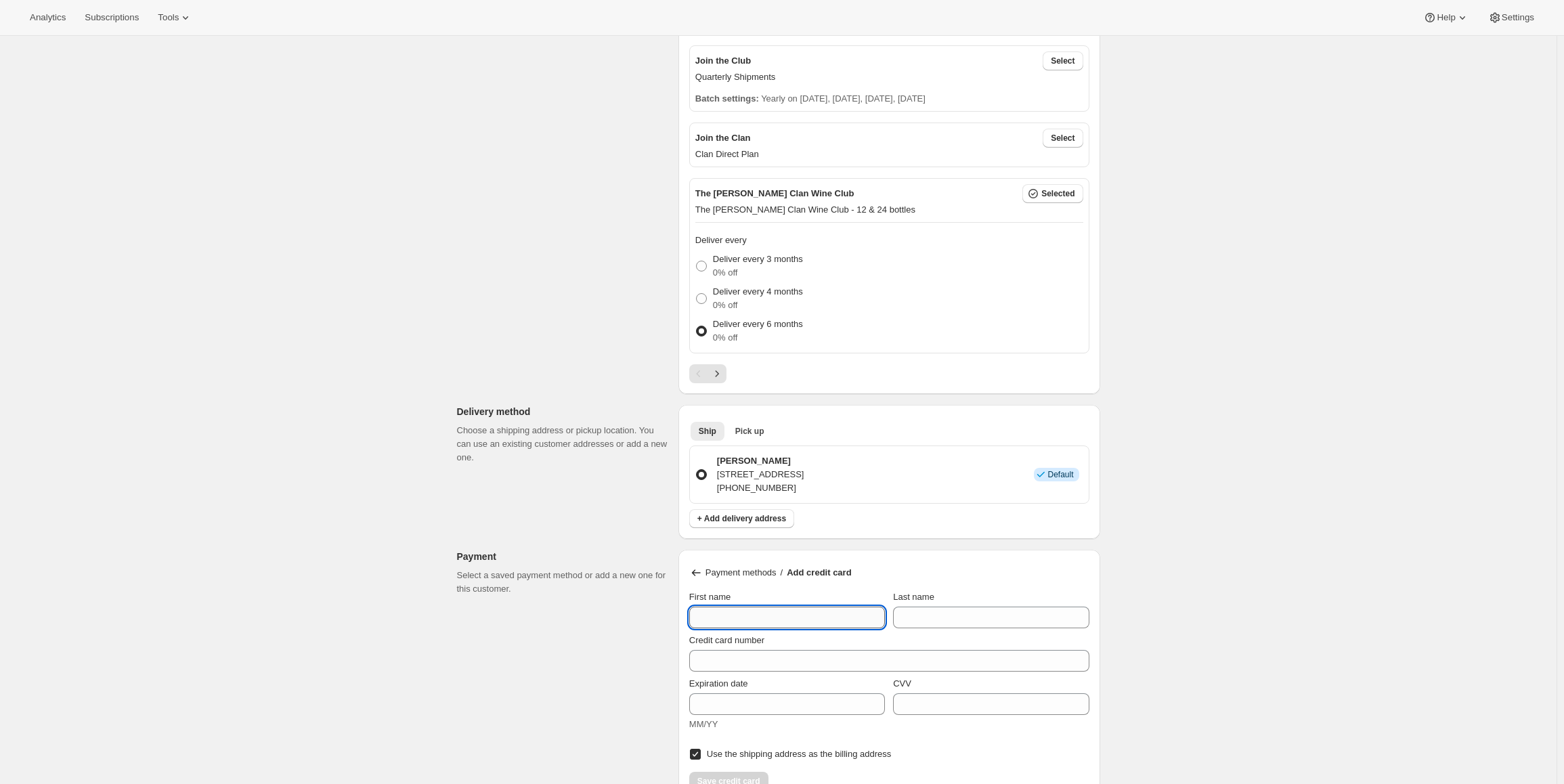
click at [728, 612] on input "First name" at bounding box center [788, 617] width 196 height 21
type input "Rebecca"
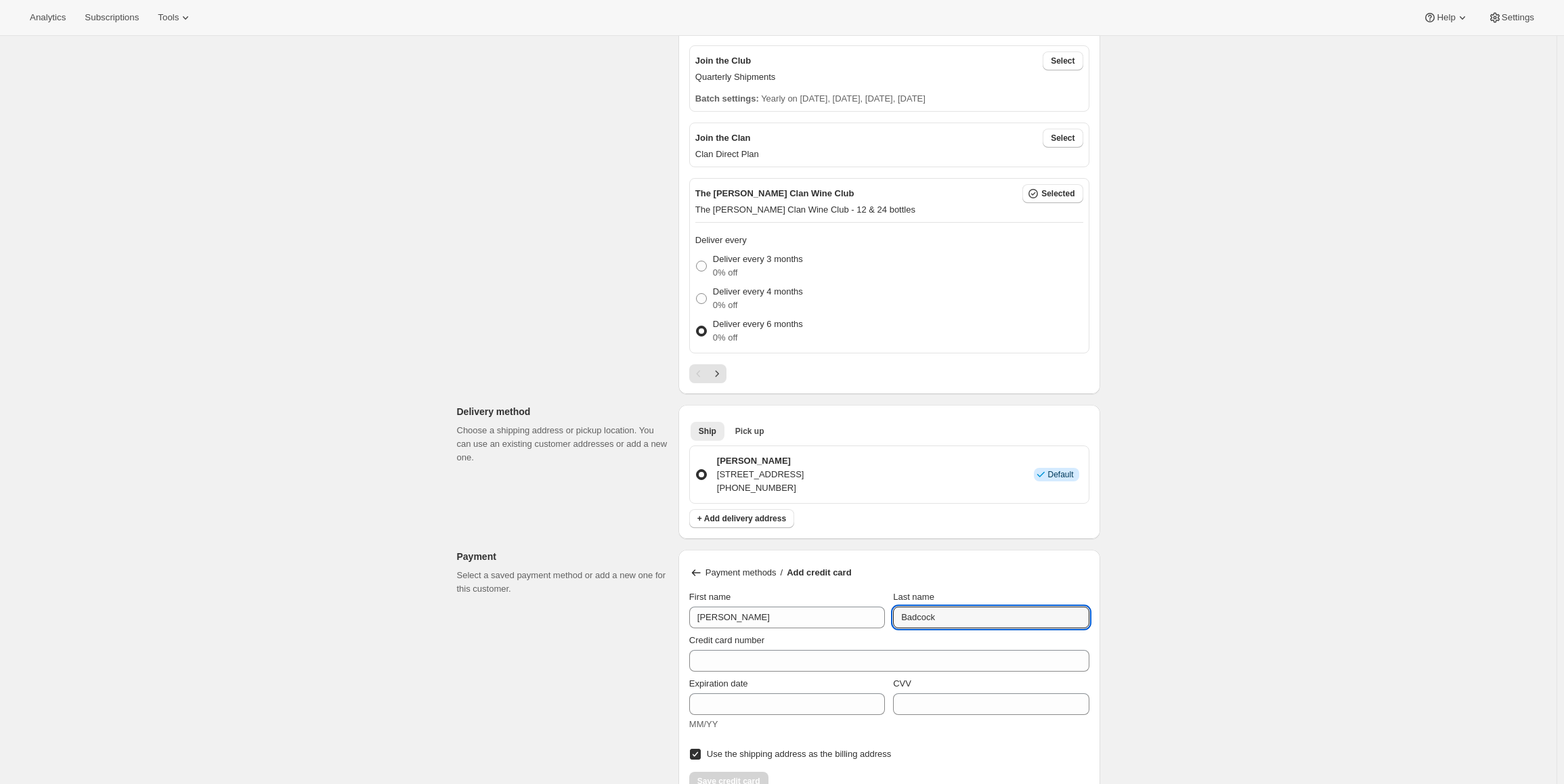
type input "Badcock"
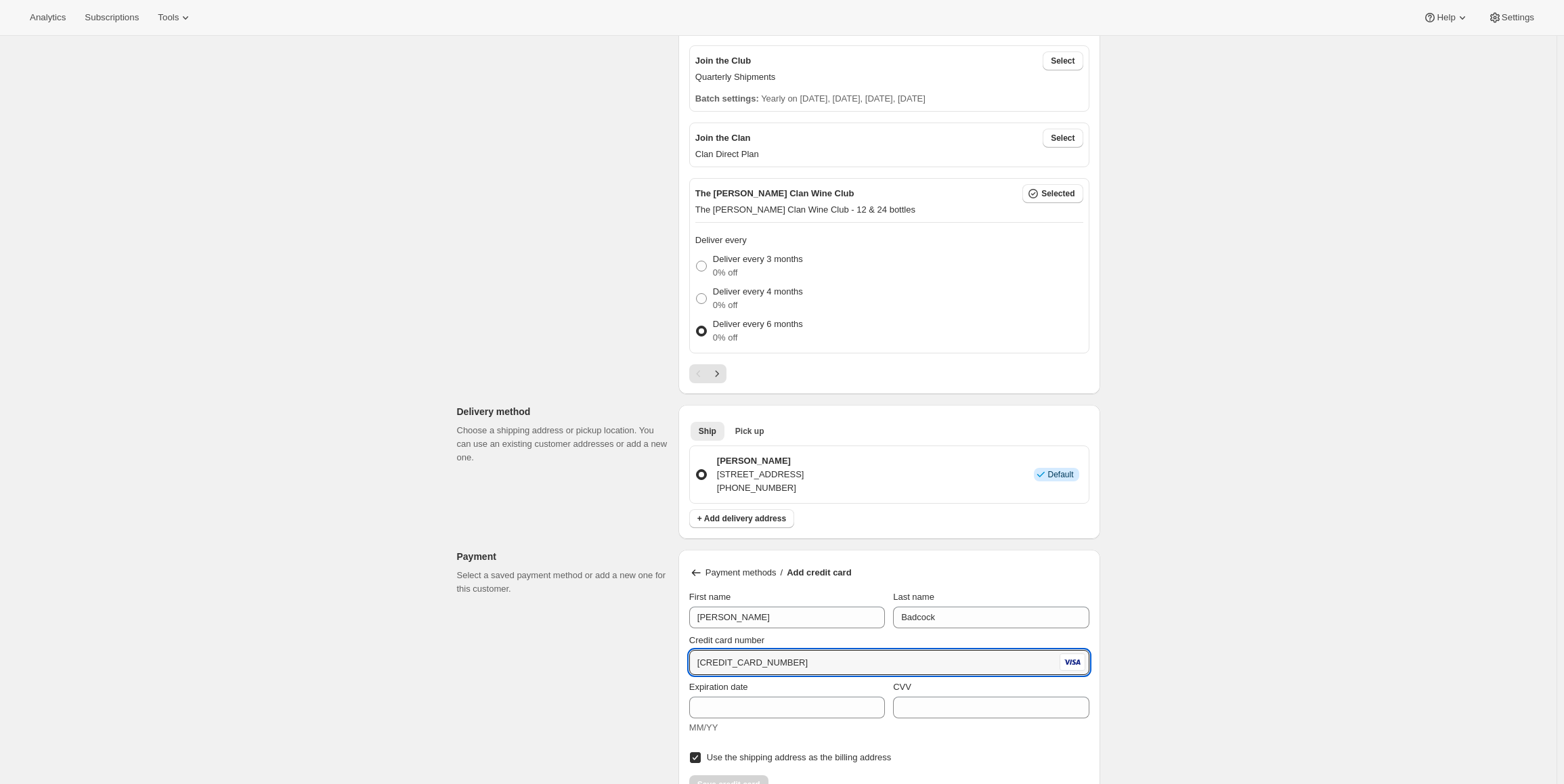
type input "4434 5000 0126 9643"
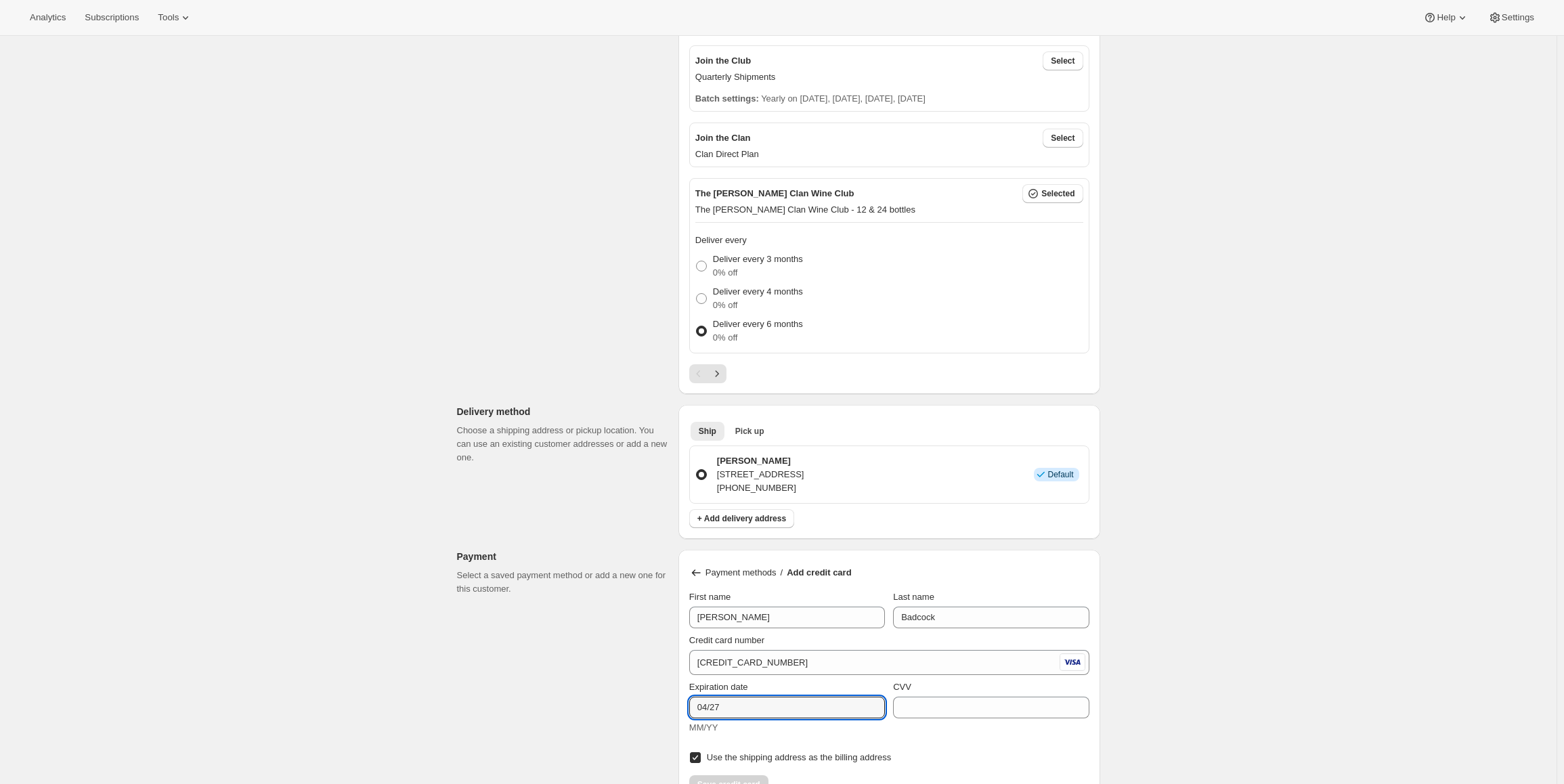
type input "04/27"
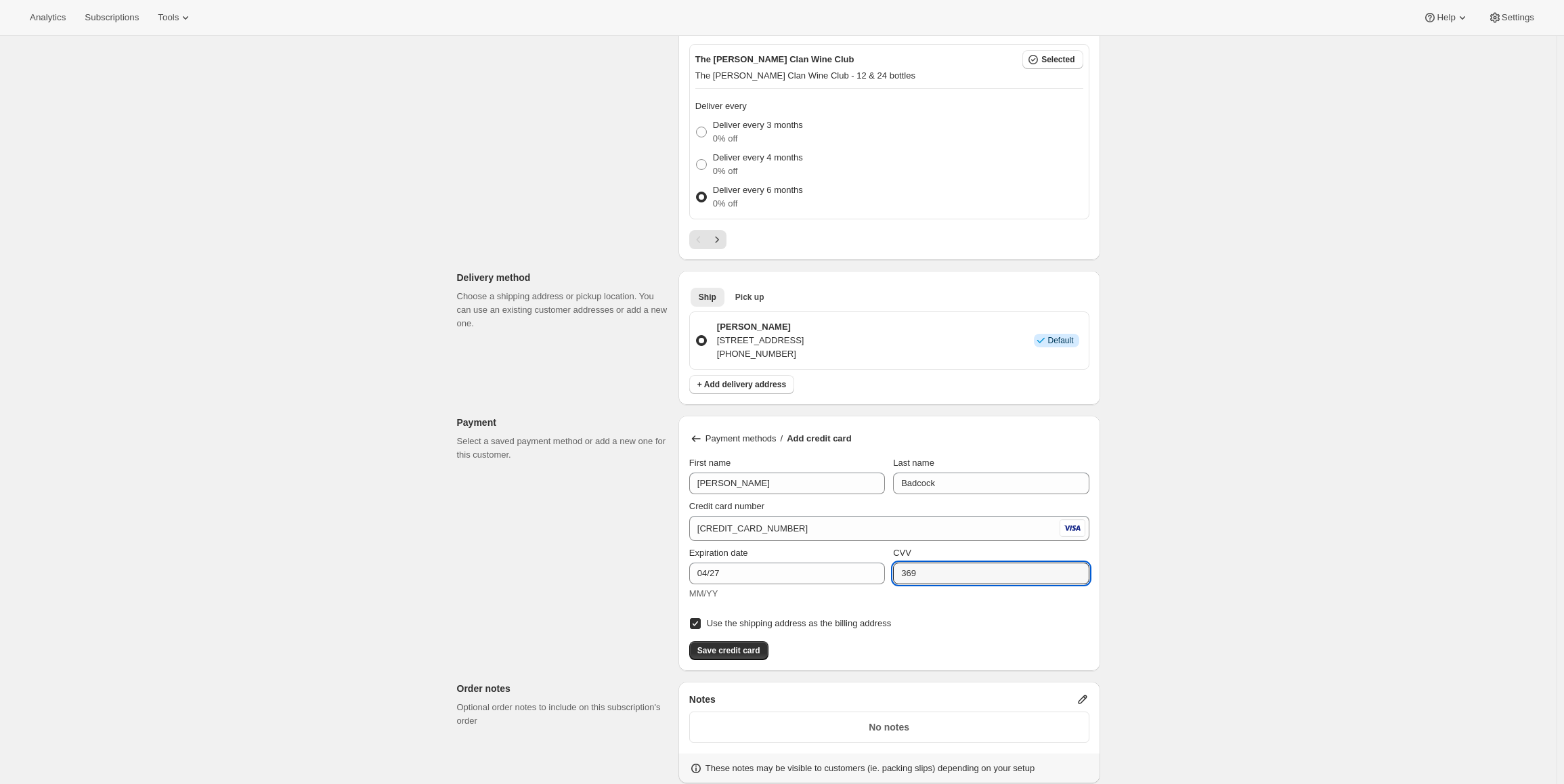
scroll to position [609, 0]
type input "369"
click at [706, 643] on button "Save credit card" at bounding box center [729, 649] width 79 height 19
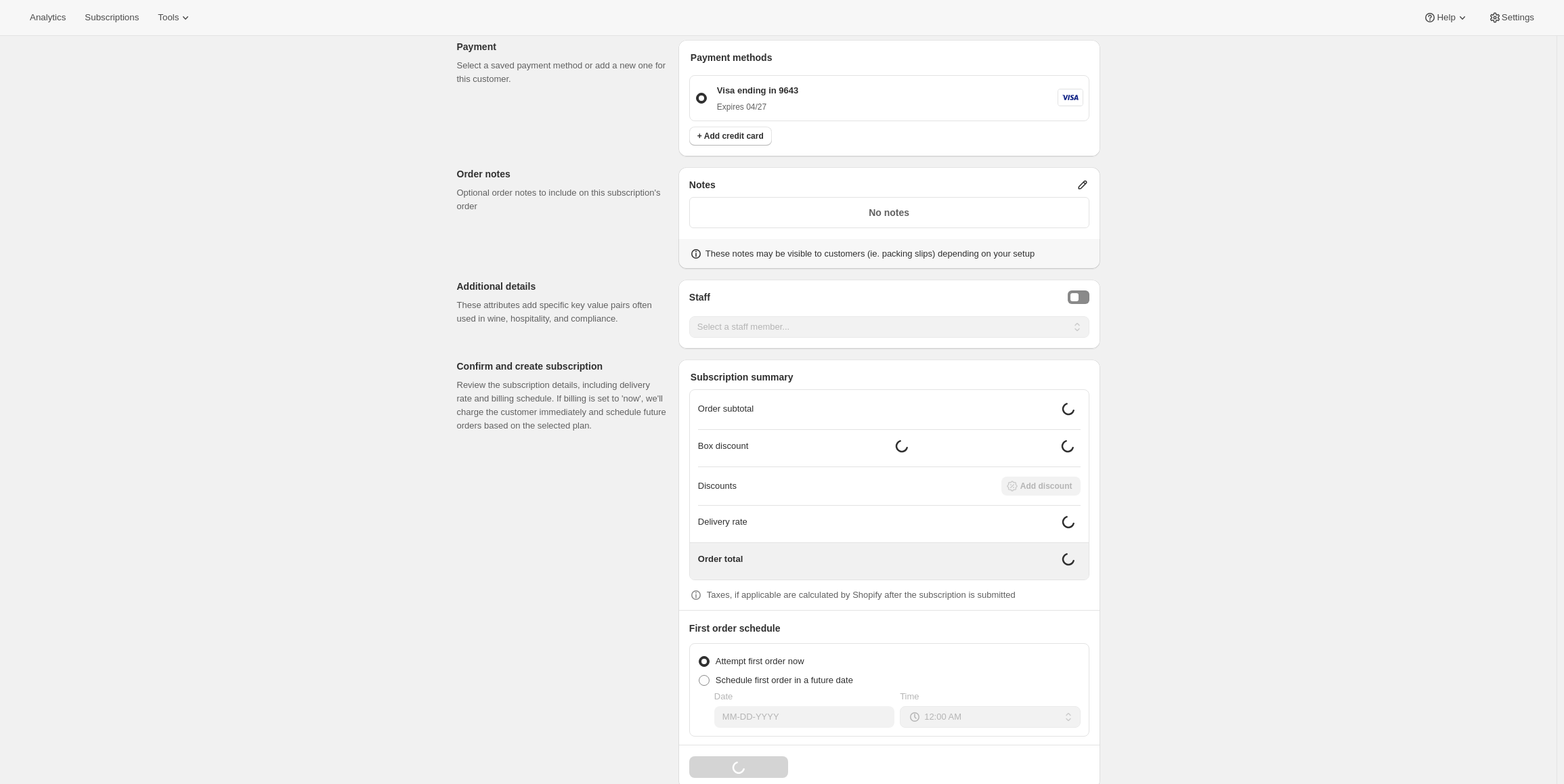
scroll to position [1007, 0]
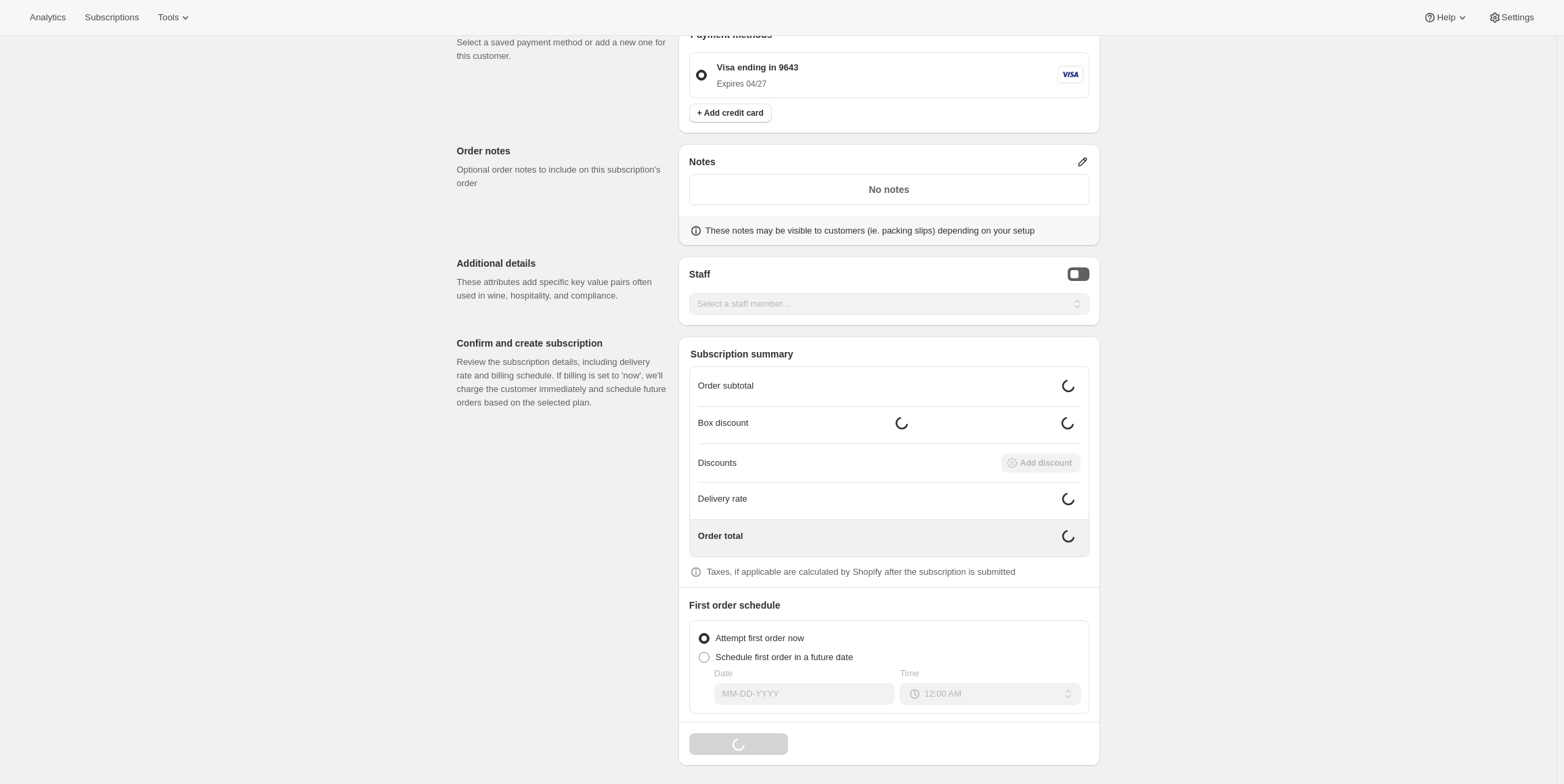
click at [1084, 274] on button "Staff Selector" at bounding box center [1078, 274] width 21 height 14
click at [915, 304] on select "Select a staff member... [PERSON_NAME] [PERSON_NAME] [PERSON_NAME] [PERSON_NAME…" at bounding box center [890, 304] width 400 height 21
select select "associate-5"
click at [692, 293] on select "Select a staff member... [PERSON_NAME] [PERSON_NAME] [PERSON_NAME] [PERSON_NAME…" at bounding box center [890, 304] width 400 height 21
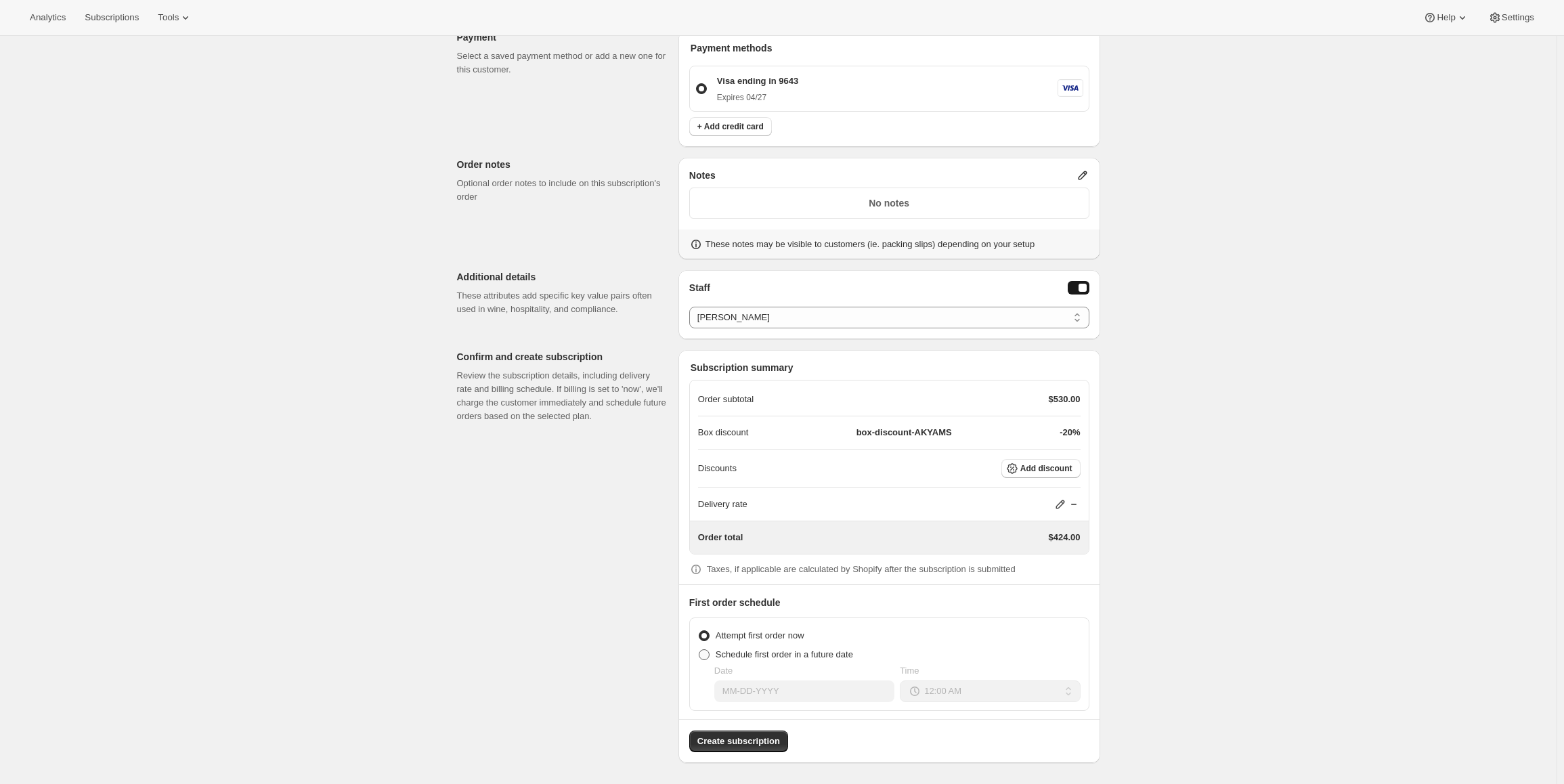
click at [815, 645] on label "Schedule first order in a future date" at bounding box center [776, 654] width 155 height 19
click at [699, 649] on input "Schedule first order in a future date" at bounding box center [699, 649] width 1 height 1
radio input "true"
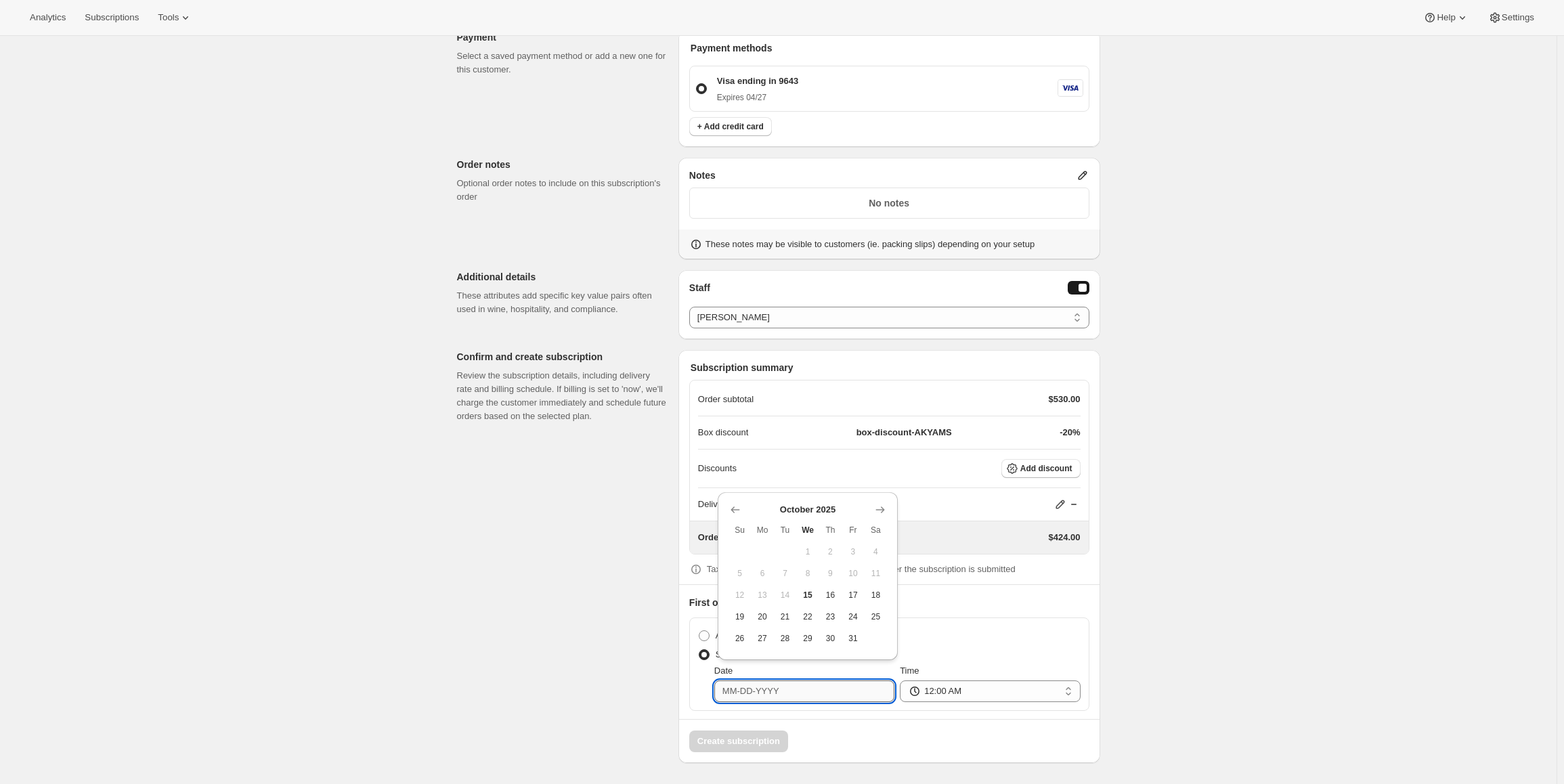
click at [824, 685] on input "Date" at bounding box center [805, 691] width 180 height 21
click at [884, 510] on icon "Show next month, November 2025" at bounding box center [880, 510] width 9 height 7
click at [879, 490] on icon "Show next month, December 2025" at bounding box center [880, 488] width 14 height 14
click at [882, 508] on icon "Show next month, January 2026" at bounding box center [880, 510] width 14 height 14
click at [882, 508] on icon "Show next month, February 2026" at bounding box center [880, 510] width 9 height 7
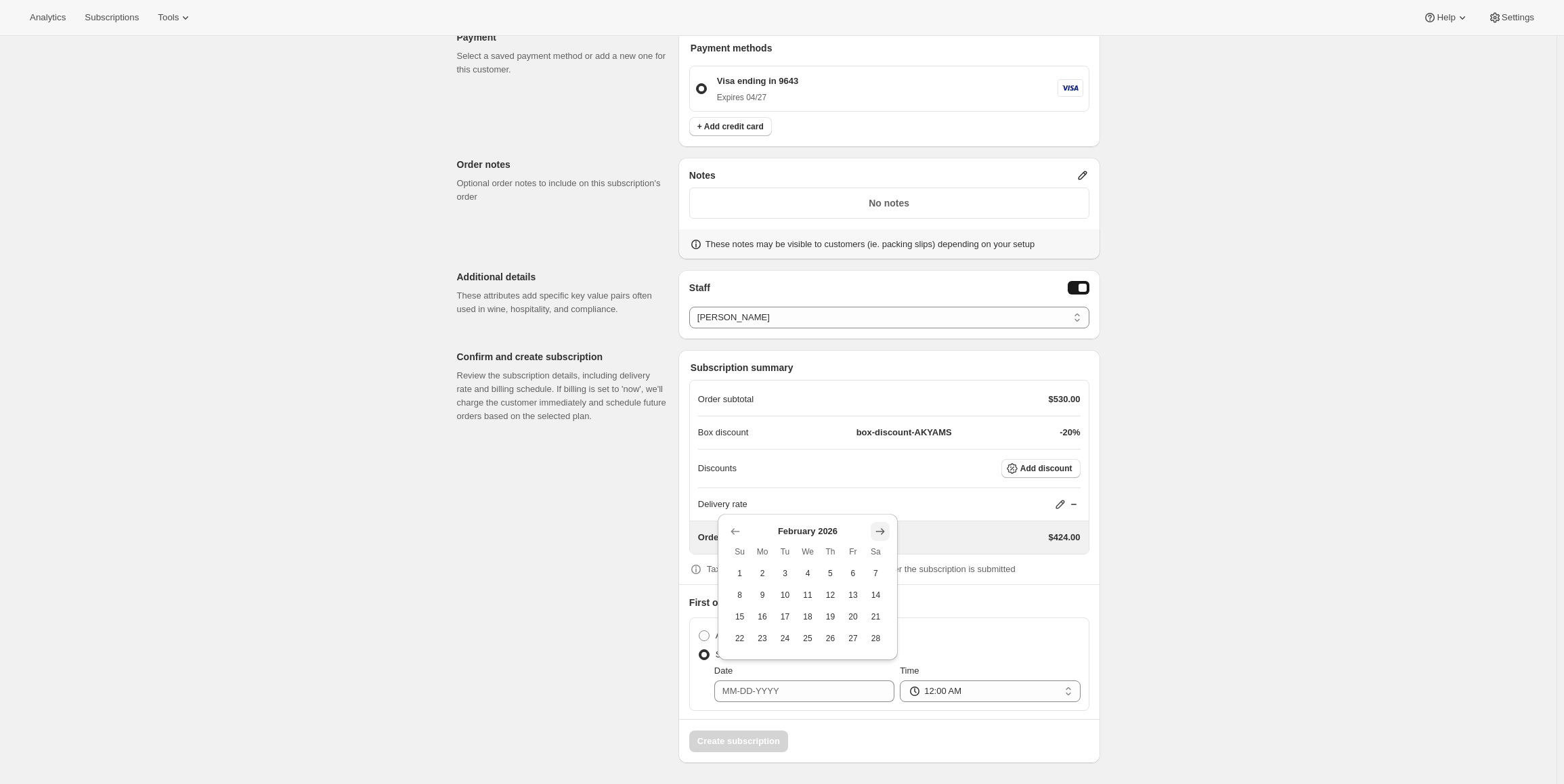
click at [878, 528] on icon "Show next month, March 2026" at bounding box center [880, 532] width 14 height 14
click at [876, 510] on icon "Show next month, April 2026" at bounding box center [880, 510] width 14 height 14
click at [764, 594] on span "13" at bounding box center [762, 594] width 11 height 11
type input "[DATE]"
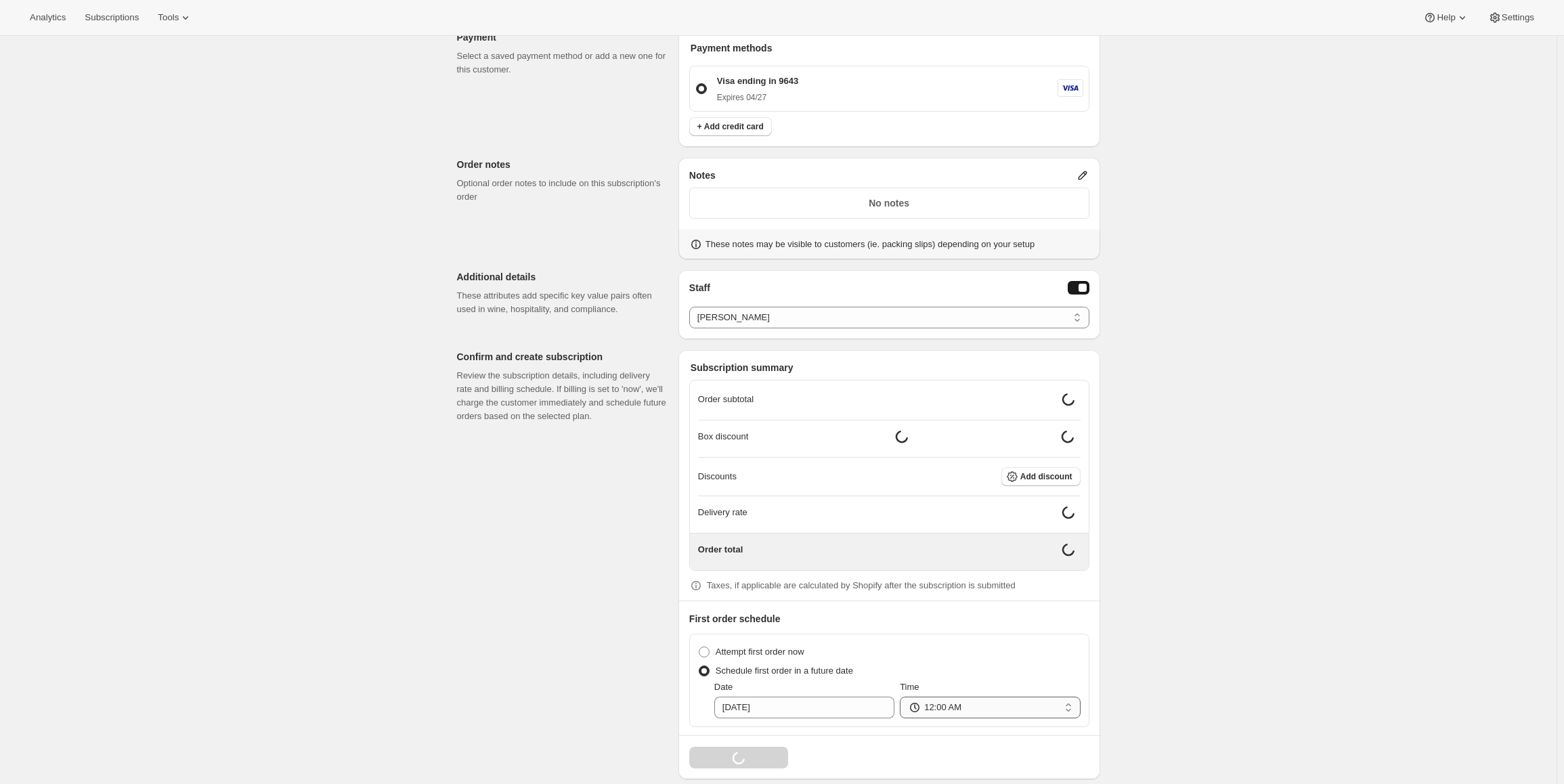
click at [1070, 702] on select "12:00 AM 01:00 AM 02:00 AM 03:00 AM 04:00 AM 05:00 AM 06:00 AM 07:00 AM 08:00 A…" at bounding box center [990, 707] width 180 height 21
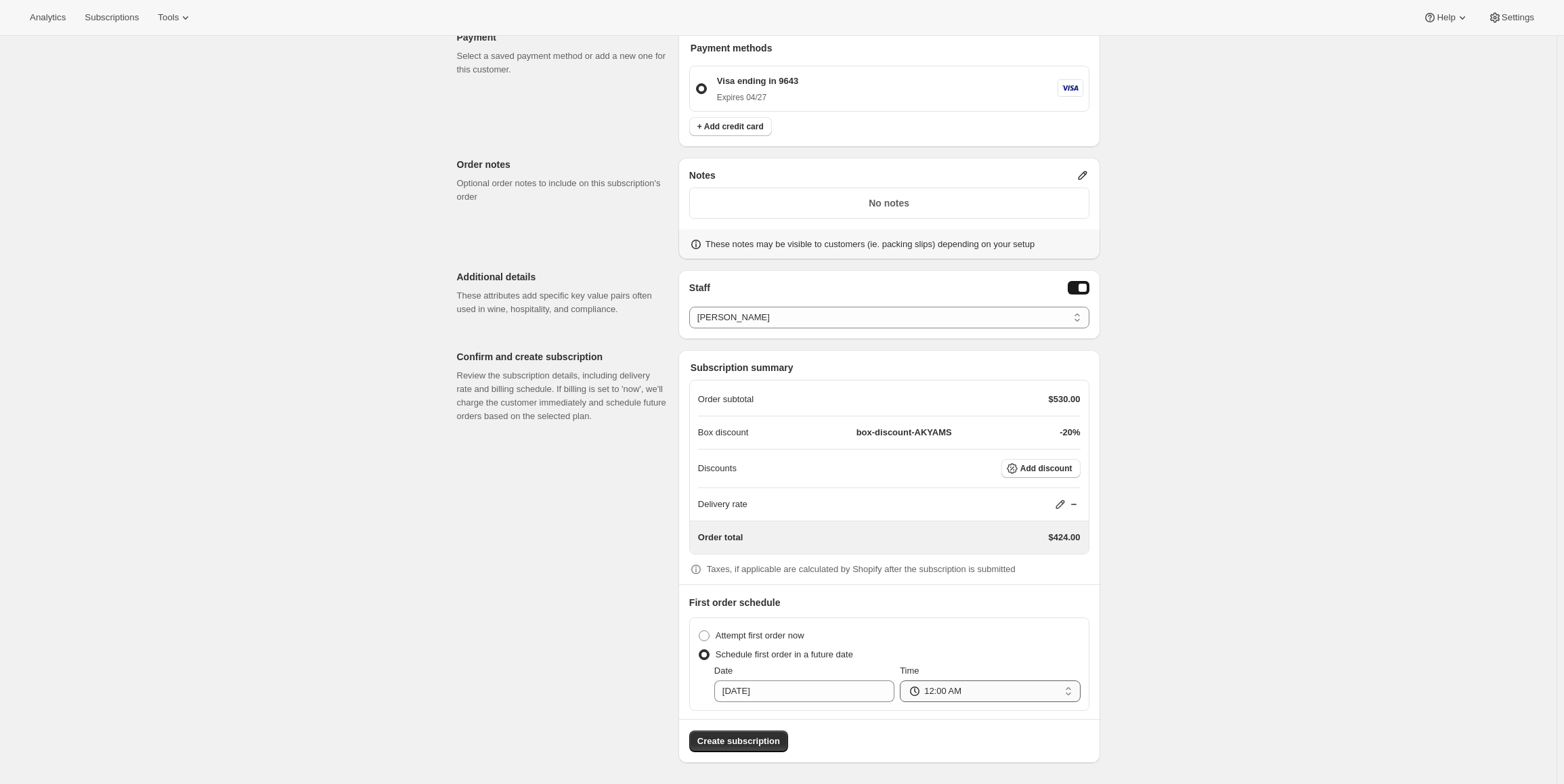
select select "09:00"
click at [903, 680] on select "12:00 AM 01:00 AM 02:00 AM 03:00 AM 04:00 AM 05:00 AM 06:00 AM 07:00 AM 08:00 A…" at bounding box center [990, 691] width 180 height 21
click at [751, 745] on span "Create subscription" at bounding box center [739, 741] width 82 height 14
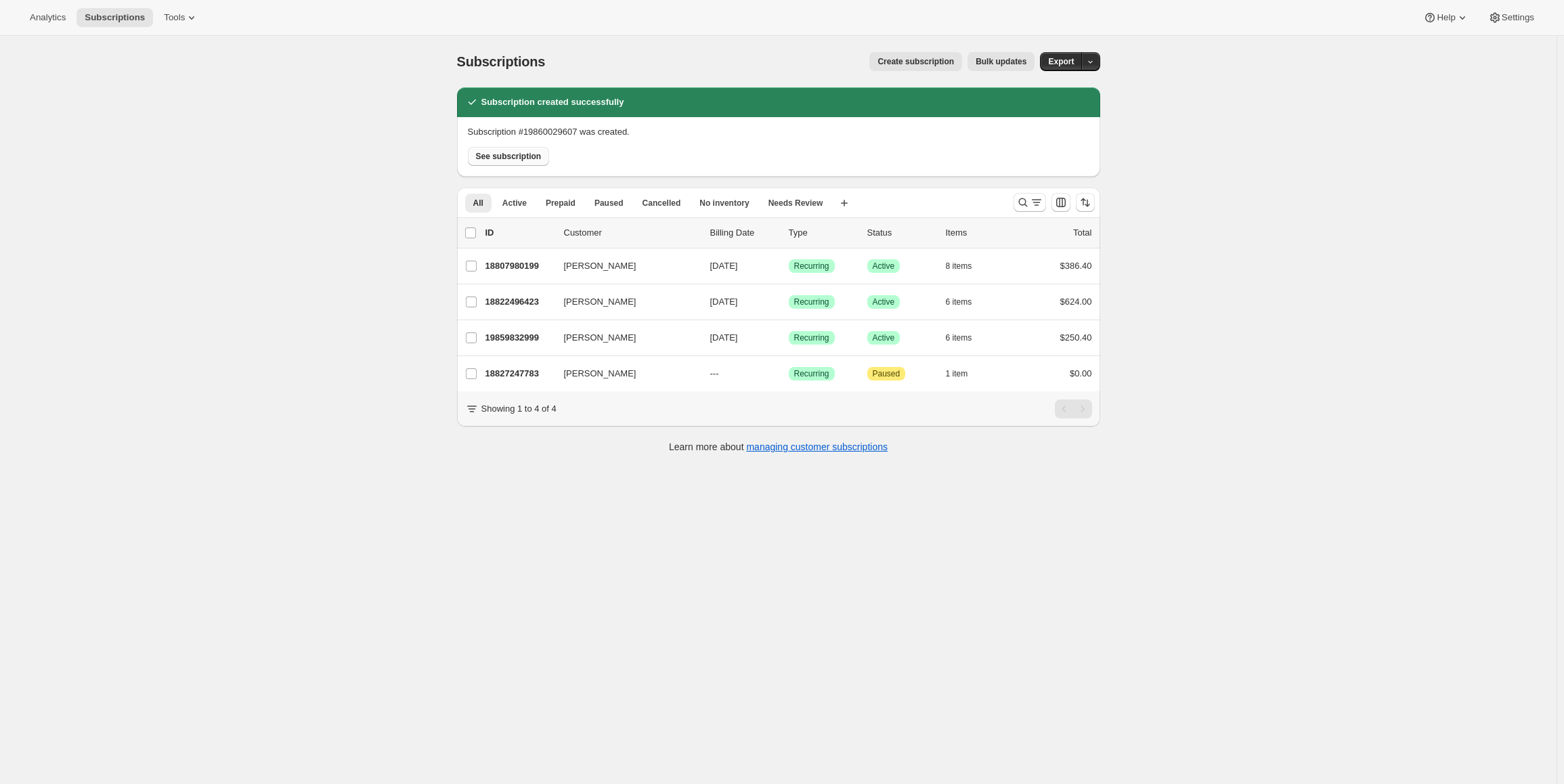
click at [500, 153] on span "See subscription" at bounding box center [509, 156] width 66 height 11
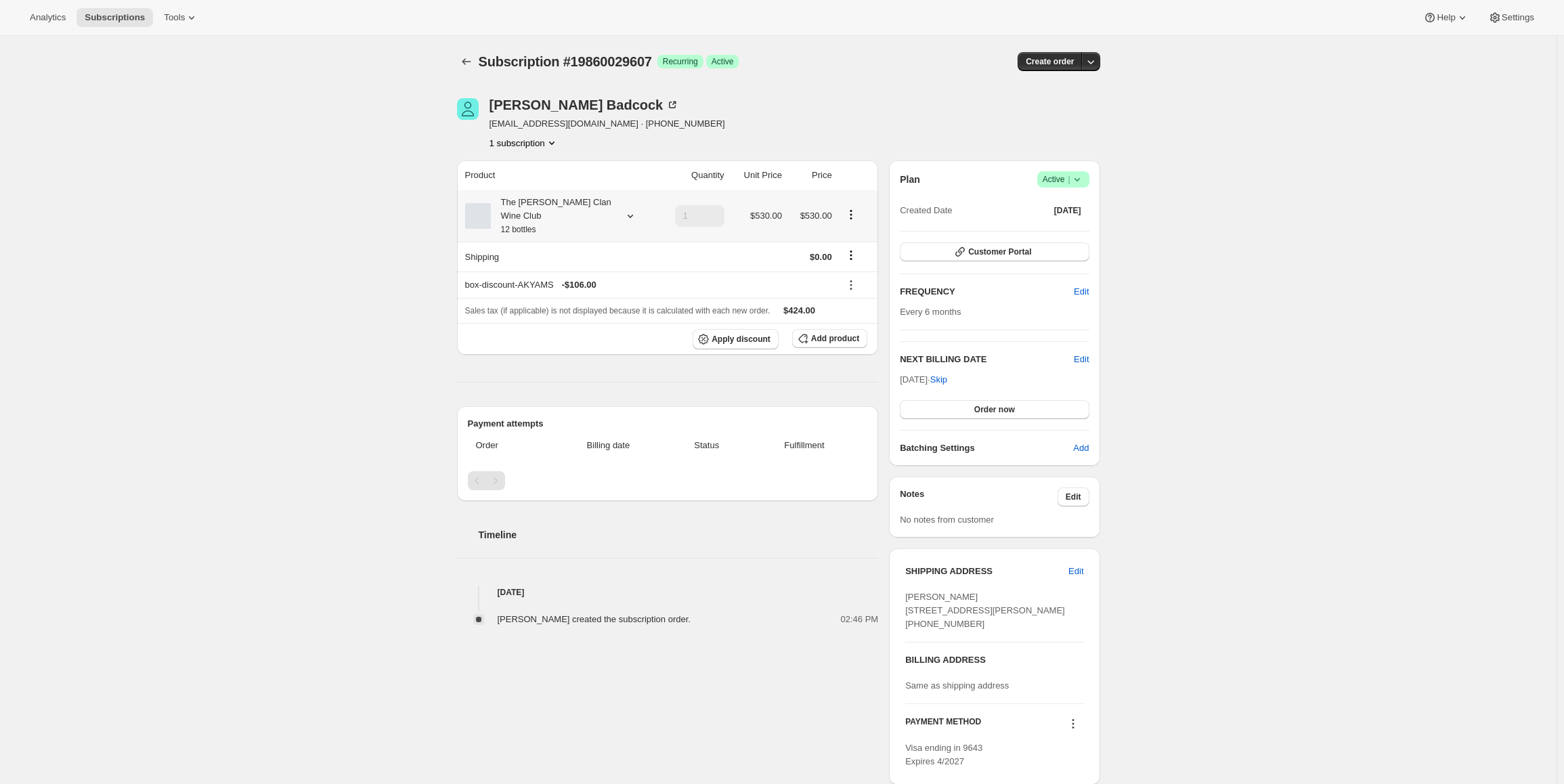
click at [635, 209] on icon at bounding box center [631, 216] width 14 height 14
click at [326, 389] on div "Subscription #19860029607. This page is ready Subscription #19860029607 Success…" at bounding box center [778, 503] width 1557 height 934
